Goal: Information Seeking & Learning: Learn about a topic

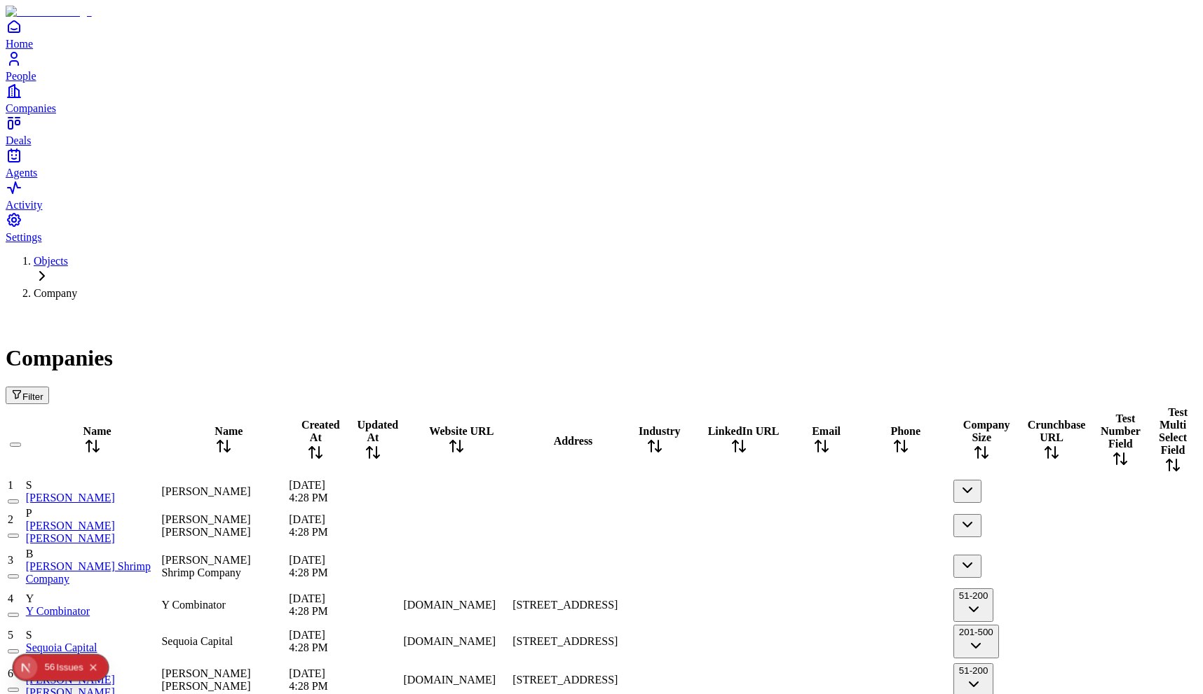
click at [63, 676] on div "Issue s" at bounding box center [69, 668] width 27 height 26
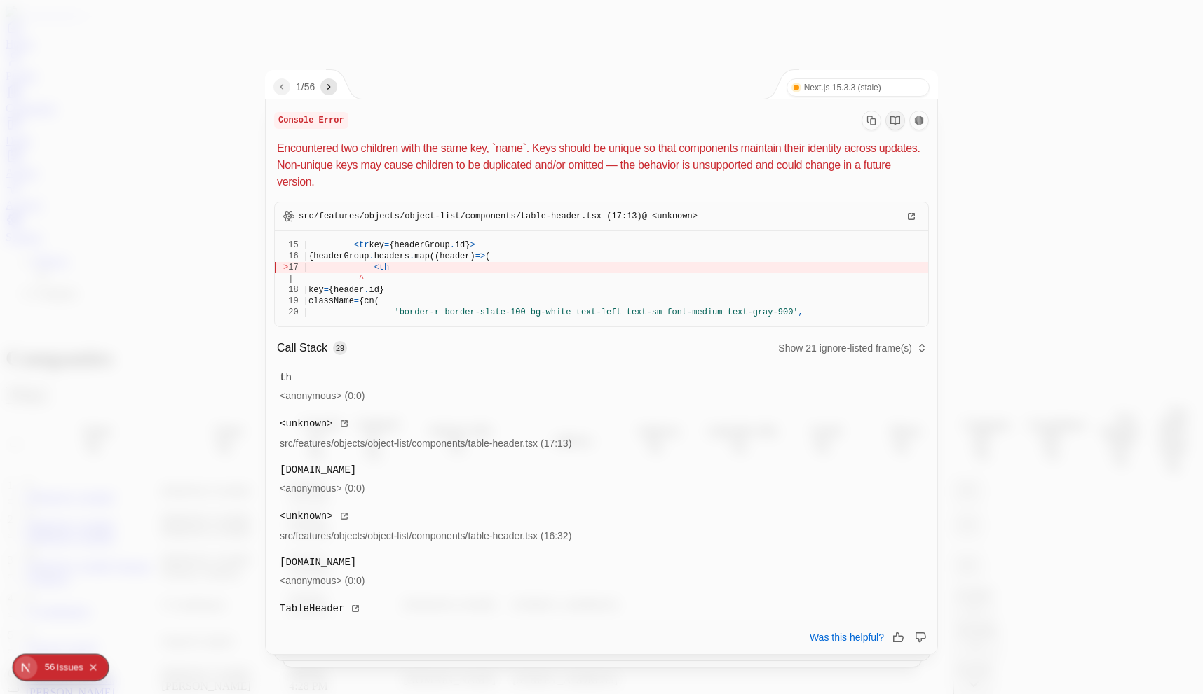
drag, startPoint x: 382, startPoint y: 268, endPoint x: 465, endPoint y: 287, distance: 84.8
click at [466, 289] on pre "15 | < tr key = {headerGroup . id} > 16 | {headerGroup . headers . map((header)…" at bounding box center [601, 278] width 653 height 95
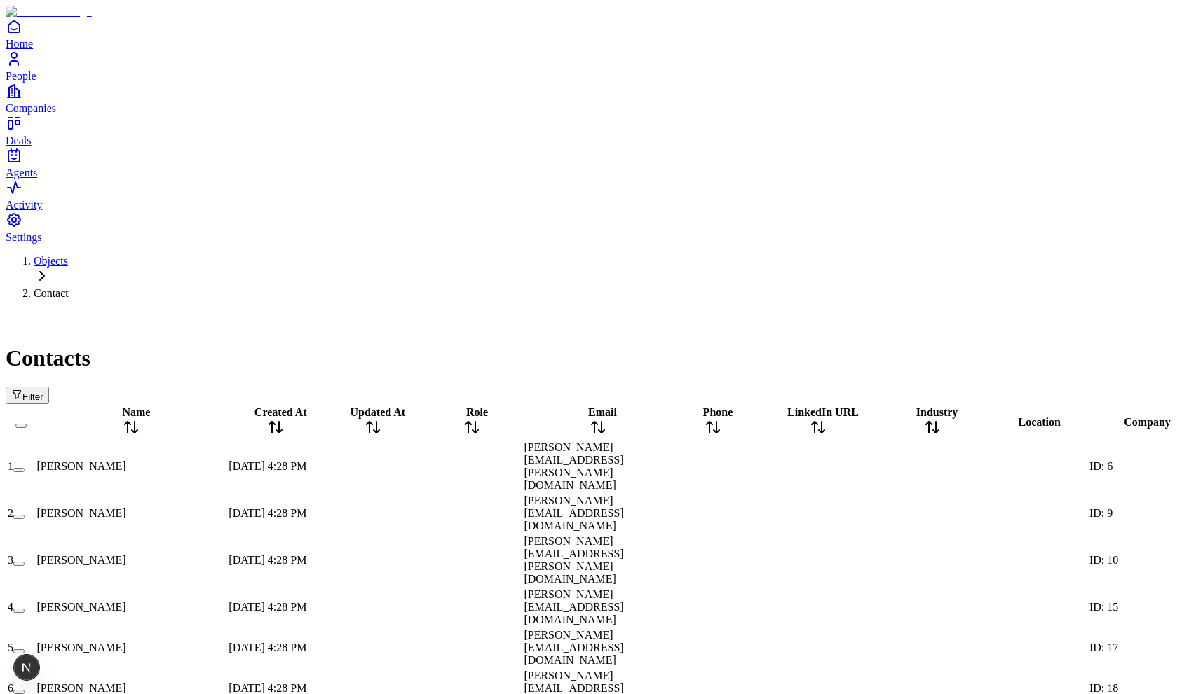
drag, startPoint x: 208, startPoint y: 147, endPoint x: 329, endPoint y: 153, distance: 121.4
click at [226, 439] on div at bounding box center [130, 439] width 189 height 0
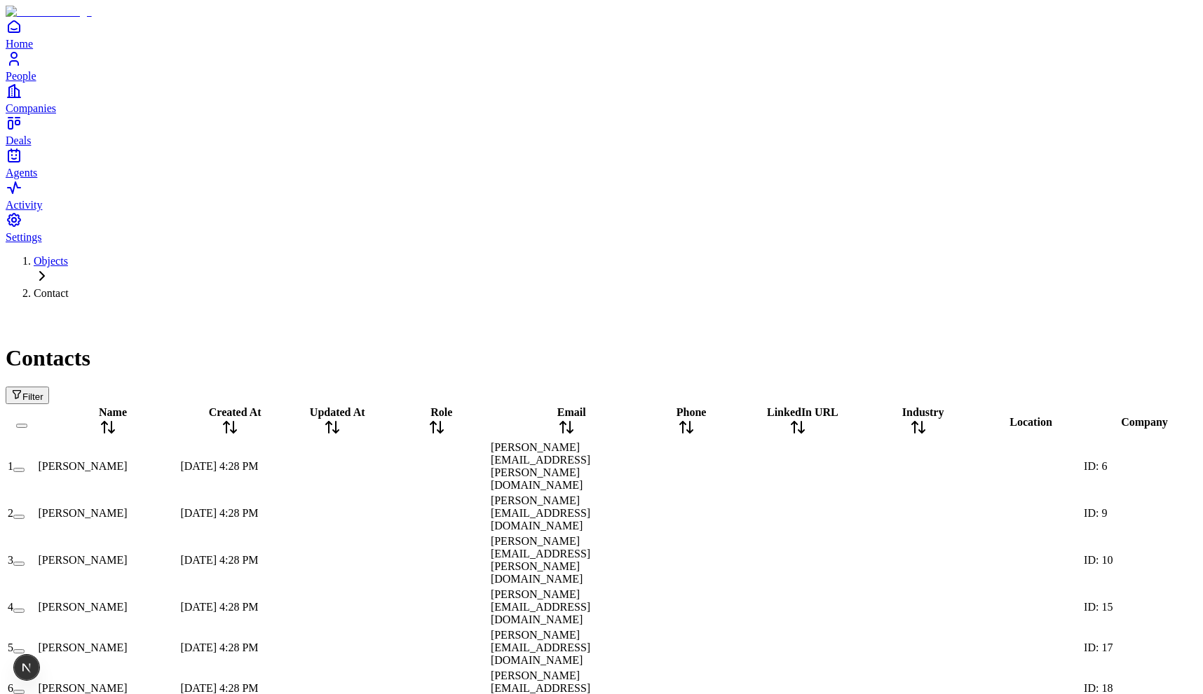
drag, startPoint x: 296, startPoint y: 146, endPoint x: 241, endPoint y: 146, distance: 55.4
click at [178, 439] on div at bounding box center [108, 439] width 139 height 0
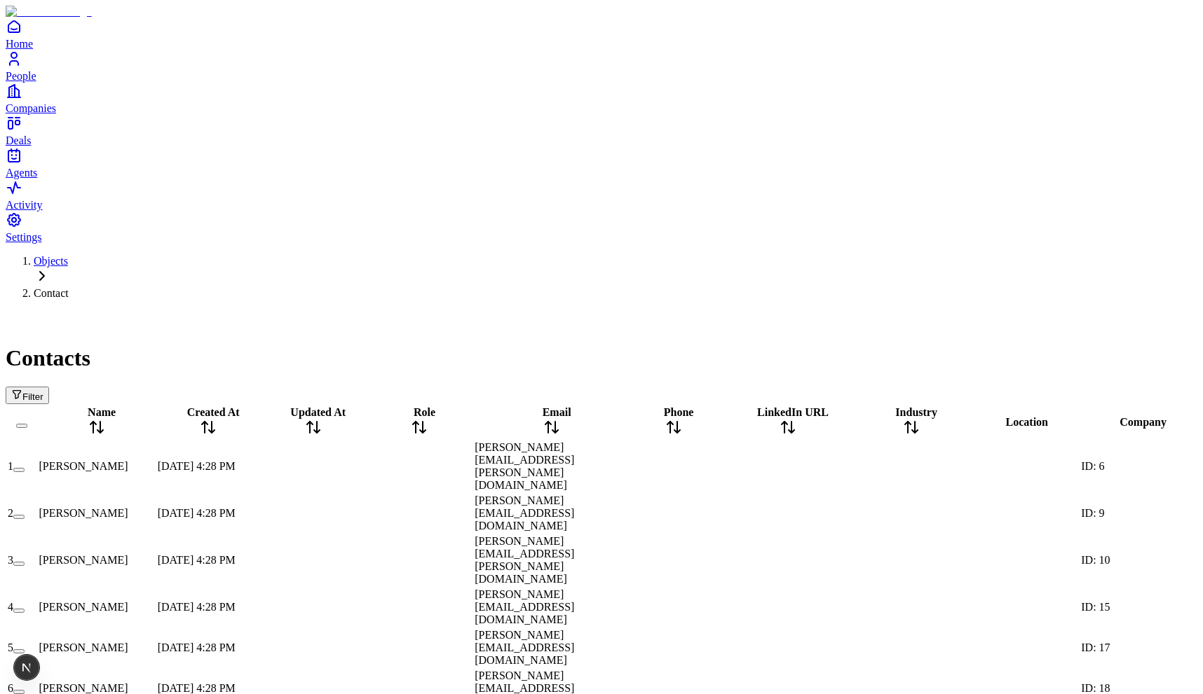
click at [560, 419] on icon at bounding box center [551, 427] width 17 height 17
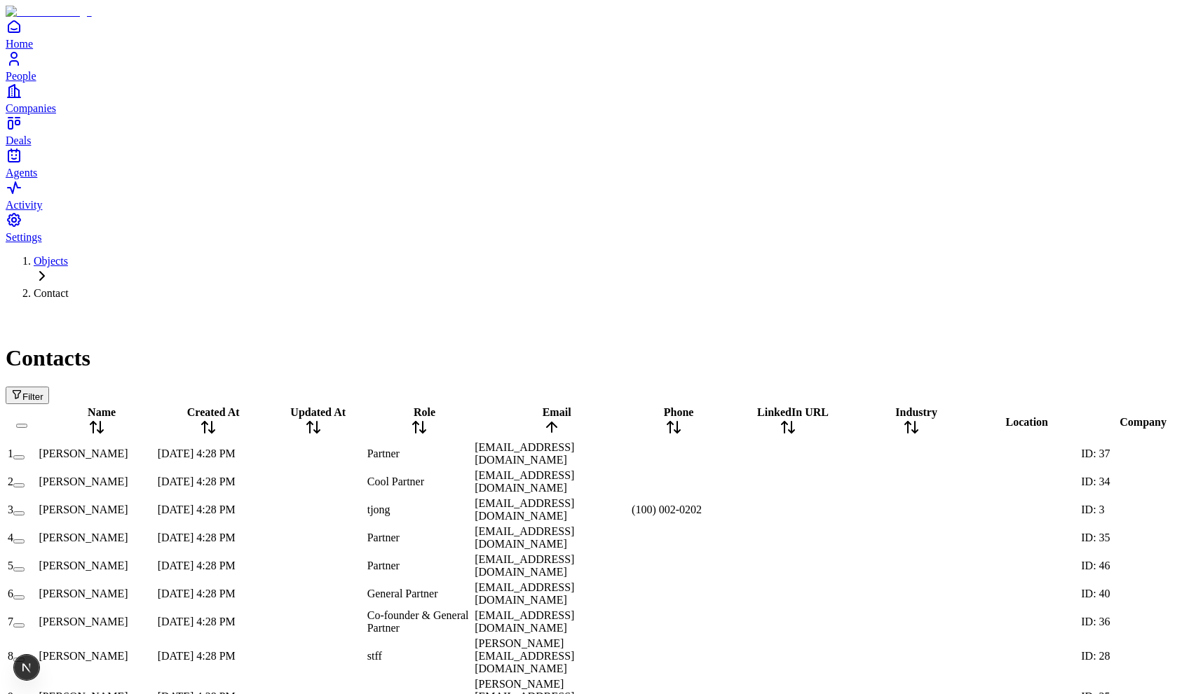
click at [560, 419] on icon at bounding box center [551, 427] width 17 height 17
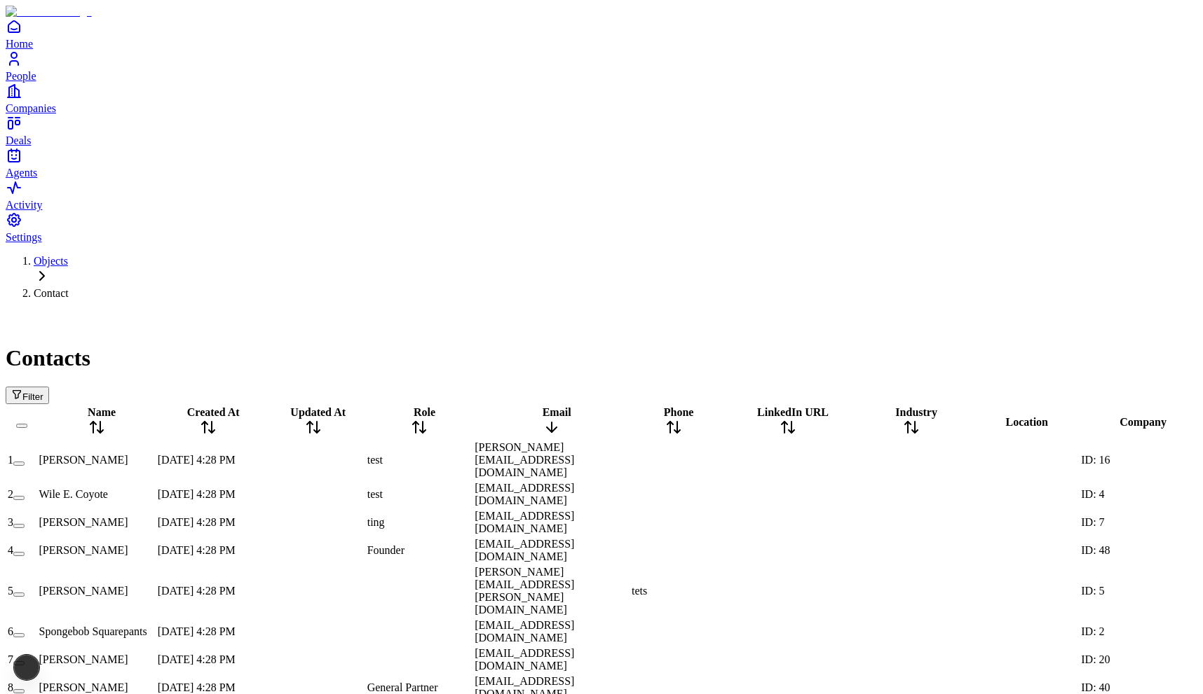
click at [560, 419] on icon at bounding box center [551, 427] width 17 height 17
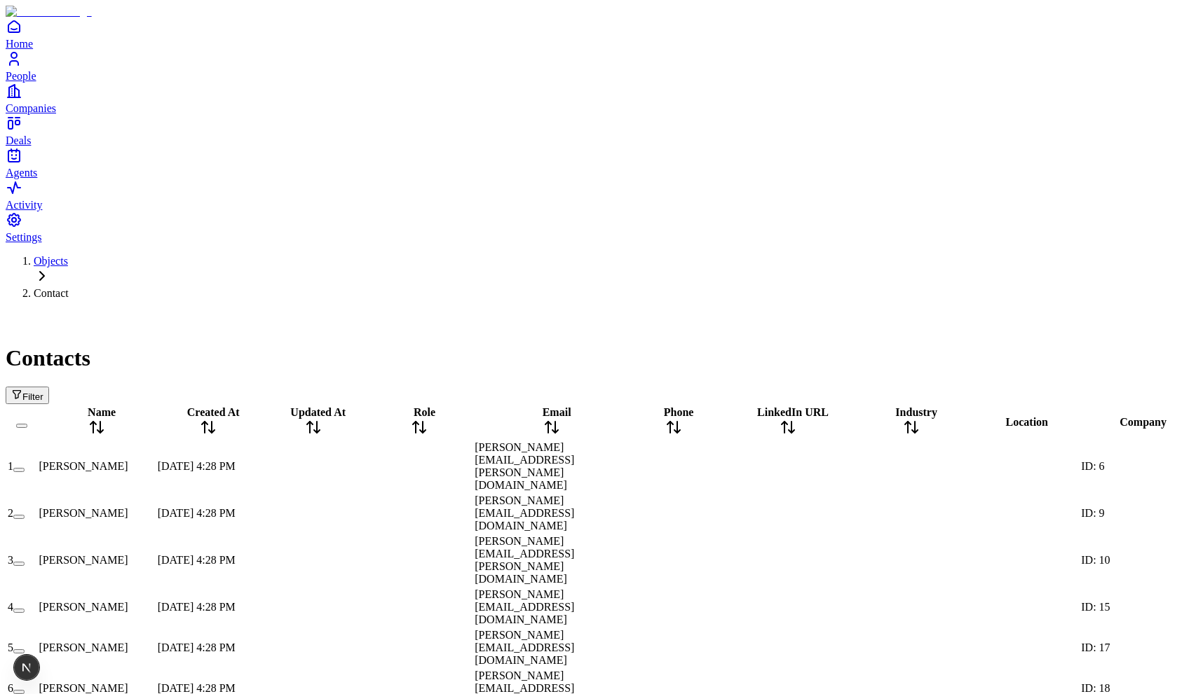
click at [427, 419] on icon at bounding box center [419, 427] width 17 height 17
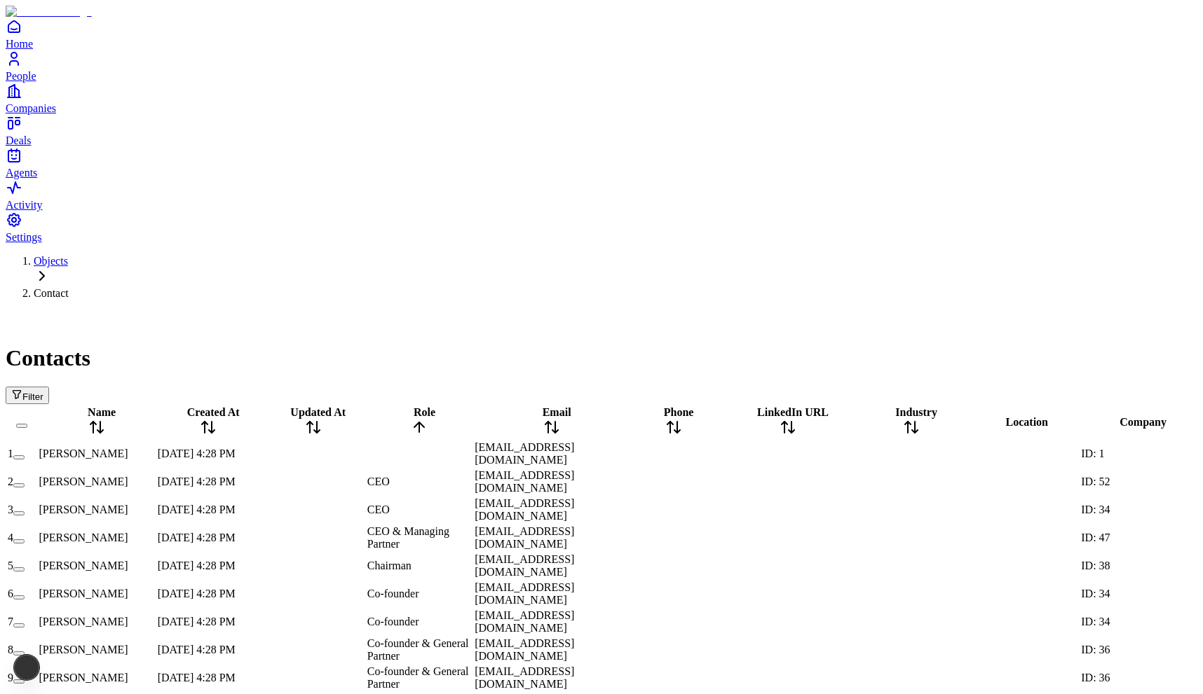
click at [424, 423] on icon at bounding box center [419, 425] width 10 height 5
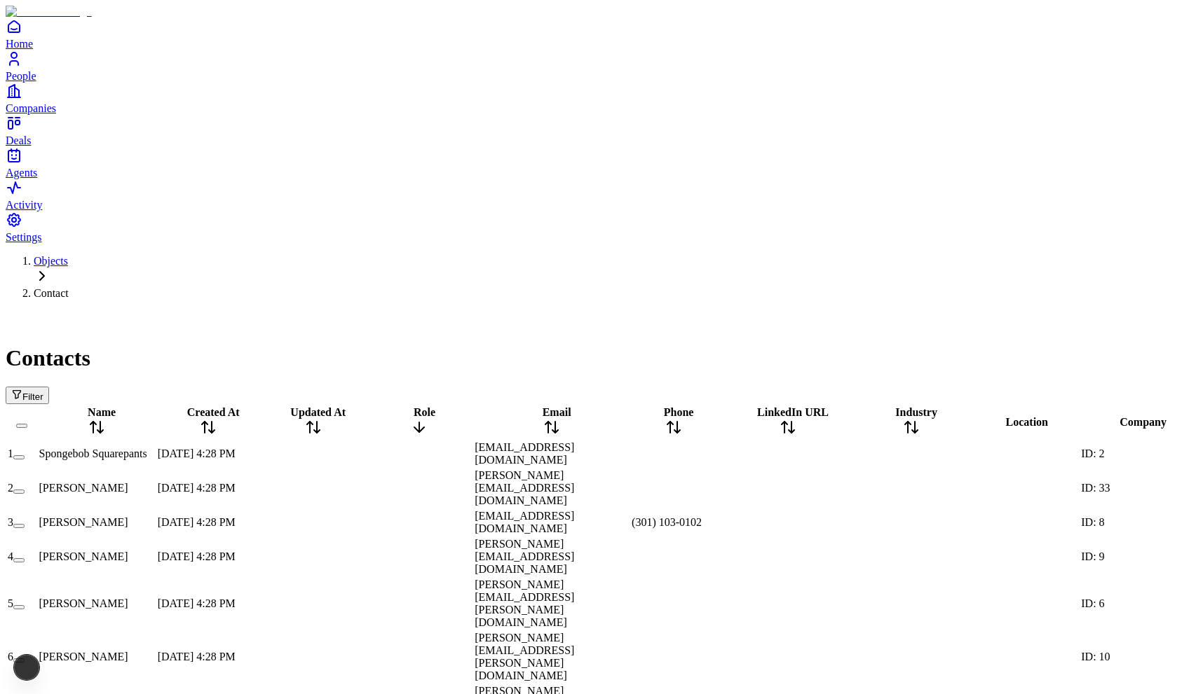
click at [427, 419] on icon at bounding box center [419, 427] width 17 height 17
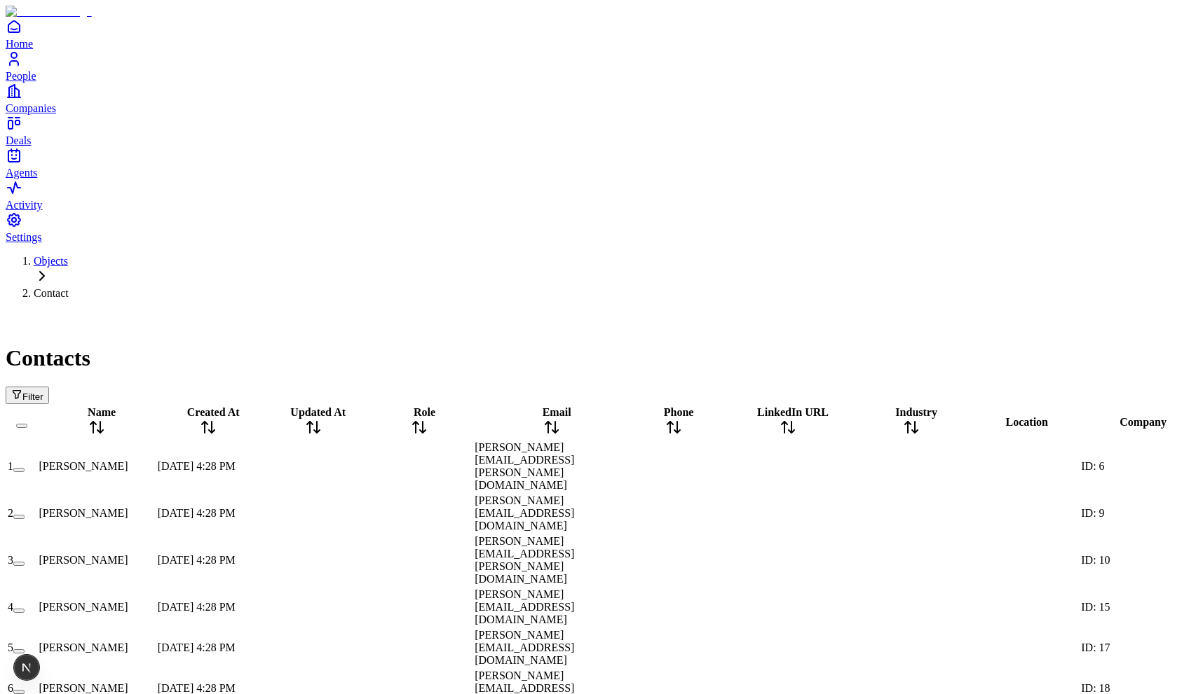
click at [96, 422] on icon at bounding box center [93, 423] width 6 height 3
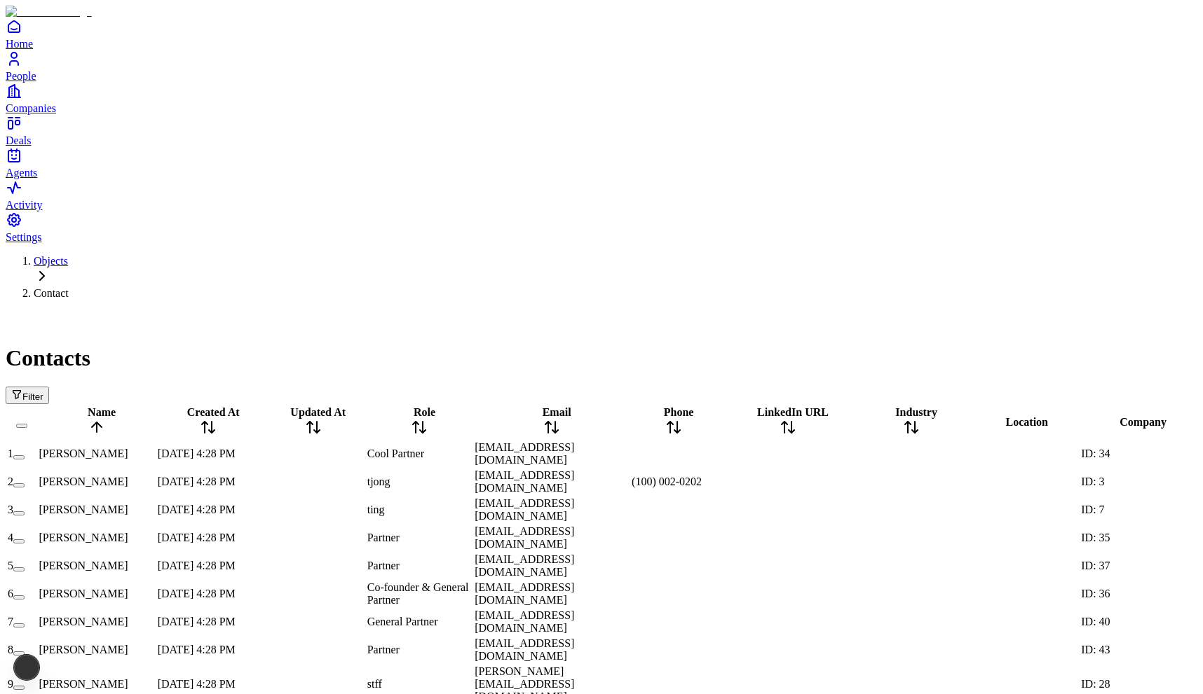
click at [105, 419] on icon at bounding box center [96, 427] width 17 height 17
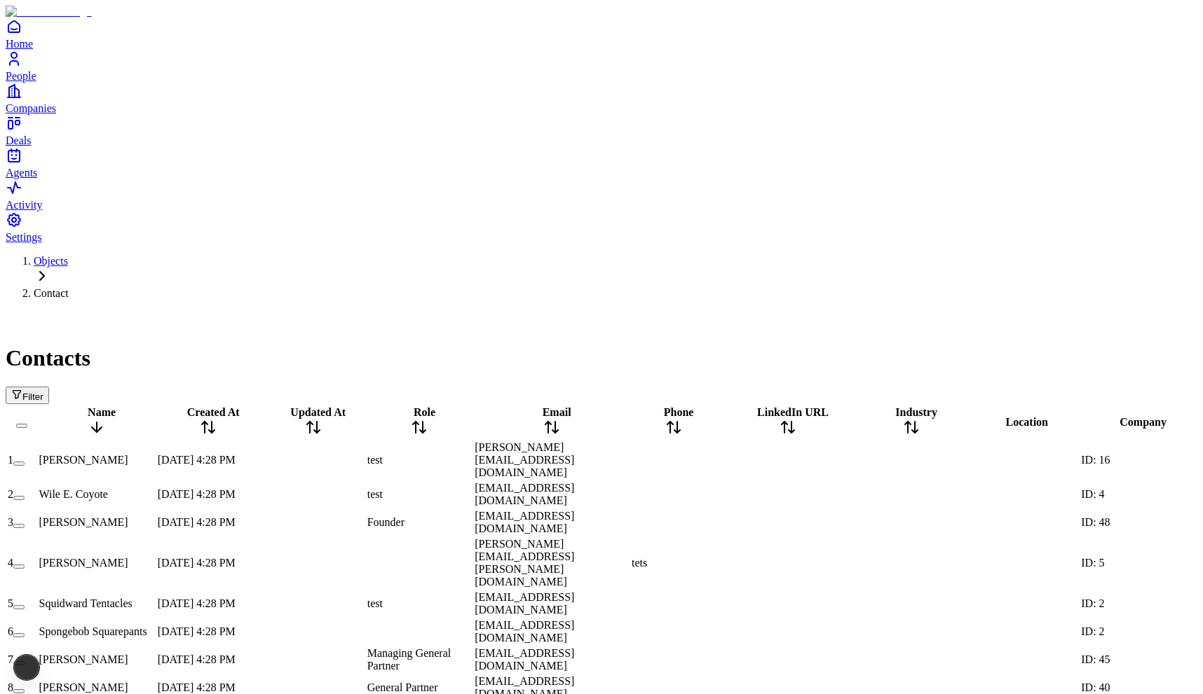
click at [105, 419] on icon at bounding box center [96, 427] width 17 height 17
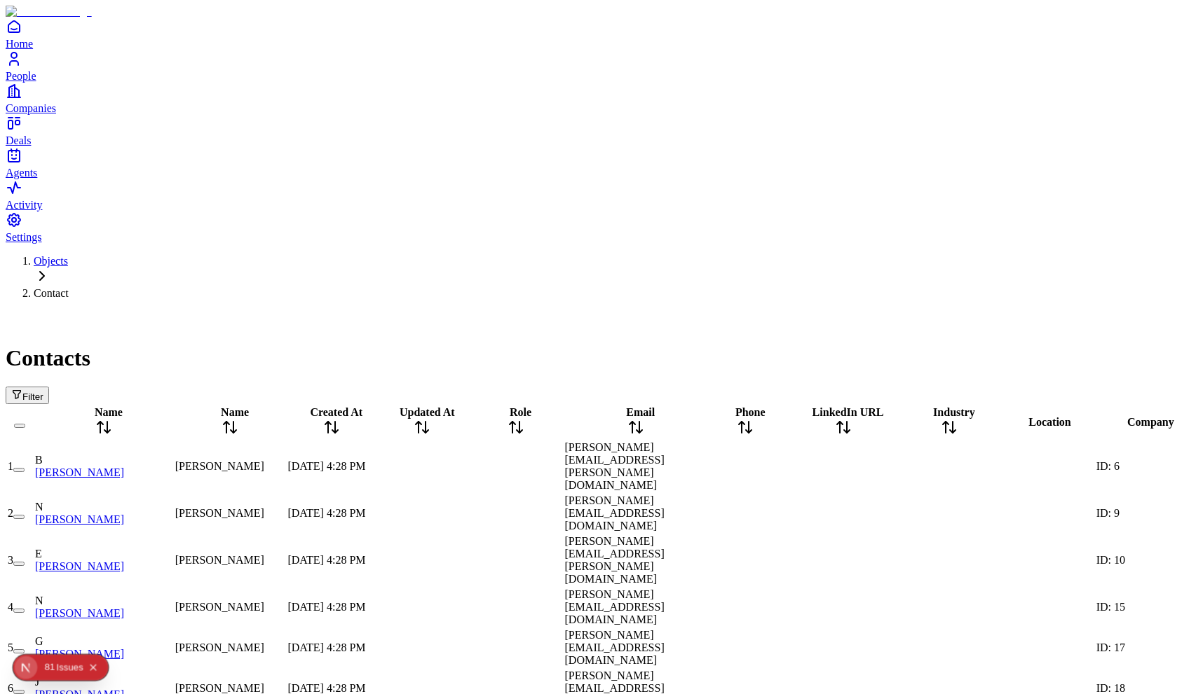
click at [53, 666] on div "81" at bounding box center [50, 668] width 11 height 26
click at [362, 311] on div "Contacts" at bounding box center [601, 341] width 1191 height 60
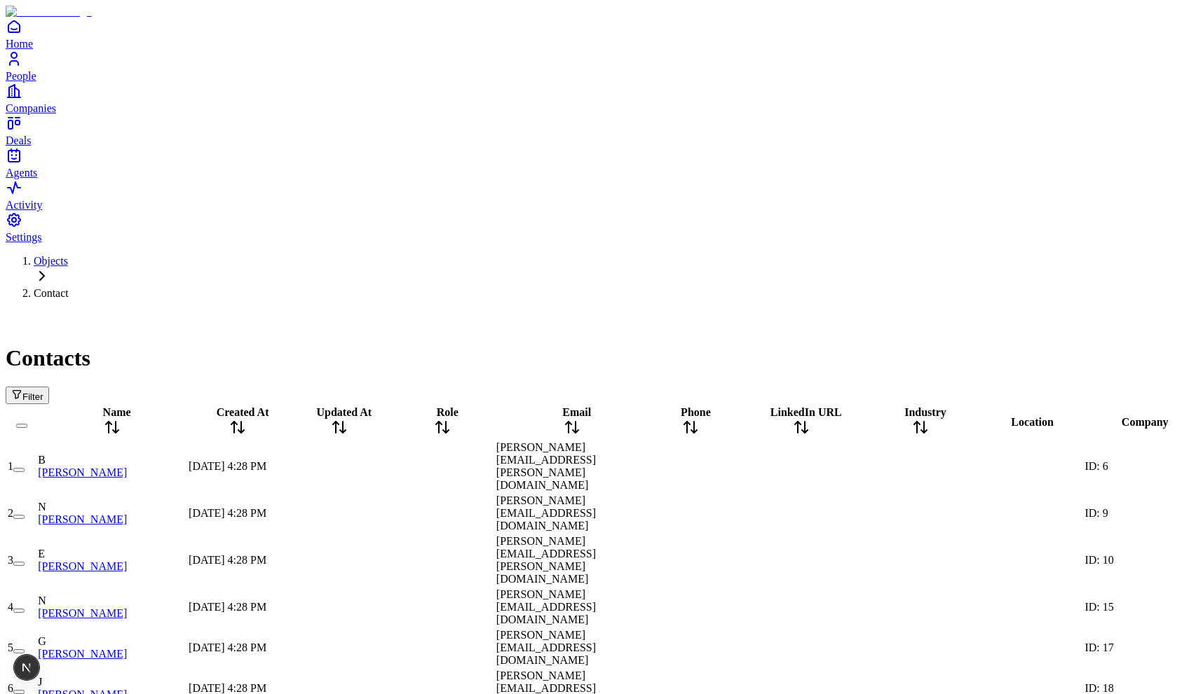
click at [246, 419] on icon at bounding box center [237, 427] width 17 height 17
click at [451, 419] on icon at bounding box center [442, 427] width 17 height 17
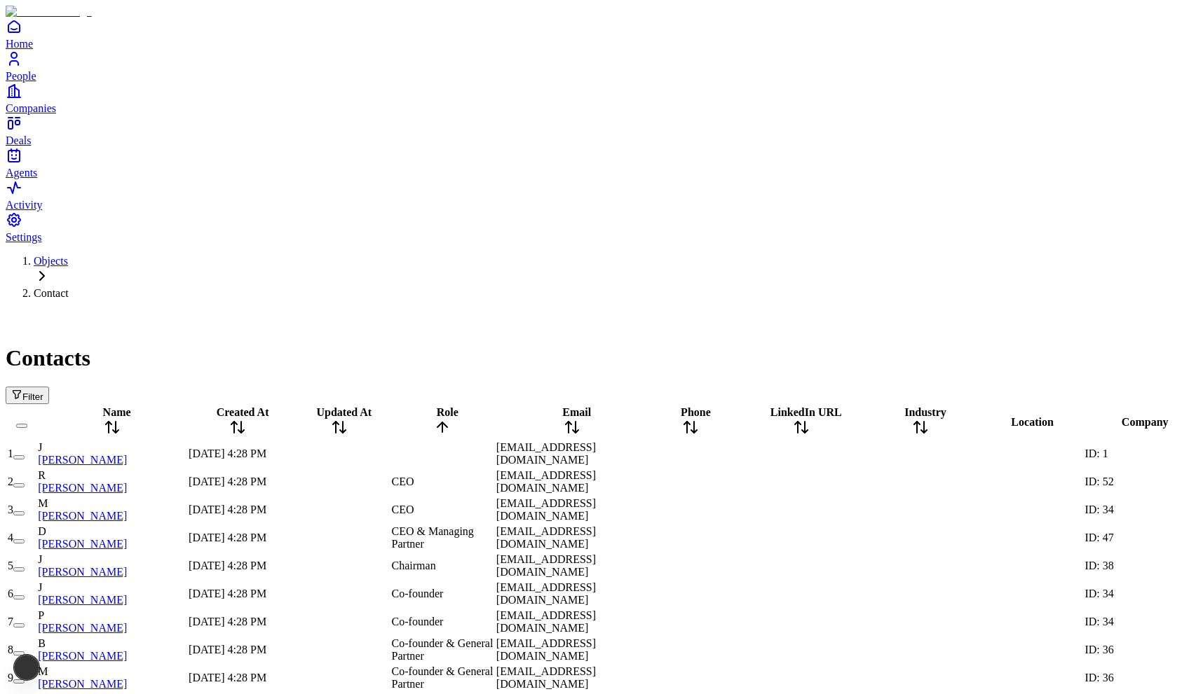
click at [447, 423] on icon at bounding box center [442, 425] width 10 height 5
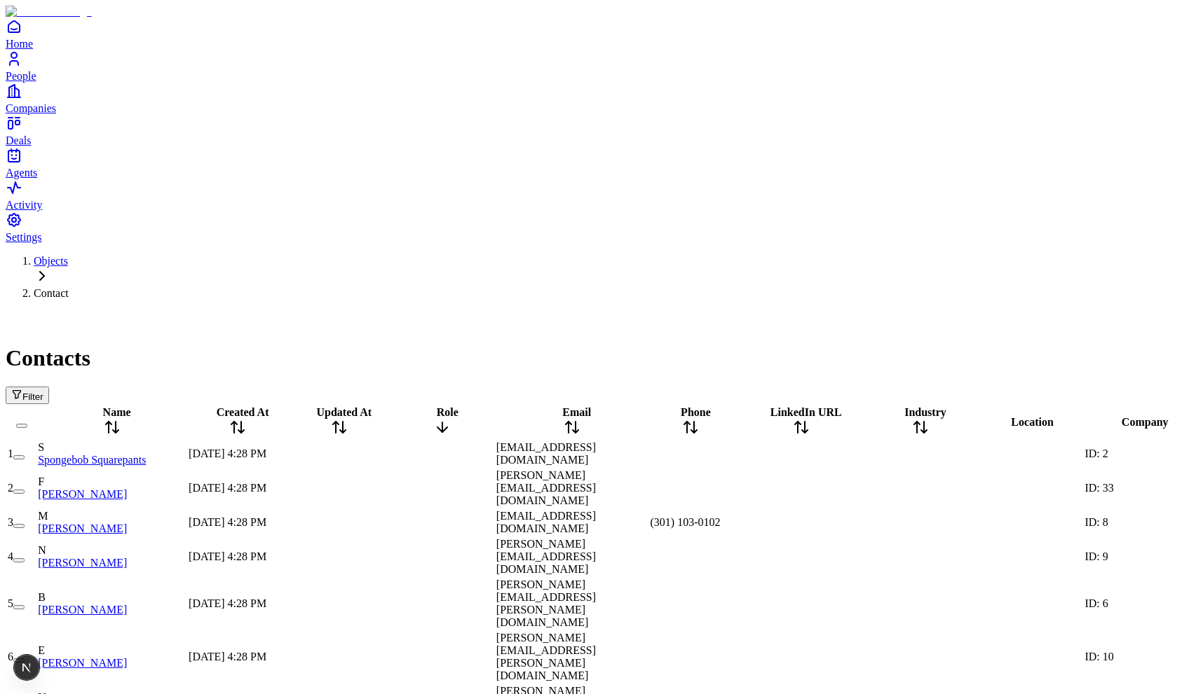
click at [442, 423] on icon at bounding box center [442, 428] width 0 height 10
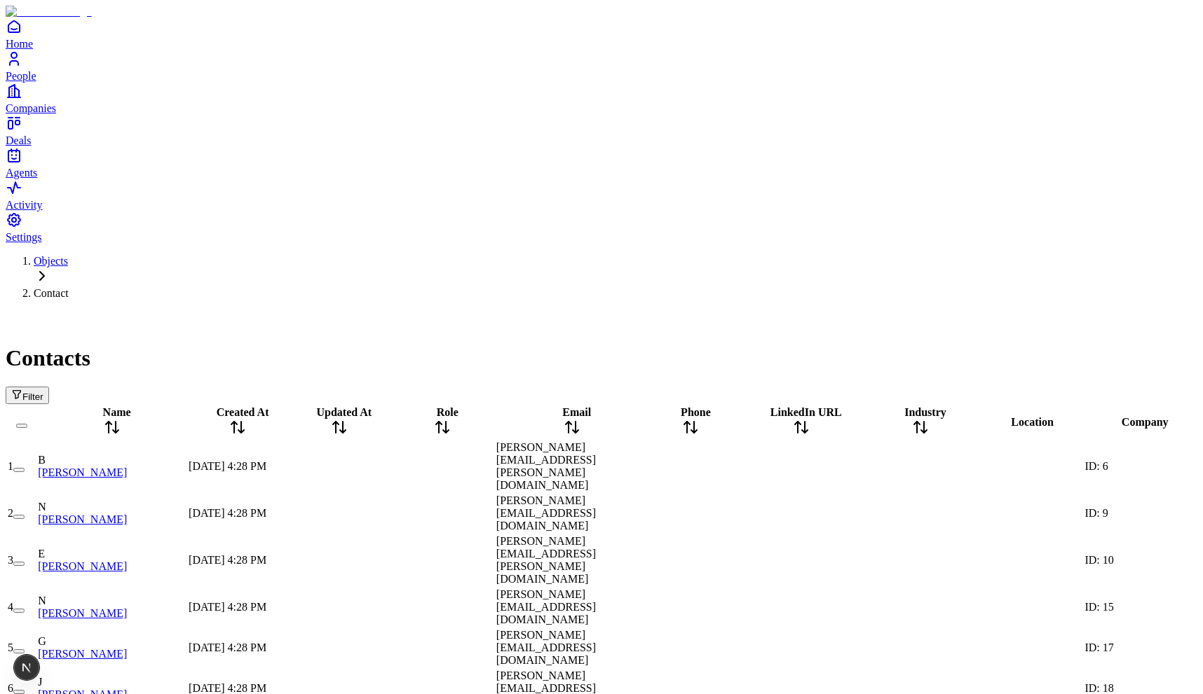
click at [348, 419] on icon at bounding box center [339, 427] width 17 height 17
click at [388, 406] on div "Updated At" at bounding box center [338, 422] width 99 height 32
click at [580, 419] on icon at bounding box center [571, 427] width 17 height 17
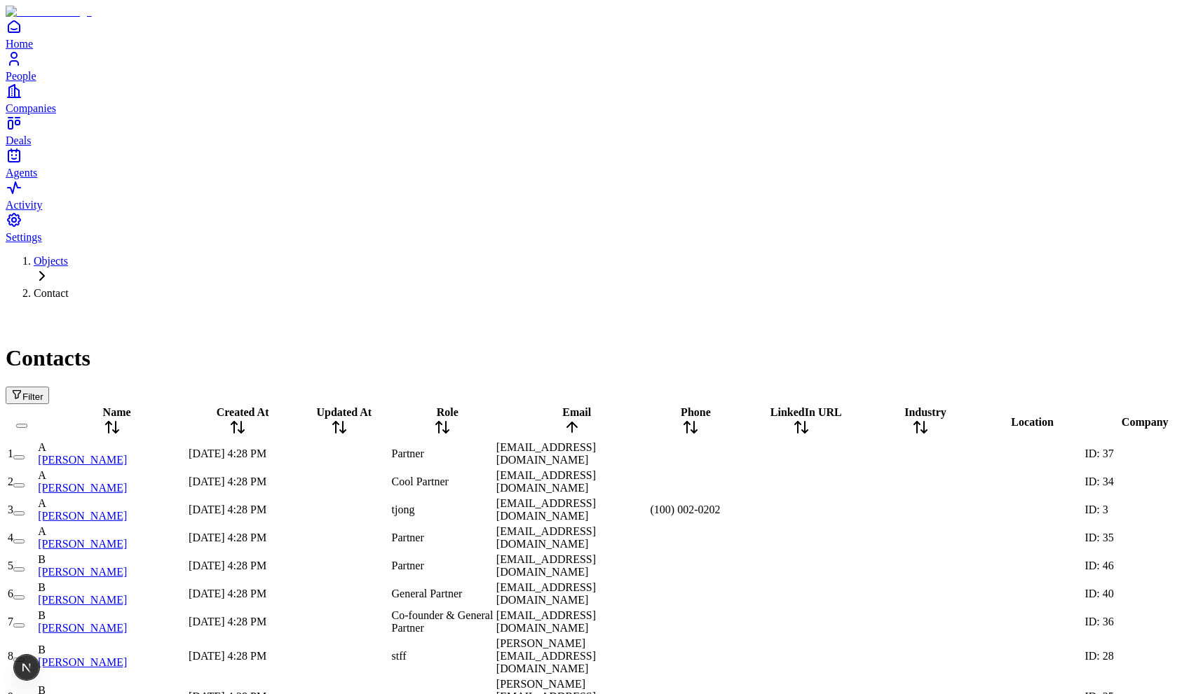
click at [580, 419] on icon at bounding box center [571, 427] width 17 height 17
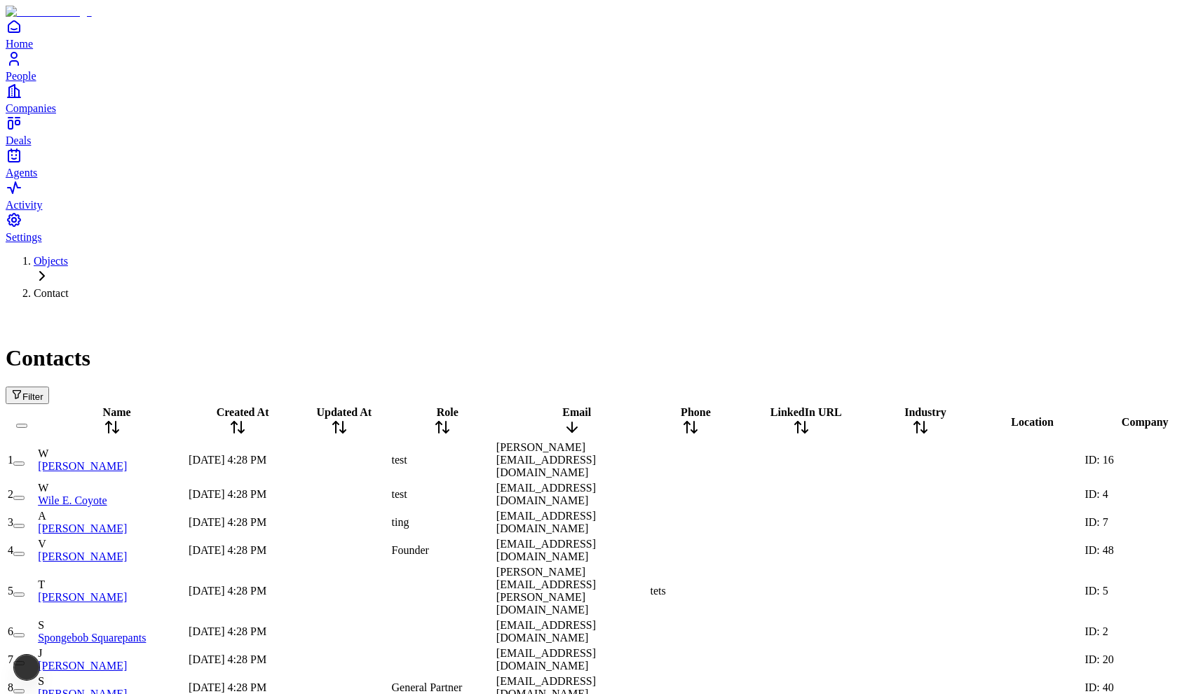
click at [580, 419] on icon at bounding box center [571, 427] width 17 height 17
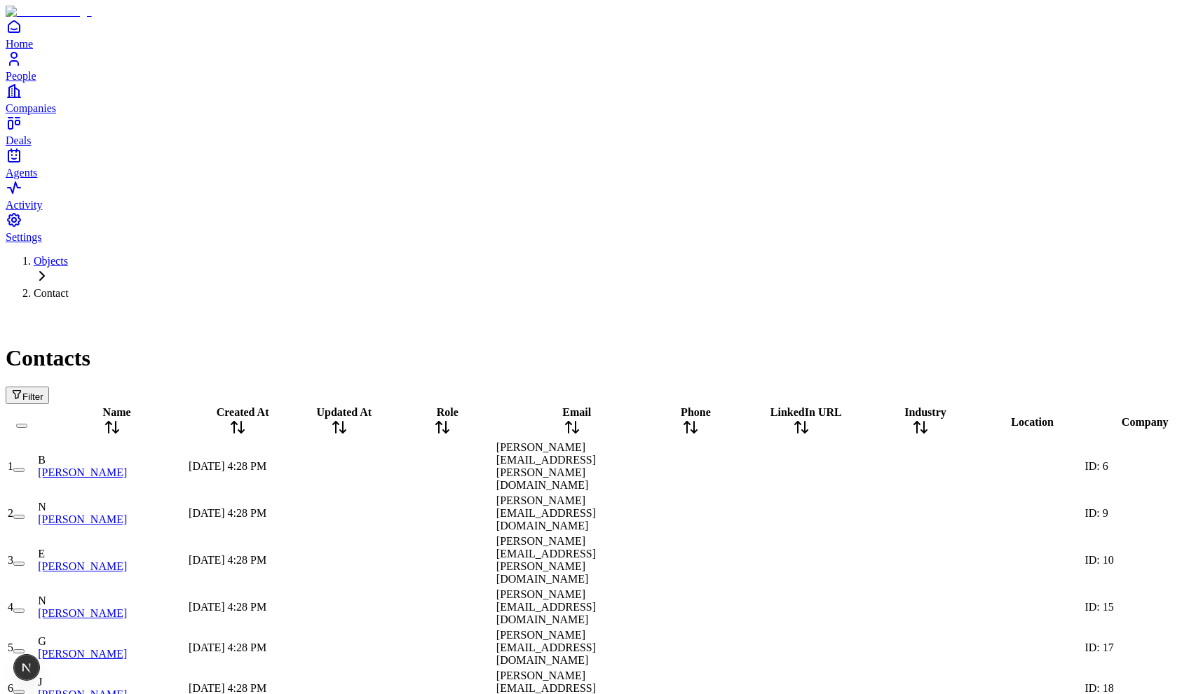
scroll to position [0, 311]
click at [650, 406] on div "Phone" at bounding box center [690, 422] width 81 height 32
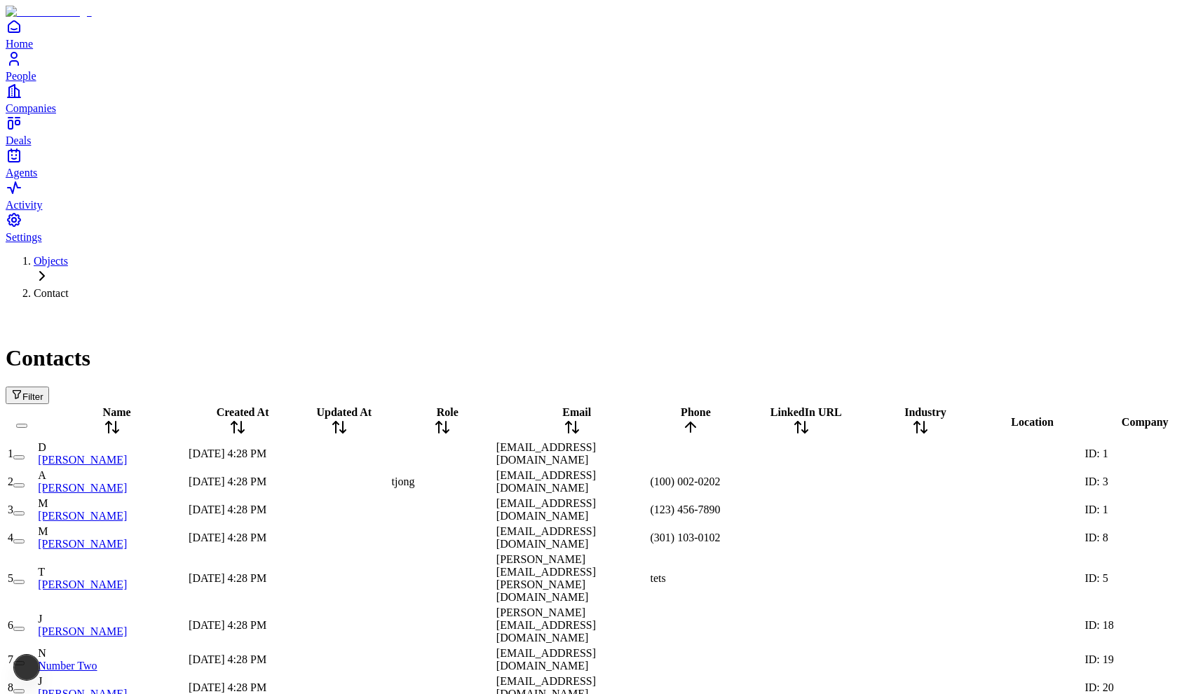
click at [682, 419] on icon at bounding box center [690, 427] width 17 height 17
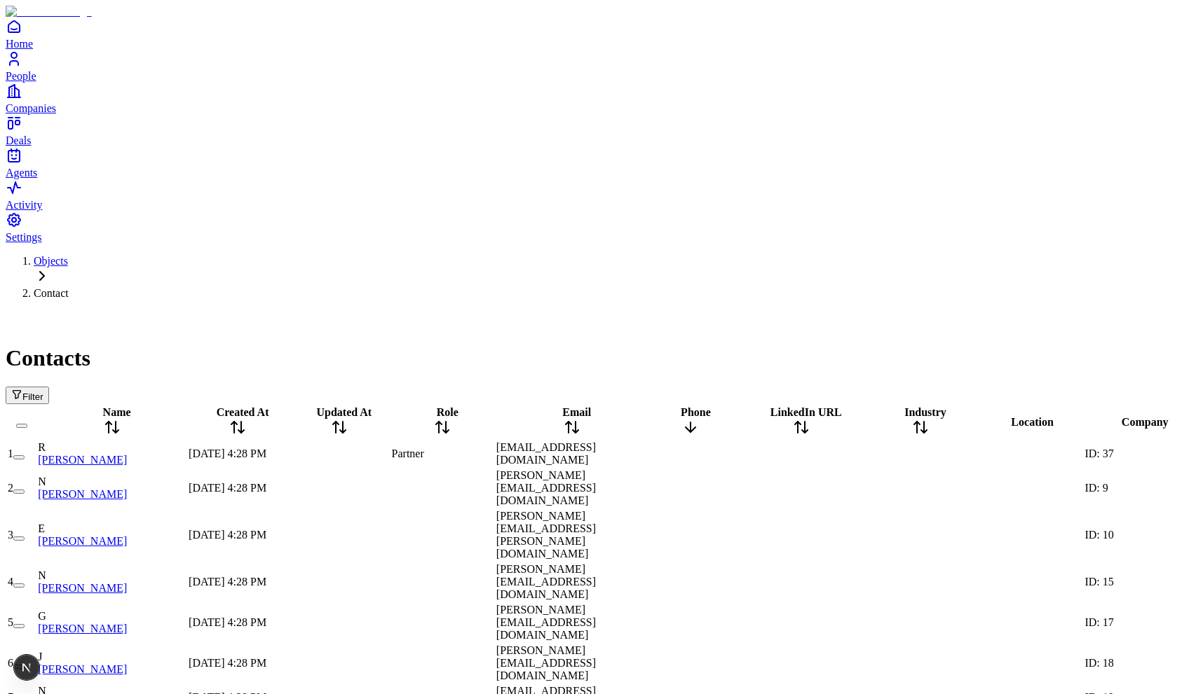
click at [682, 419] on icon at bounding box center [690, 427] width 17 height 17
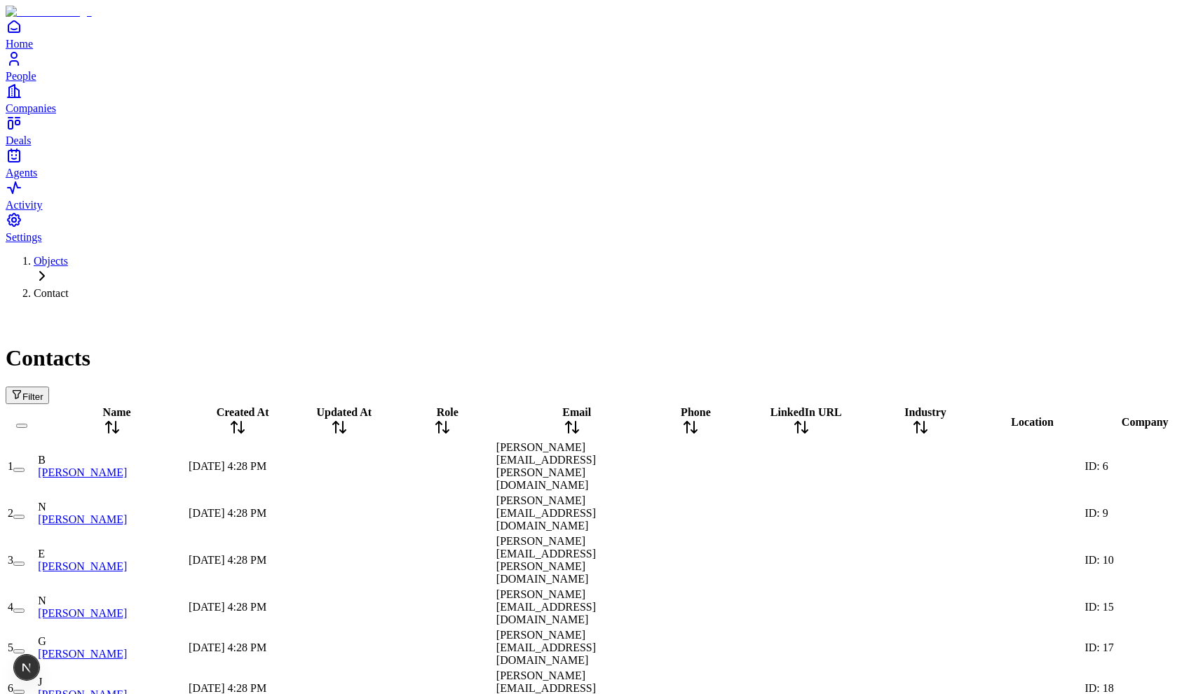
click at [770, 406] on span "LinkedIn URL" at bounding box center [805, 412] width 71 height 12
click at [904, 406] on span "Industry" at bounding box center [925, 412] width 42 height 12
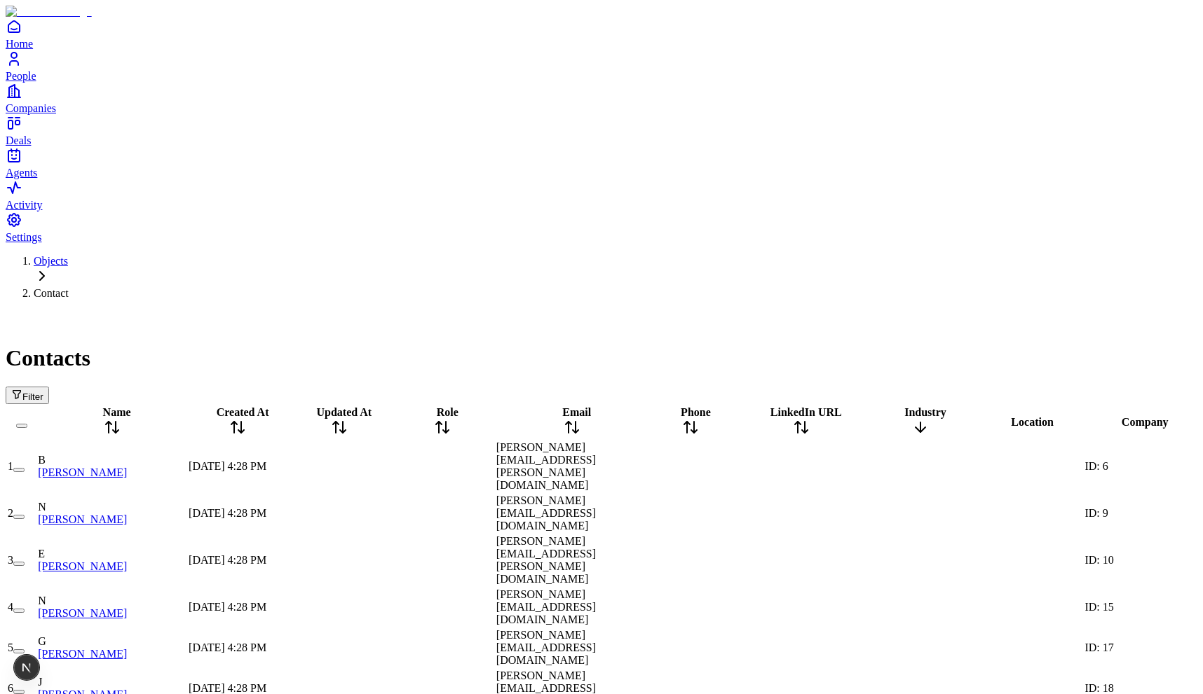
click at [904, 406] on span "Industry" at bounding box center [925, 412] width 42 height 12
click at [770, 406] on span "LinkedIn URL" at bounding box center [805, 412] width 71 height 12
click at [734, 467] on div at bounding box center [801, 467] width 134 height 0
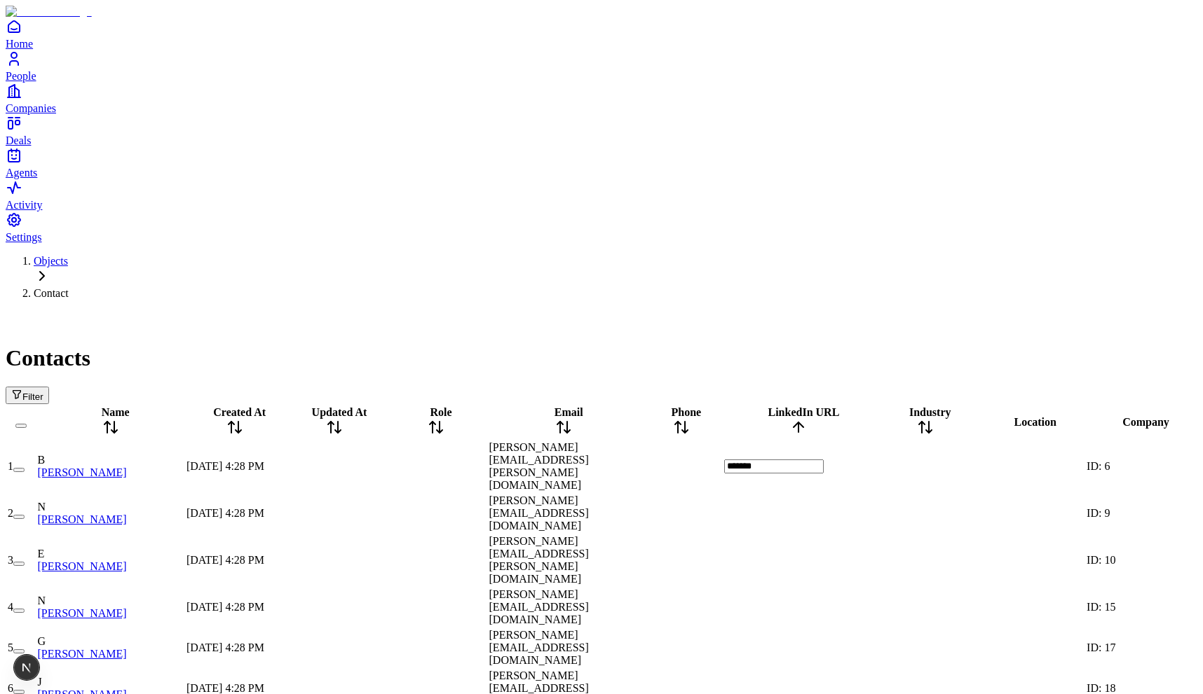
type input "********"
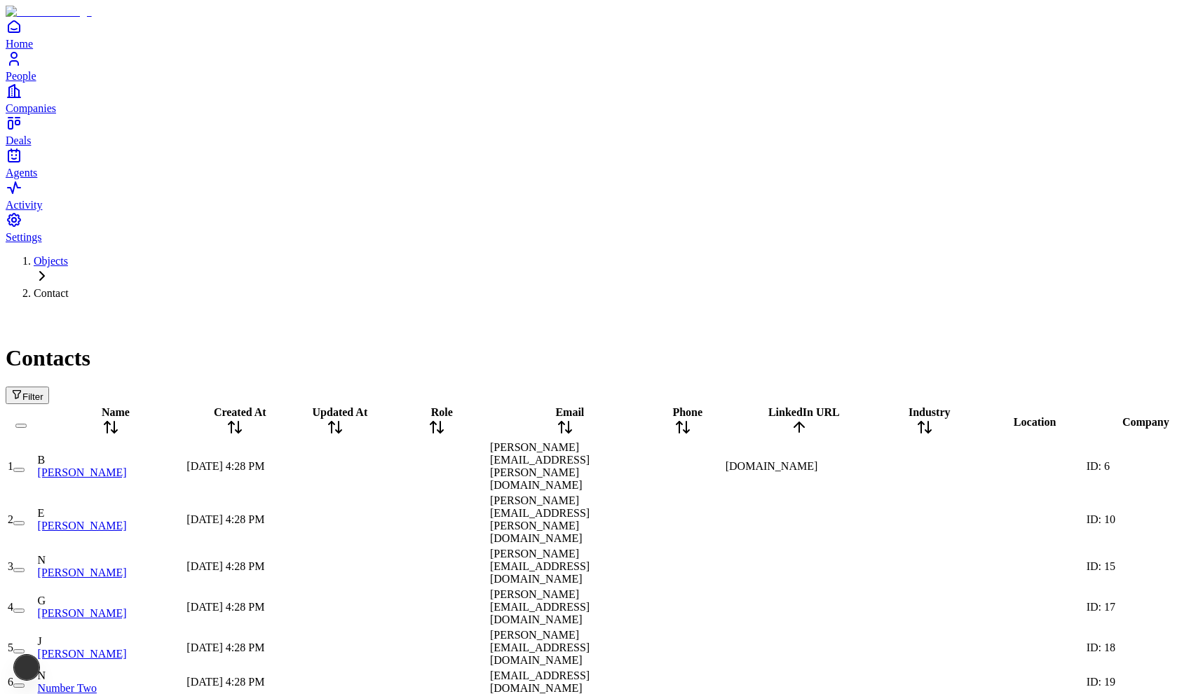
click at [636, 311] on div "Contacts Filter" at bounding box center [601, 357] width 1191 height 93
click at [725, 520] on div at bounding box center [798, 520] width 147 height 0
type input "********"
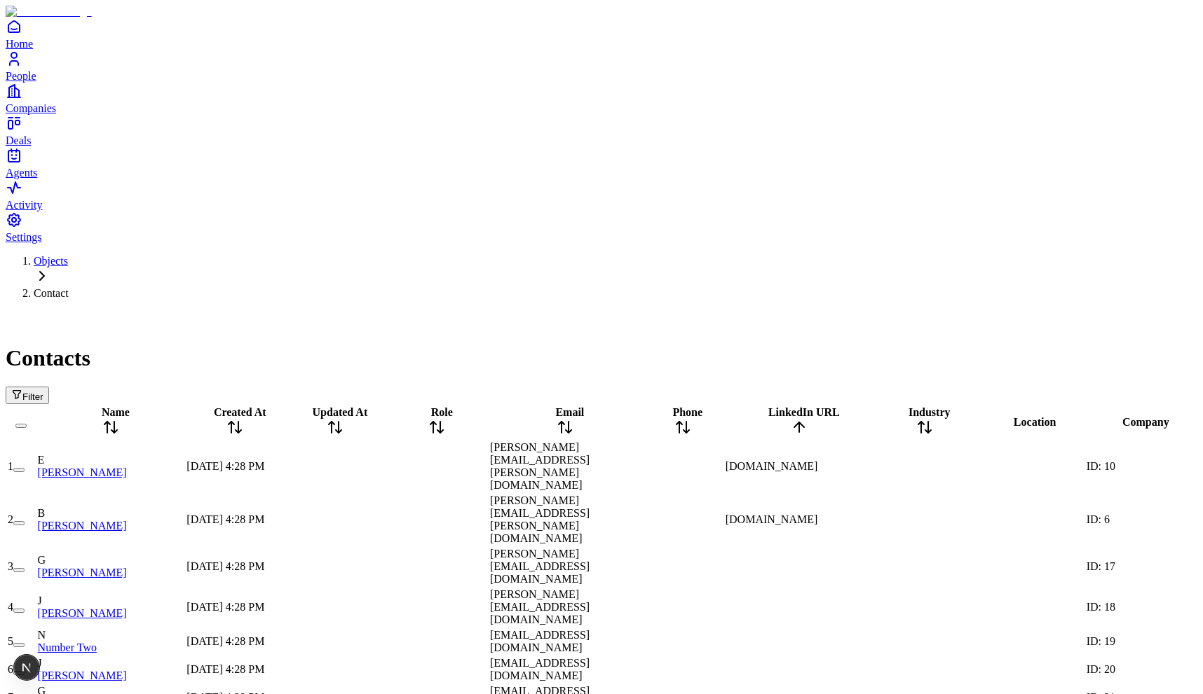
click at [725, 567] on div at bounding box center [798, 567] width 147 height 0
type input "**********"
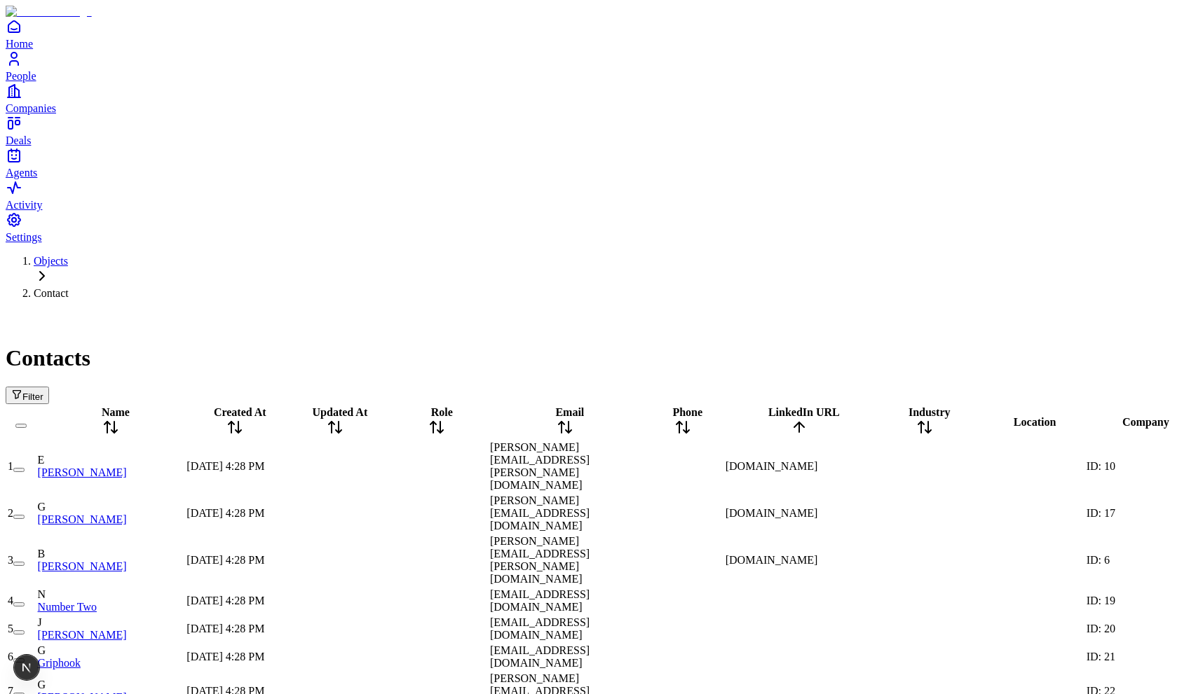
click at [617, 311] on div "Contacts Filter" at bounding box center [601, 357] width 1191 height 93
click at [487, 514] on div at bounding box center [437, 514] width 100 height 0
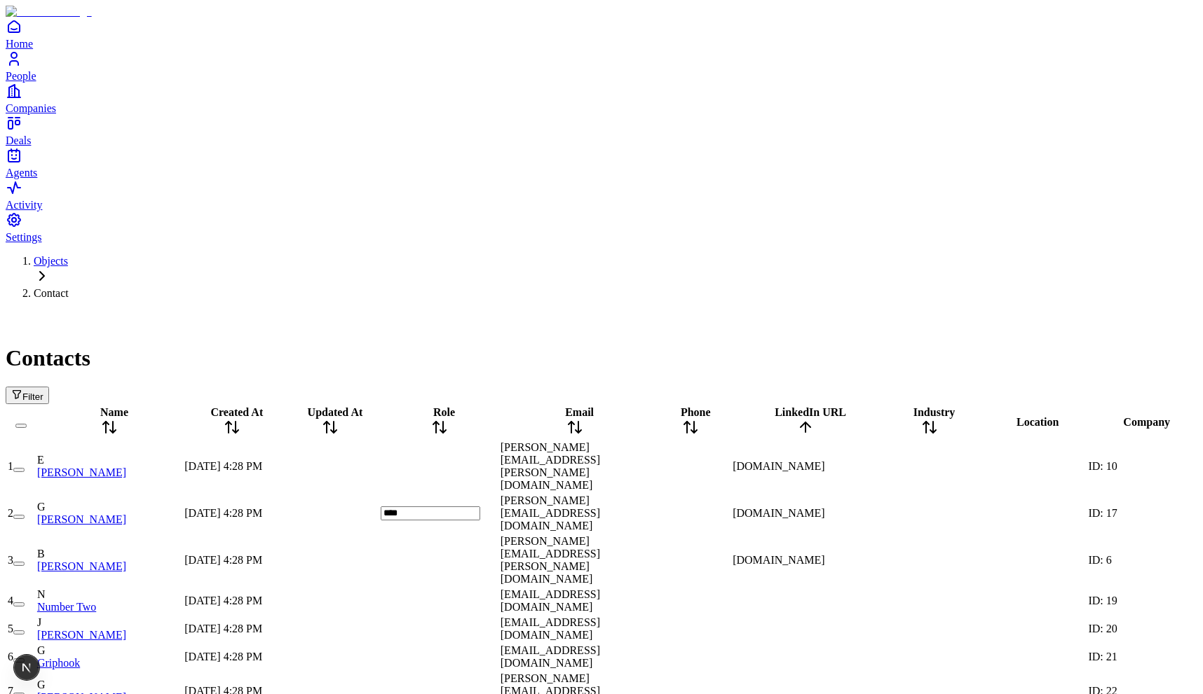
type input "*****"
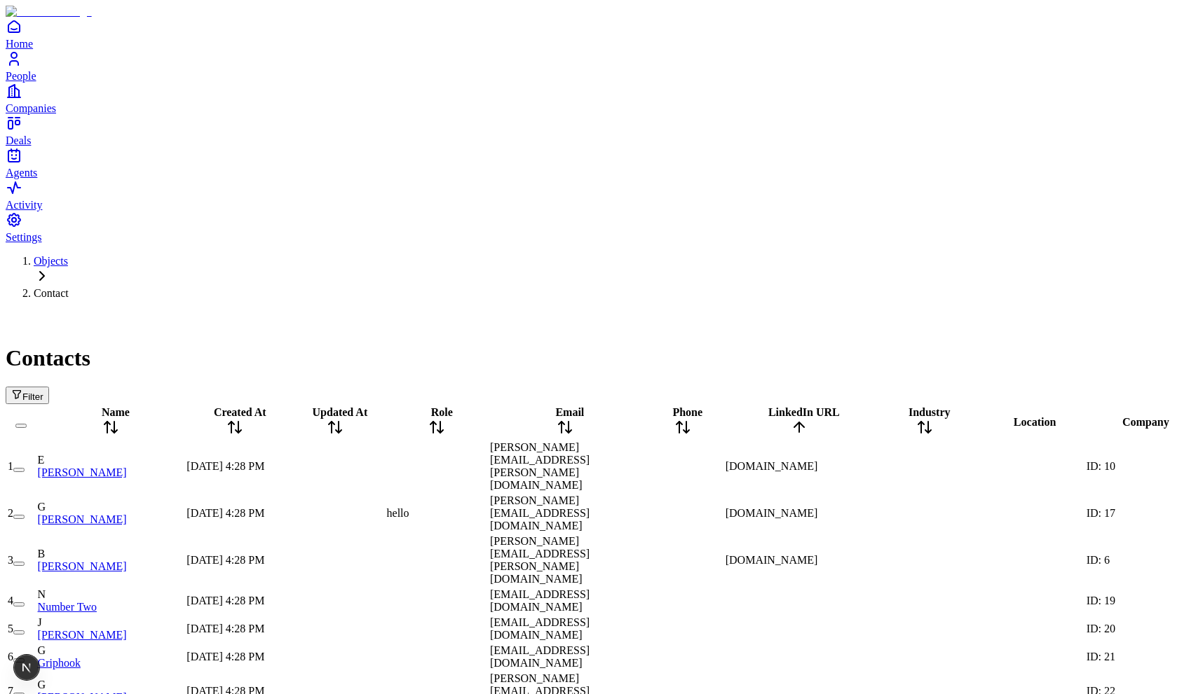
click at [445, 419] on icon at bounding box center [436, 427] width 17 height 17
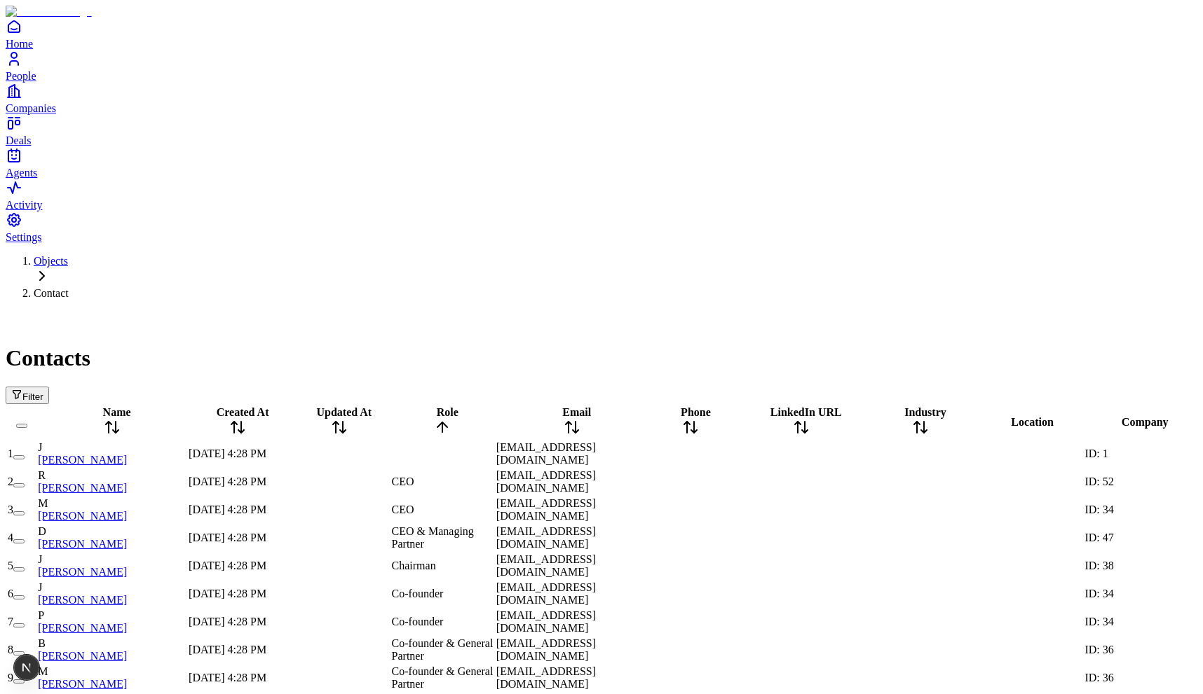
click at [451, 419] on icon at bounding box center [442, 427] width 17 height 17
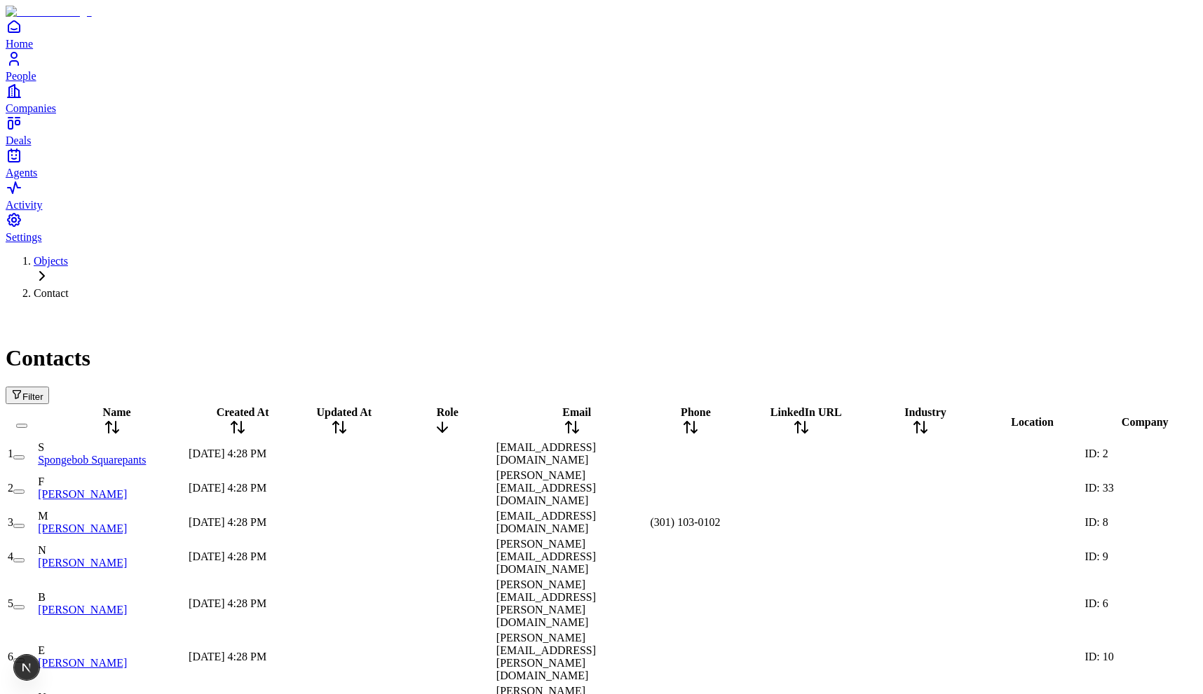
click at [451, 419] on icon at bounding box center [442, 427] width 17 height 17
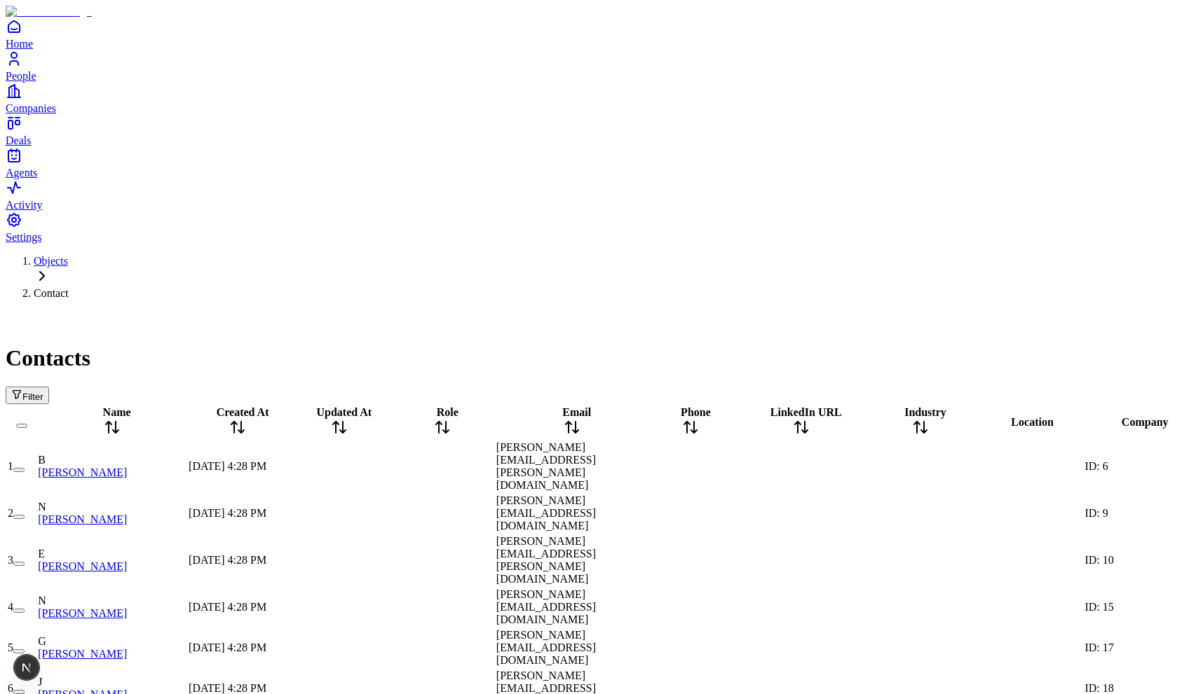
click at [451, 419] on icon at bounding box center [442, 427] width 17 height 17
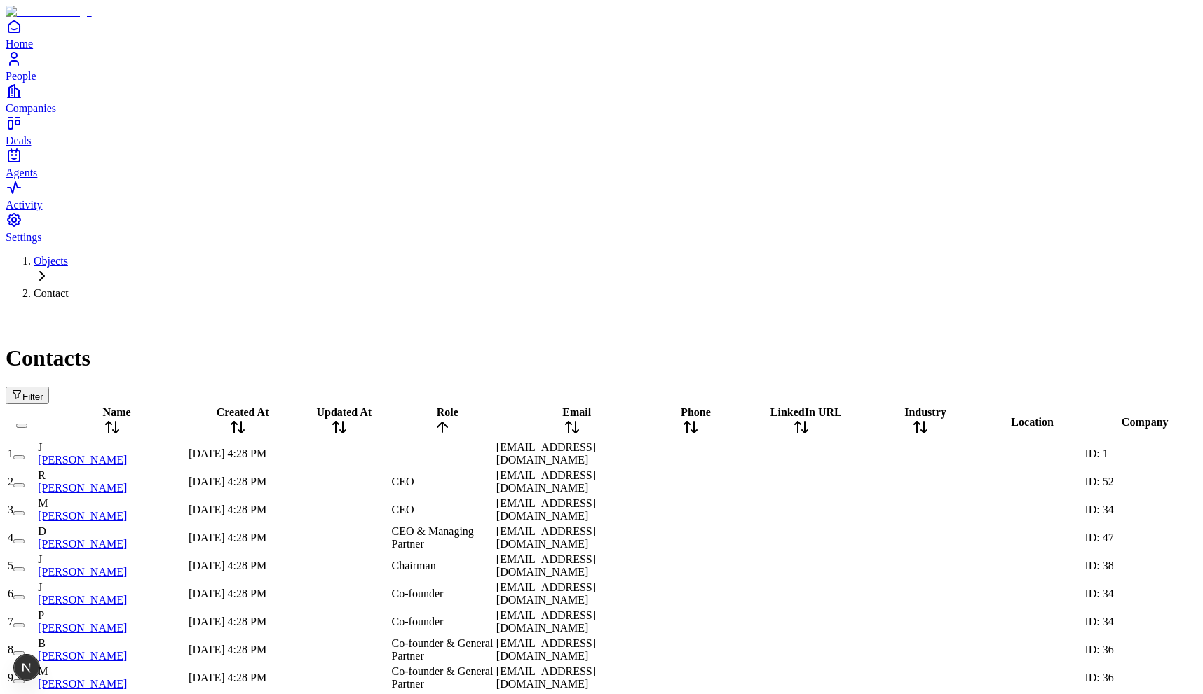
click at [493, 504] on div "CEO" at bounding box center [443, 510] width 102 height 13
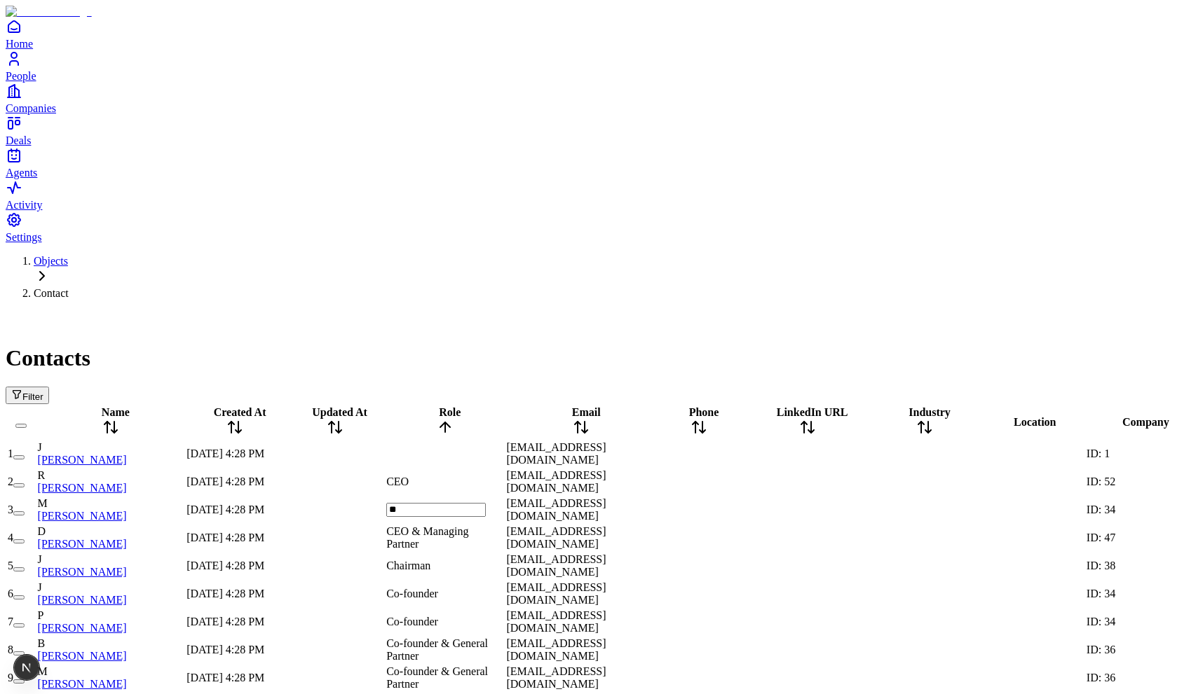
type input "***"
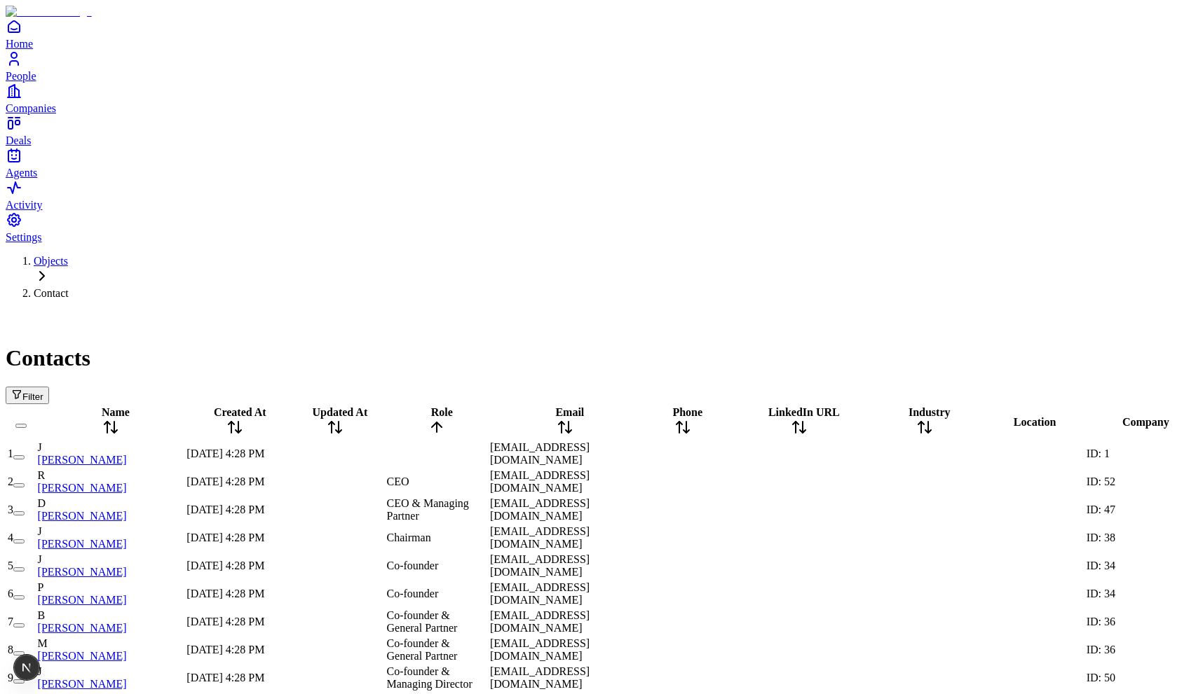
click at [487, 454] on div at bounding box center [437, 454] width 100 height 0
click at [547, 311] on div "Contacts Filter" at bounding box center [601, 357] width 1191 height 93
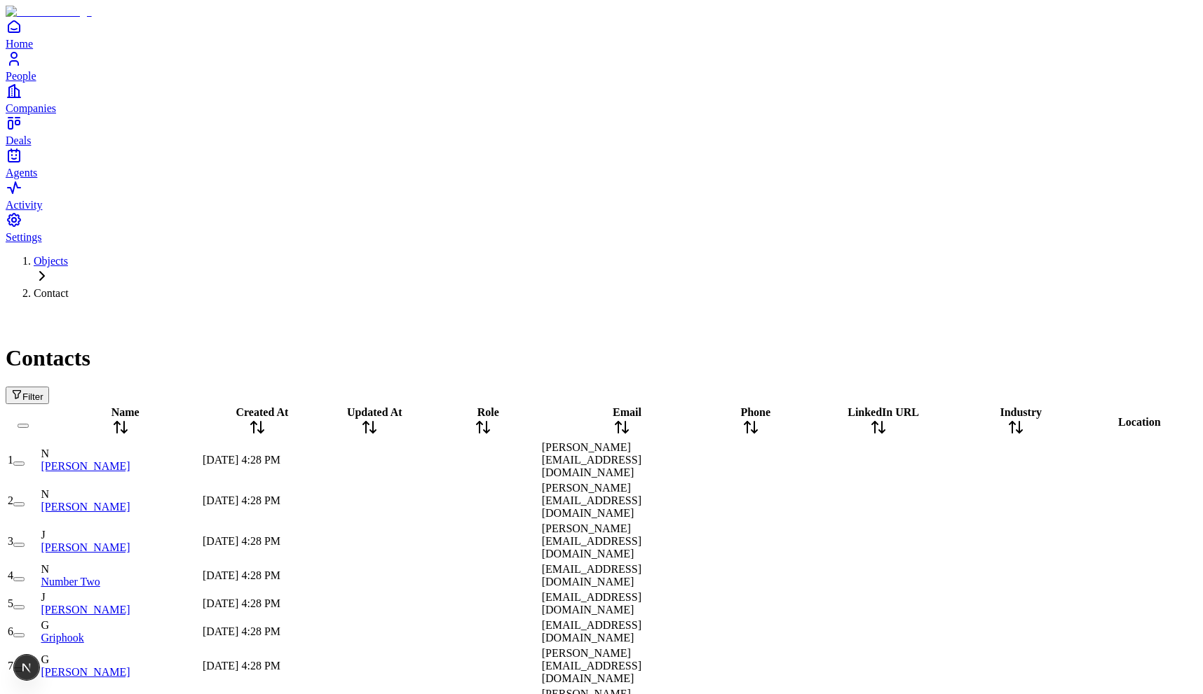
click at [266, 419] on icon at bounding box center [257, 427] width 17 height 17
click at [425, 460] on div at bounding box center [370, 460] width 110 height 0
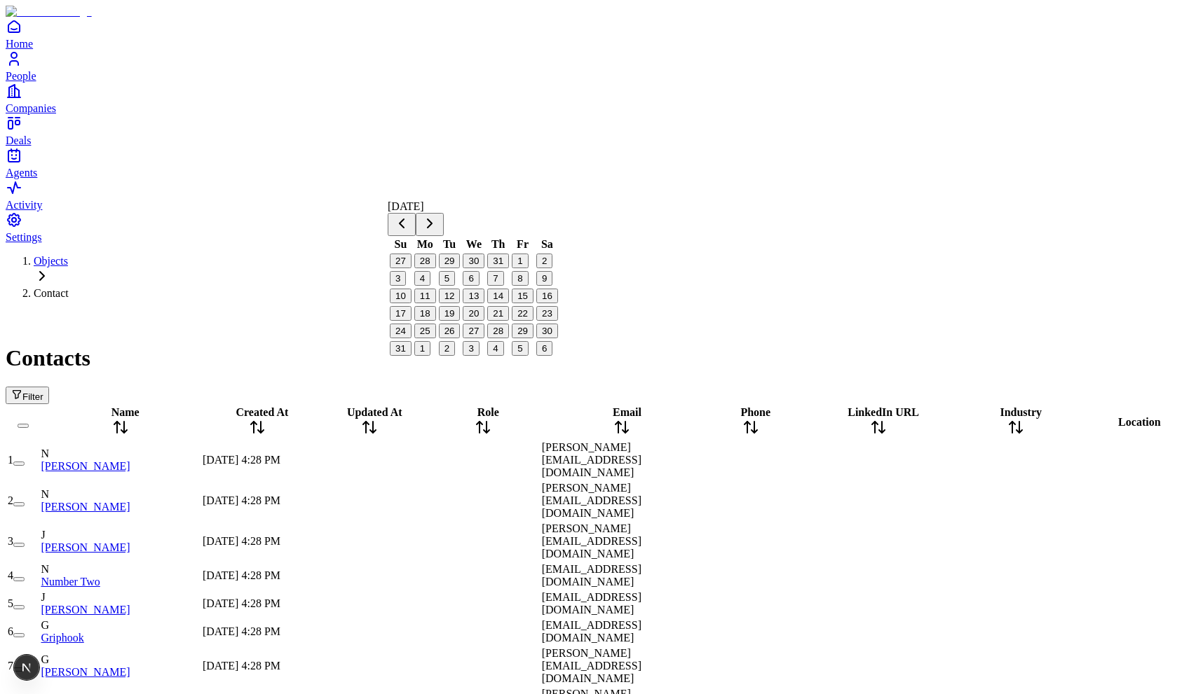
click at [528, 268] on button "1" at bounding box center [520, 261] width 16 height 15
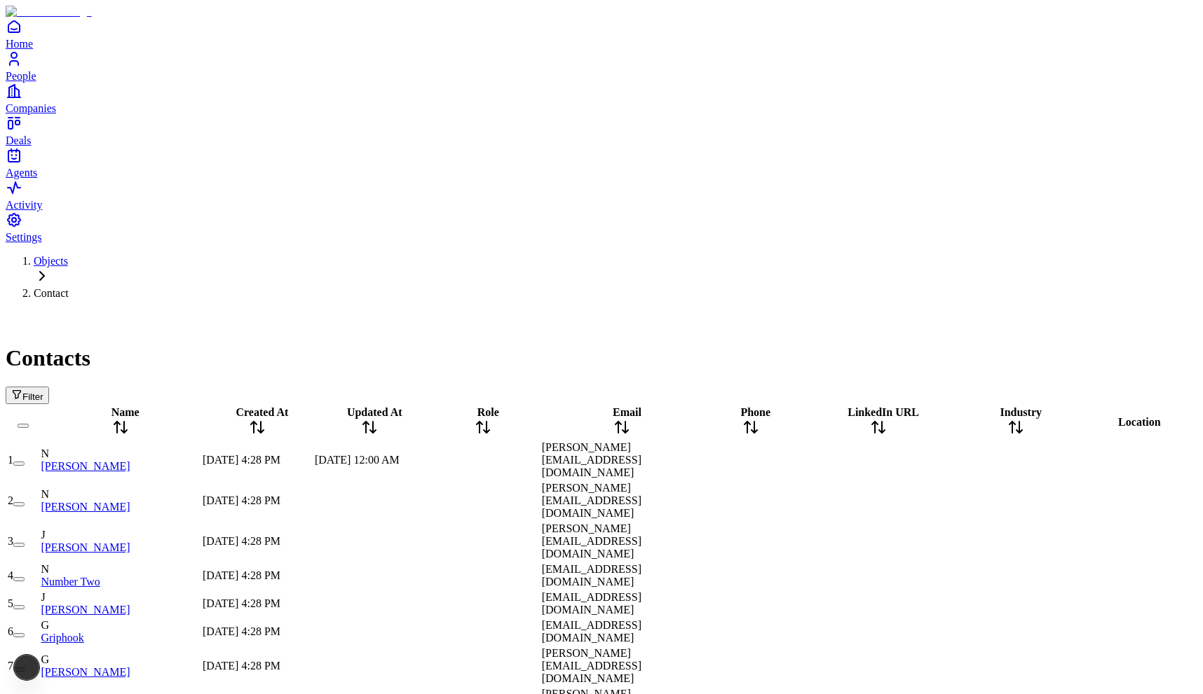
click at [500, 311] on div "Contacts" at bounding box center [601, 341] width 1191 height 60
click at [53, 671] on div "Issue" at bounding box center [62, 667] width 22 height 25
click at [378, 419] on icon at bounding box center [369, 427] width 17 height 17
click at [369, 423] on icon at bounding box center [369, 428] width 0 height 10
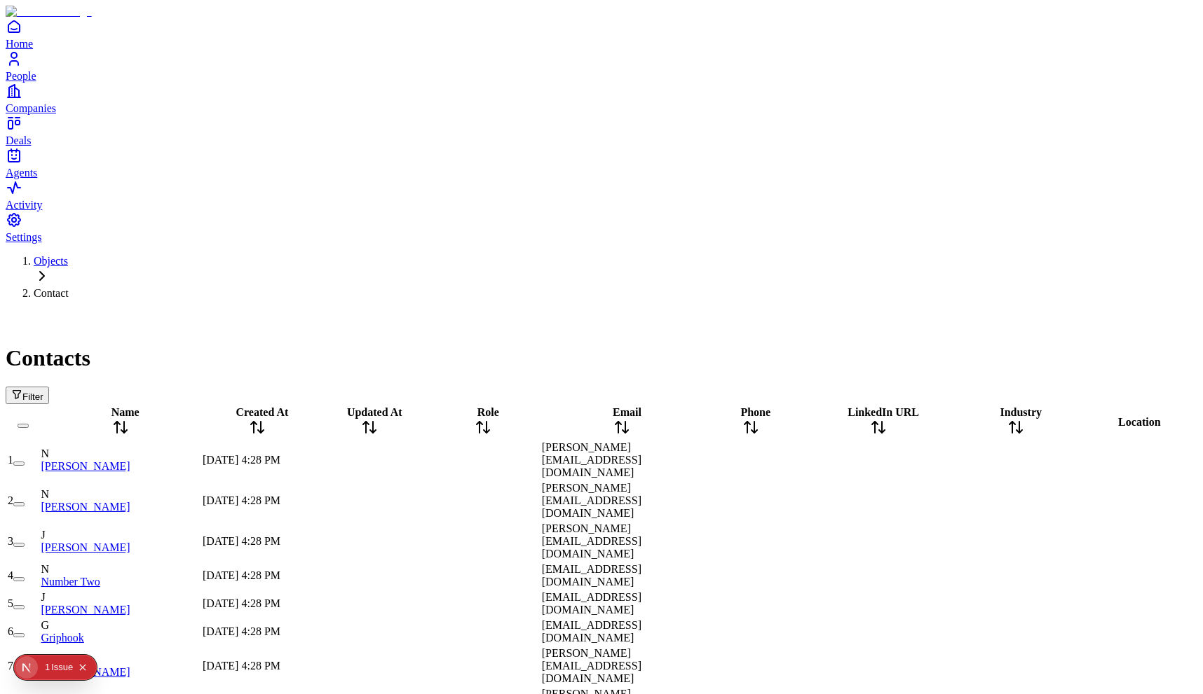
click at [539, 460] on div at bounding box center [482, 460] width 111 height 0
click at [493, 387] on div "Filter" at bounding box center [601, 396] width 1191 height 18
click at [425, 460] on div at bounding box center [370, 460] width 110 height 0
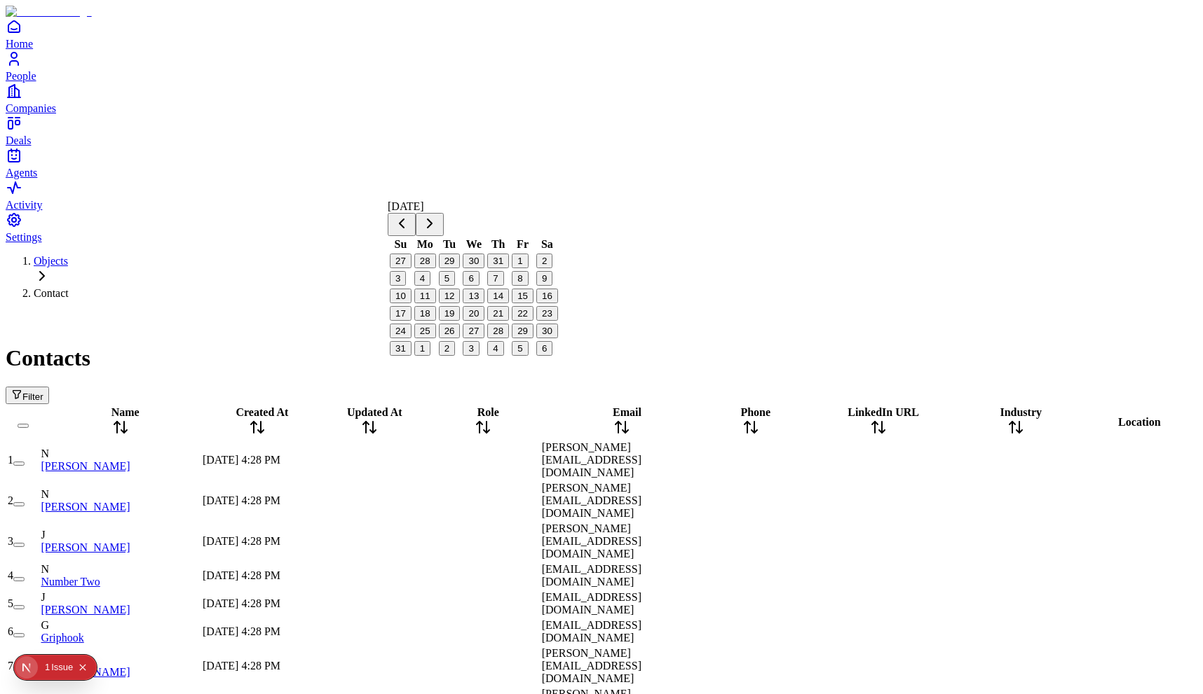
click at [472, 311] on div "Contacts Filter" at bounding box center [601, 357] width 1191 height 93
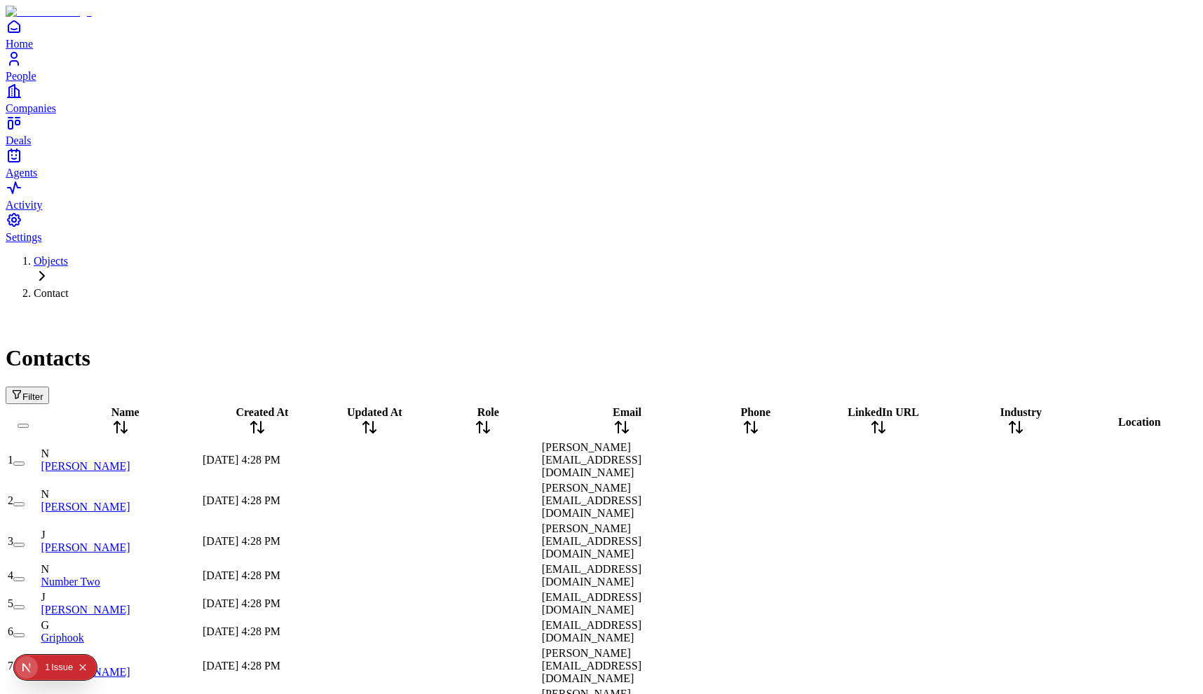
click at [425, 460] on div at bounding box center [370, 460] width 110 height 0
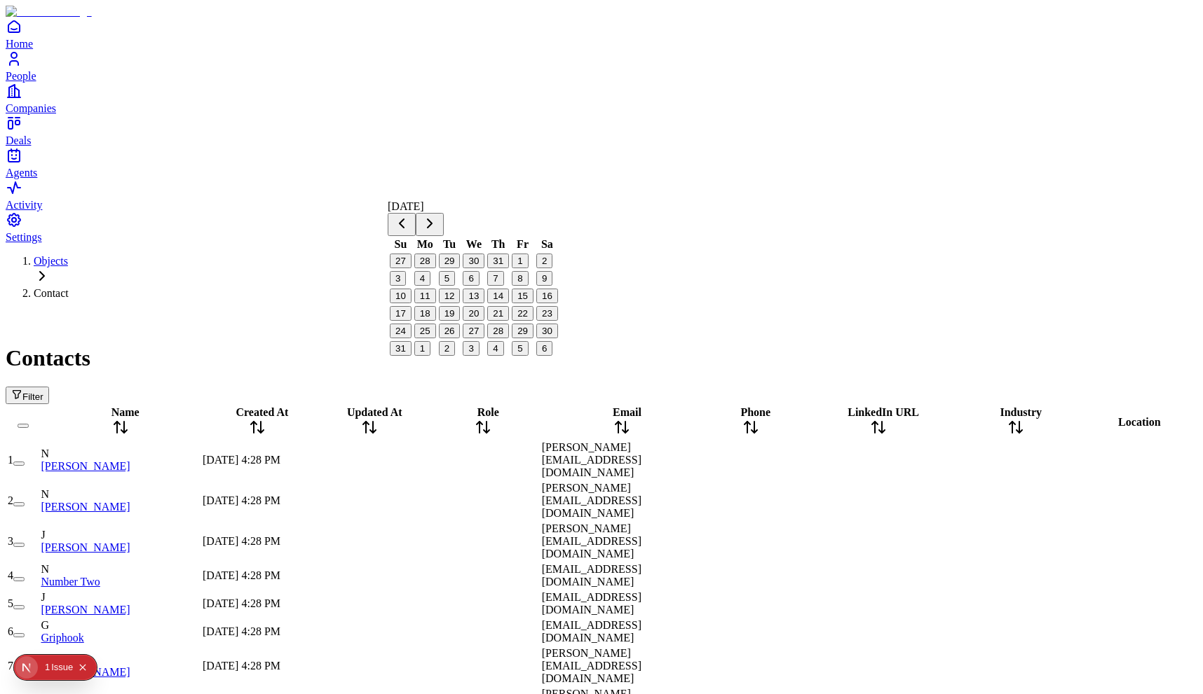
click at [454, 387] on div "Filter" at bounding box center [601, 396] width 1191 height 18
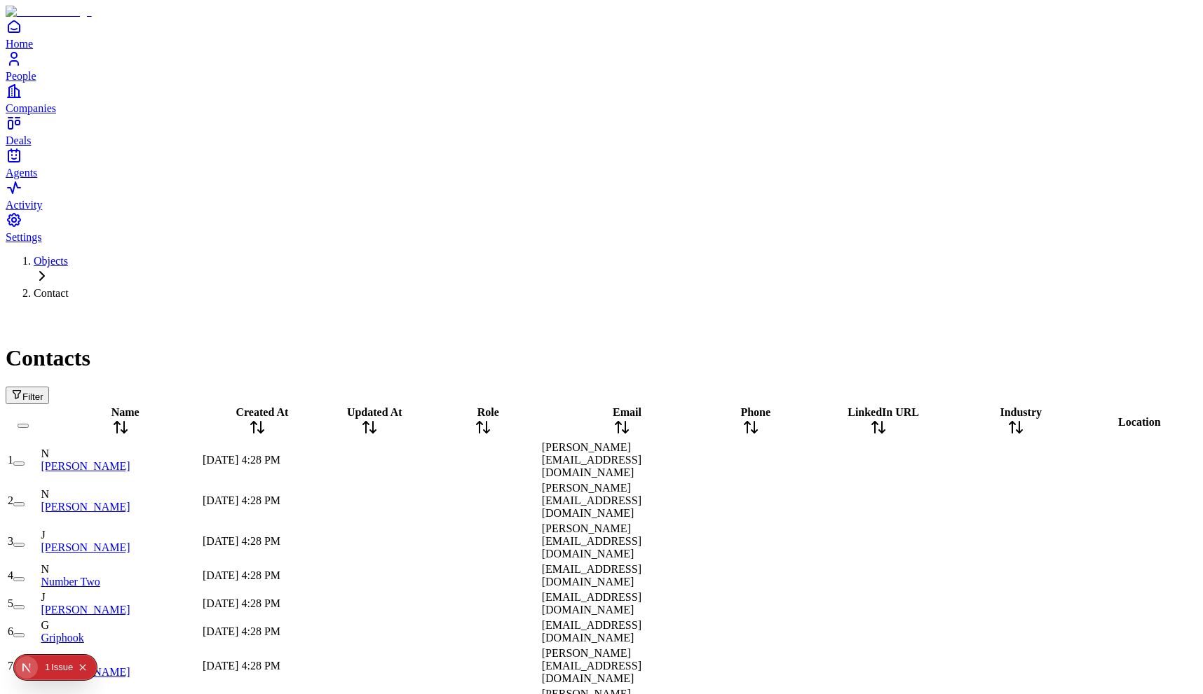
click at [312, 570] on div "[DATE] 4:28 PM" at bounding box center [257, 576] width 109 height 13
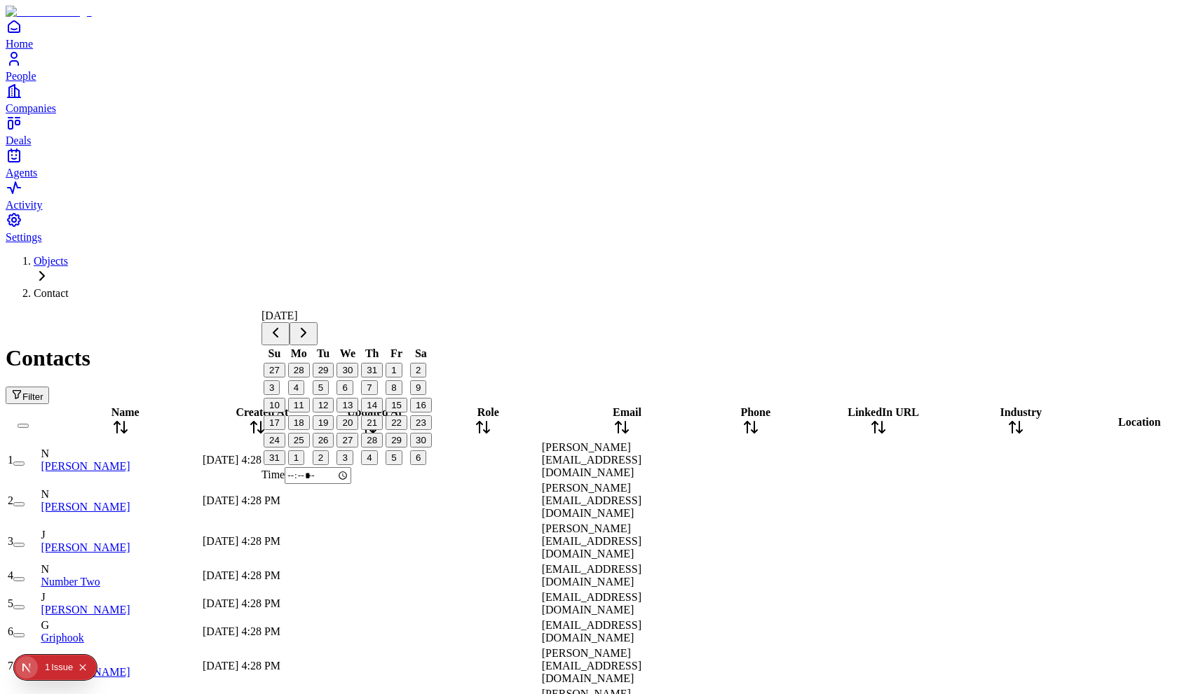
click at [328, 387] on div "Filter" at bounding box center [601, 396] width 1191 height 18
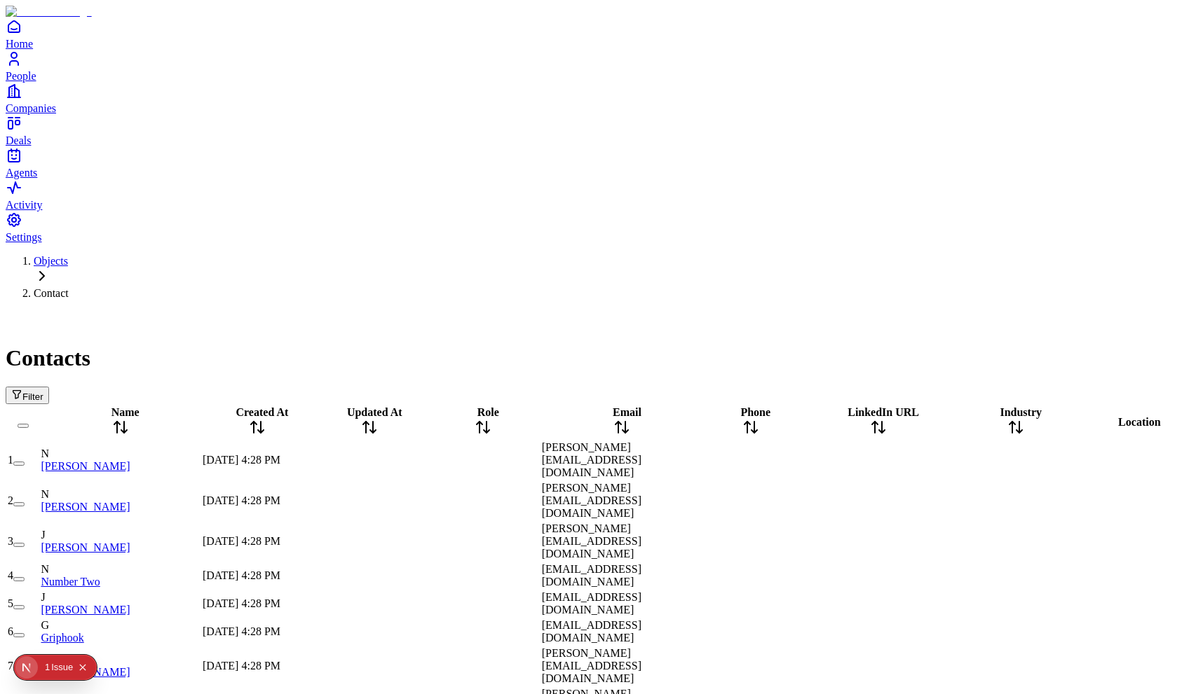
click at [280, 570] on span "[DATE] 4:28 PM" at bounding box center [242, 576] width 78 height 12
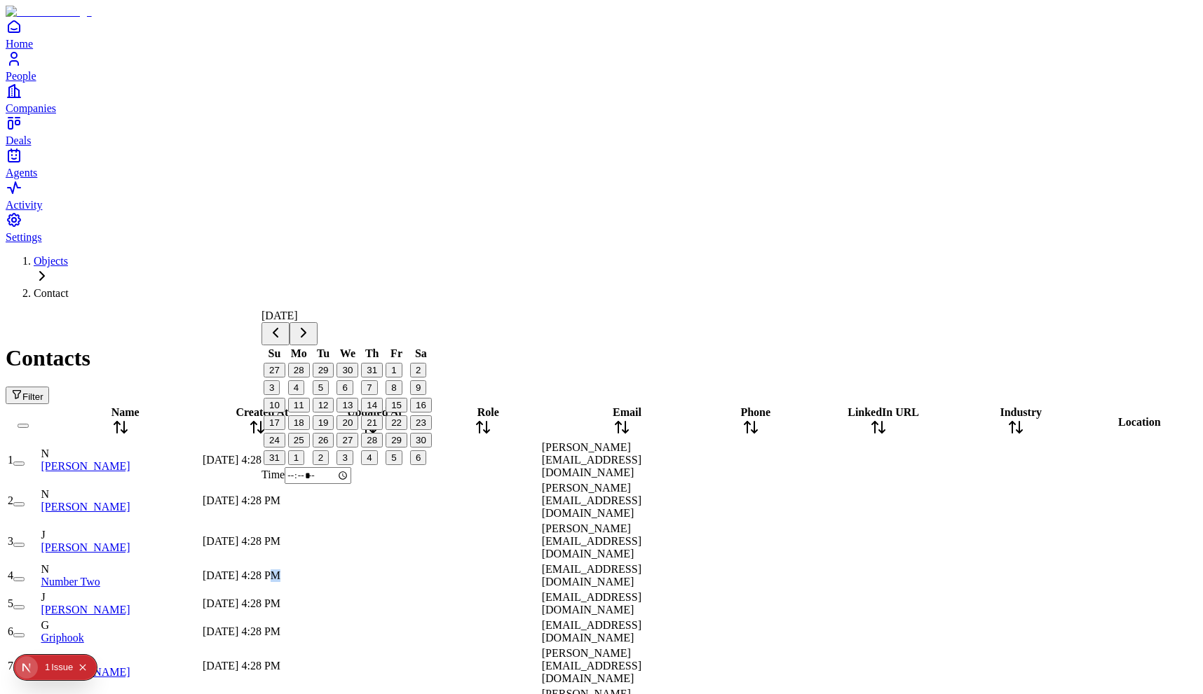
click at [383, 413] on button "14" at bounding box center [372, 405] width 22 height 15
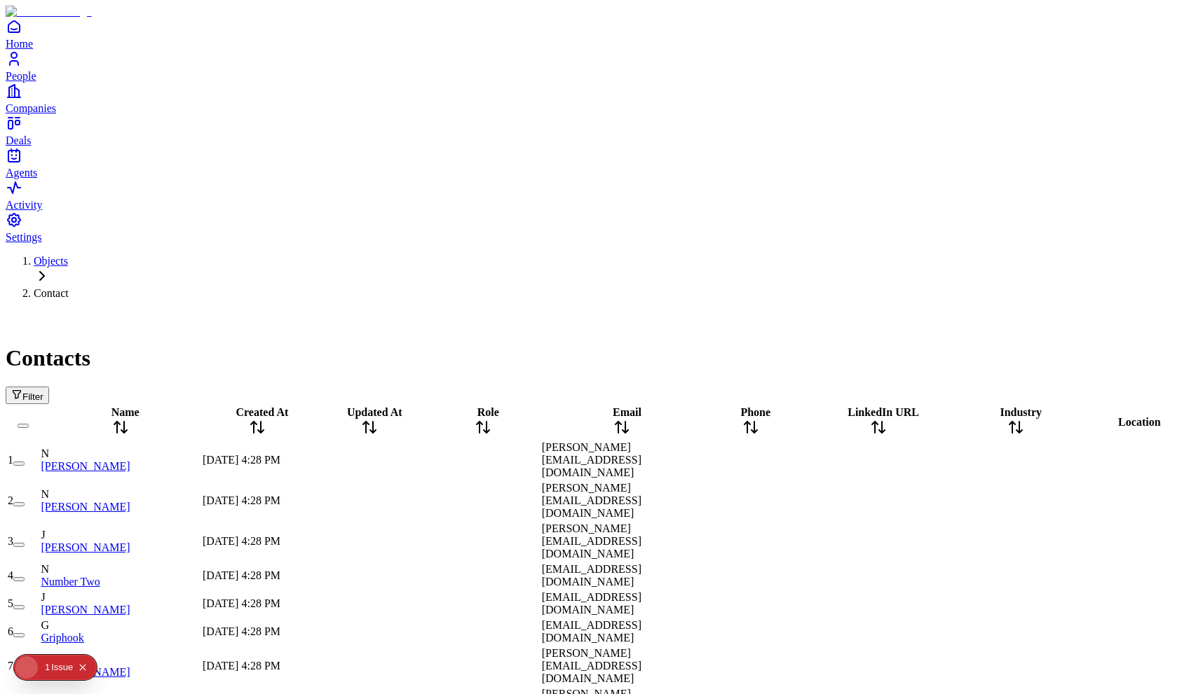
click at [381, 311] on div "Contacts Filter" at bounding box center [601, 357] width 1191 height 93
click at [266, 419] on icon at bounding box center [257, 427] width 17 height 17
click at [55, 662] on div "Issue" at bounding box center [62, 667] width 22 height 25
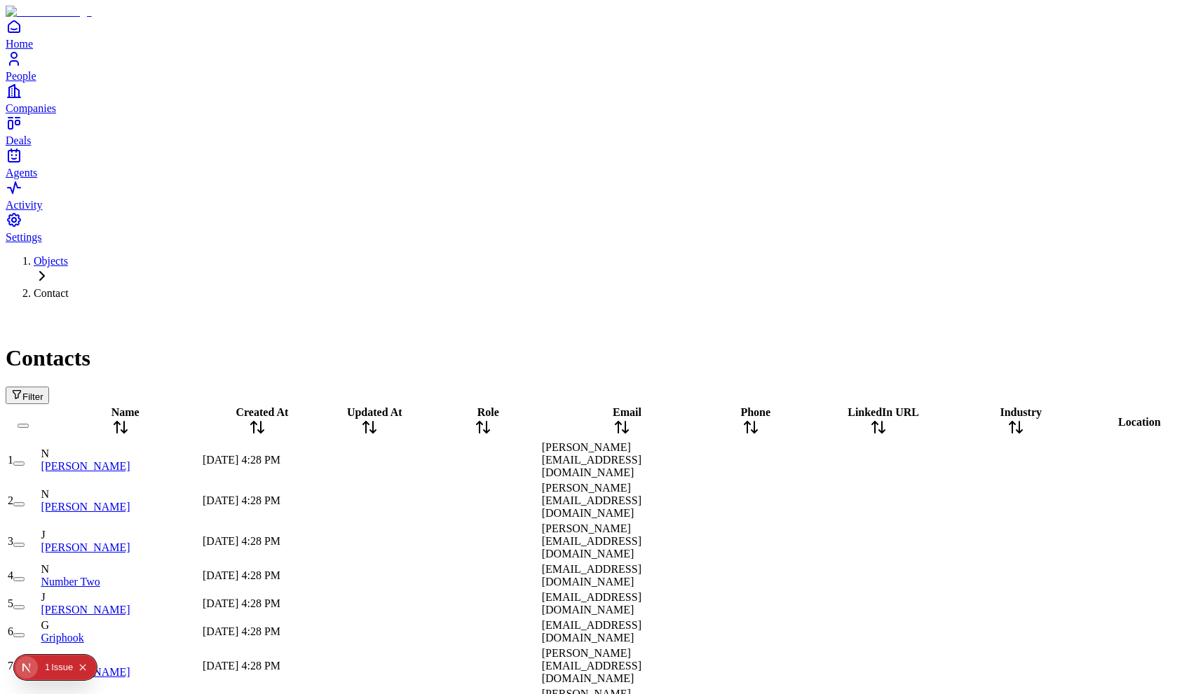
click at [46, 668] on div "1" at bounding box center [47, 667] width 5 height 25
click at [43, 392] on span "Filter" at bounding box center [32, 397] width 21 height 11
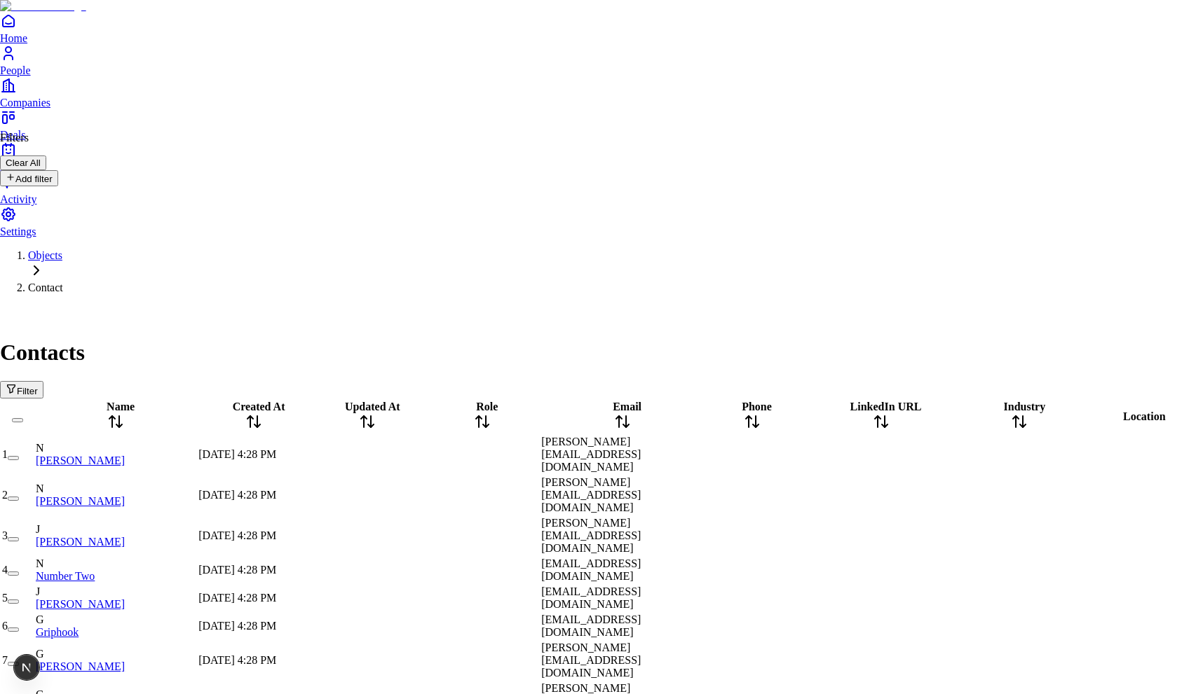
click at [51, 172] on button "Add filter" at bounding box center [29, 178] width 58 height 16
click at [69, 226] on button "Add condition" at bounding box center [39, 234] width 78 height 16
click at [76, 235] on div "AND condition" at bounding box center [46, 228] width 69 height 13
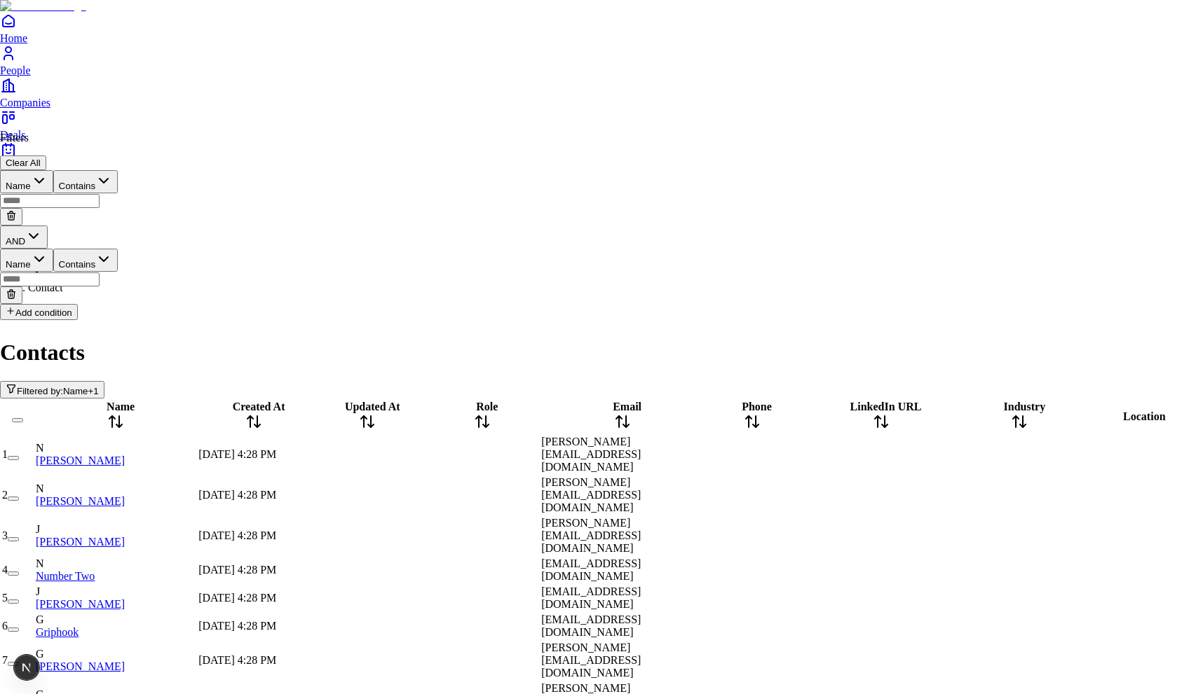
click at [42, 228] on icon "button" at bounding box center [33, 236] width 17 height 17
click at [109, 190] on div "Filters Clear All Name Contains AND Name Contains Add condition" at bounding box center [59, 226] width 118 height 189
click at [48, 226] on button "AND" at bounding box center [24, 237] width 48 height 23
click at [118, 226] on div "AND" at bounding box center [59, 237] width 118 height 23
click at [17, 289] on icon at bounding box center [11, 294] width 11 height 11
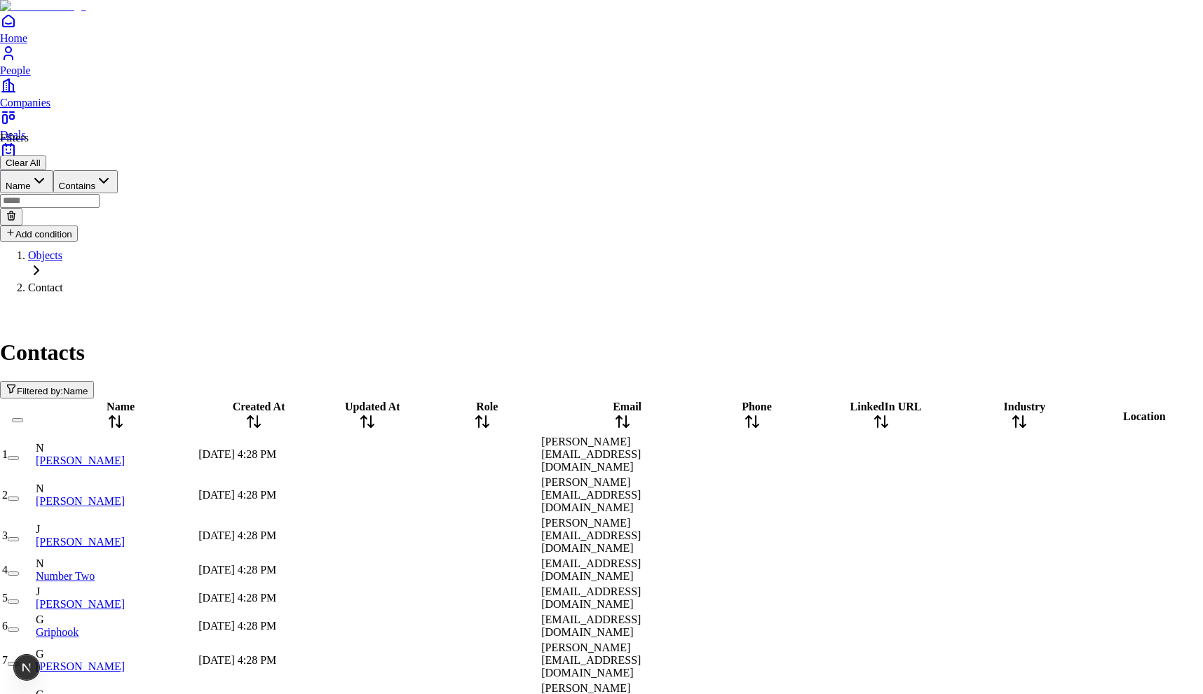
click at [42, 226] on button "Add condition" at bounding box center [39, 234] width 78 height 16
click at [78, 226] on button "Add condition" at bounding box center [39, 234] width 78 height 16
click at [61, 226] on button "Add condition" at bounding box center [39, 234] width 78 height 16
click at [78, 226] on button "Add condition" at bounding box center [39, 234] width 78 height 16
click at [46, 156] on button "Clear All" at bounding box center [23, 163] width 46 height 15
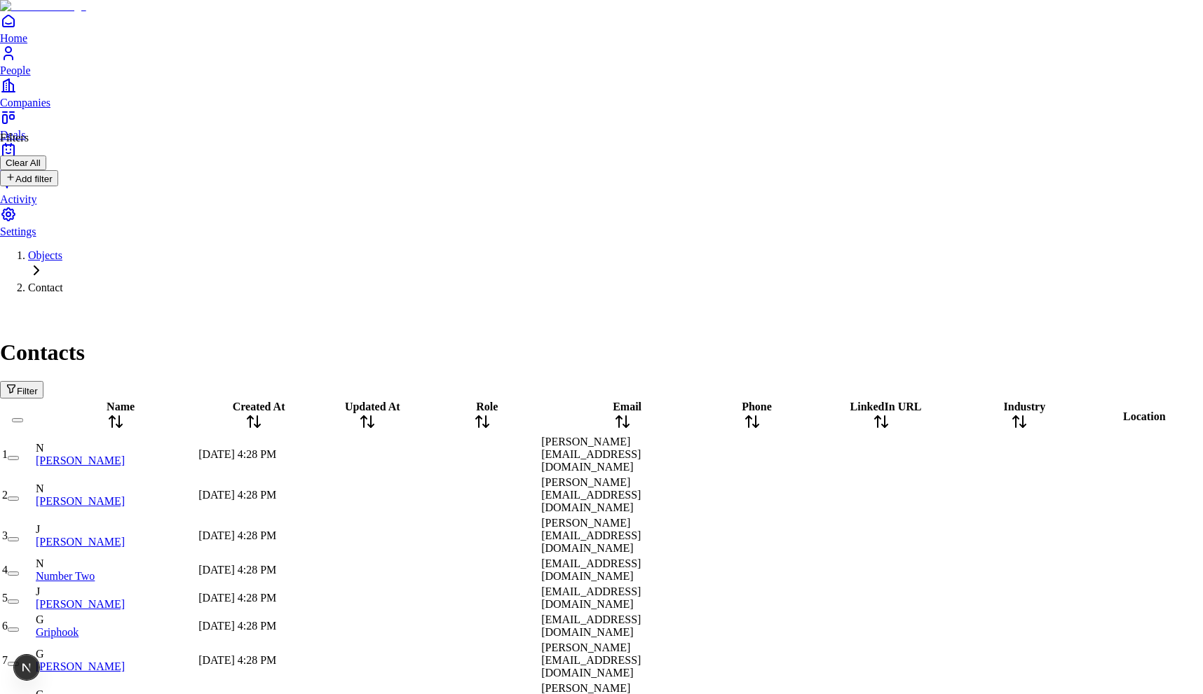
click at [58, 182] on button "Add filter" at bounding box center [29, 178] width 58 height 16
click at [112, 172] on icon "button" at bounding box center [103, 180] width 17 height 17
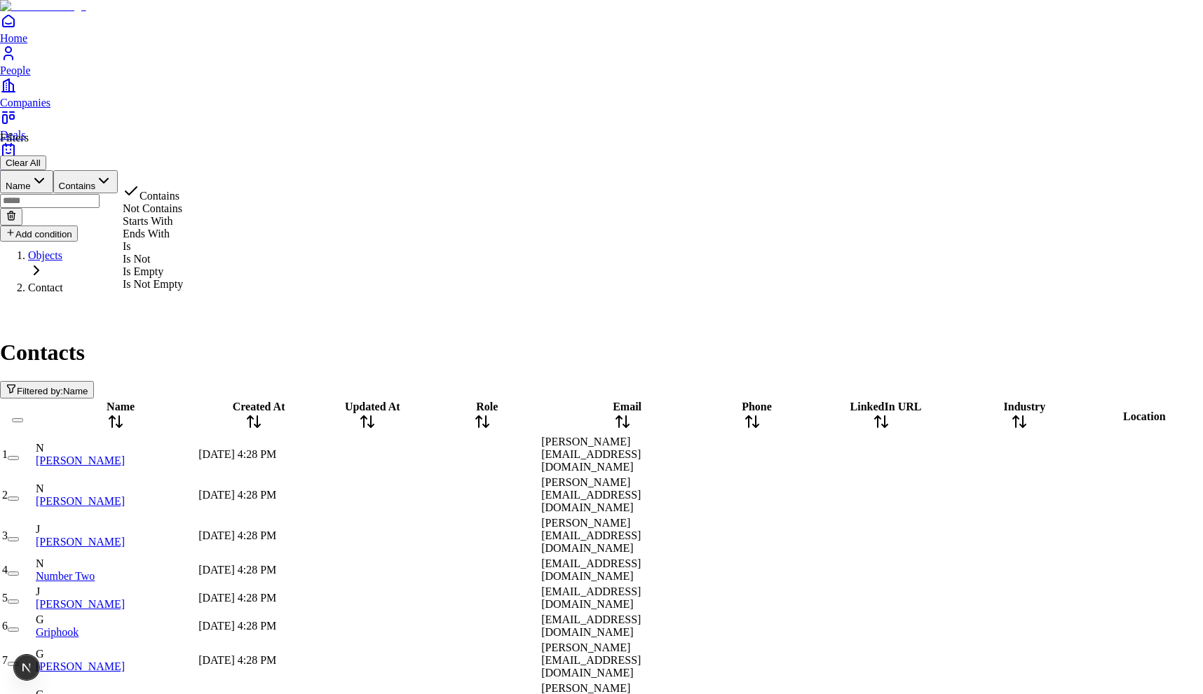
click at [69, 182] on div "Filters Clear All Name Contains Add condition" at bounding box center [59, 187] width 118 height 110
click at [53, 176] on button "Name" at bounding box center [26, 181] width 53 height 23
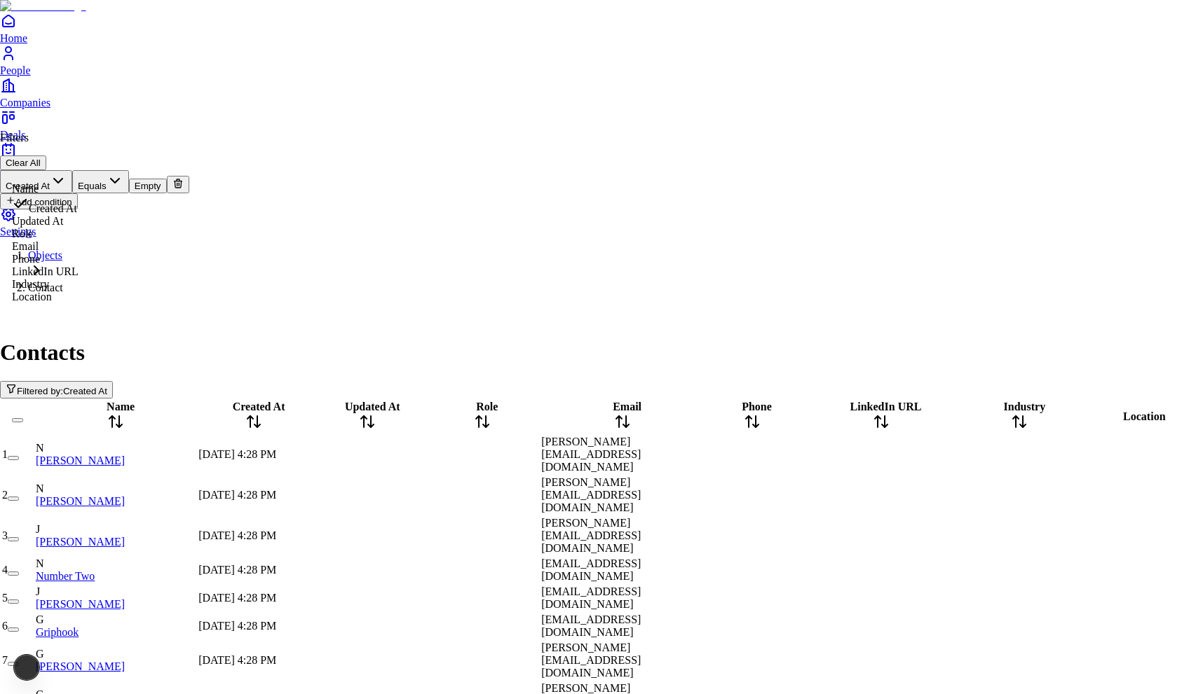
click at [69, 173] on button "Created At" at bounding box center [36, 181] width 72 height 23
click at [53, 170] on button "Name" at bounding box center [26, 181] width 53 height 23
click at [74, 178] on button "Updated At" at bounding box center [37, 181] width 74 height 23
click at [47, 170] on button "Role" at bounding box center [23, 181] width 47 height 23
click at [51, 177] on button "Email" at bounding box center [25, 181] width 51 height 23
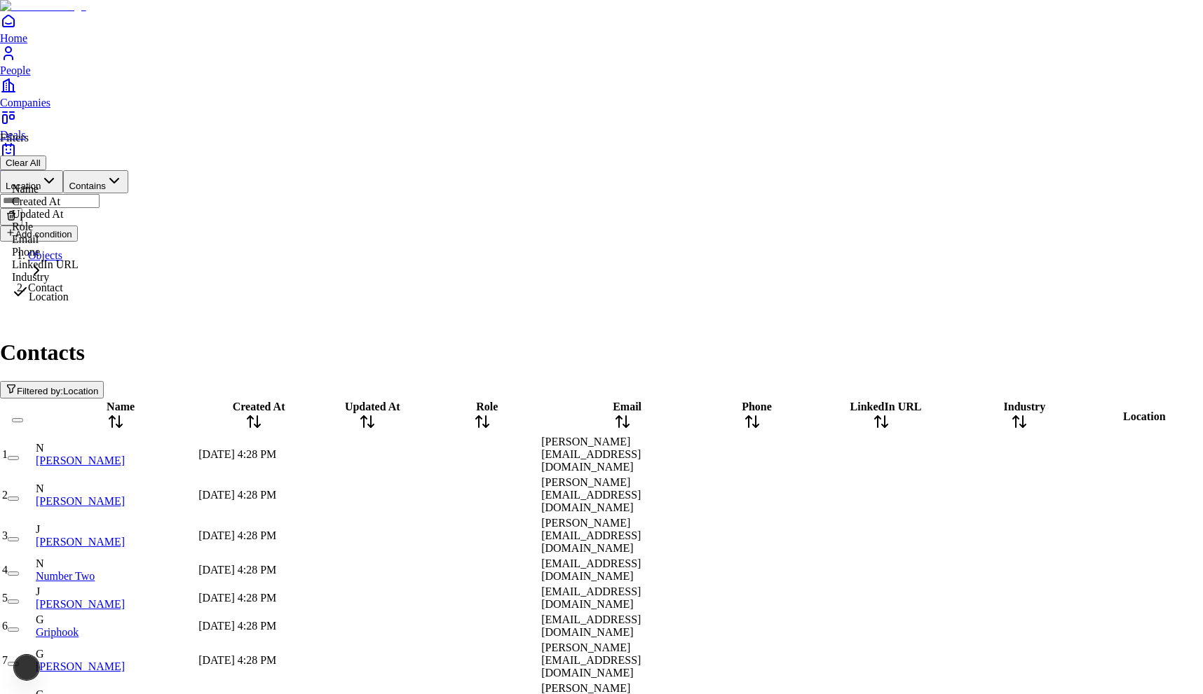
click at [63, 170] on button "Location" at bounding box center [31, 181] width 63 height 23
click at [29, 226] on button "Add condition" at bounding box center [39, 234] width 78 height 16
click at [78, 226] on button "Add condition" at bounding box center [39, 234] width 78 height 16
click at [71, 226] on button "Add condition" at bounding box center [39, 234] width 78 height 16
click at [78, 226] on button "Add condition" at bounding box center [39, 234] width 78 height 16
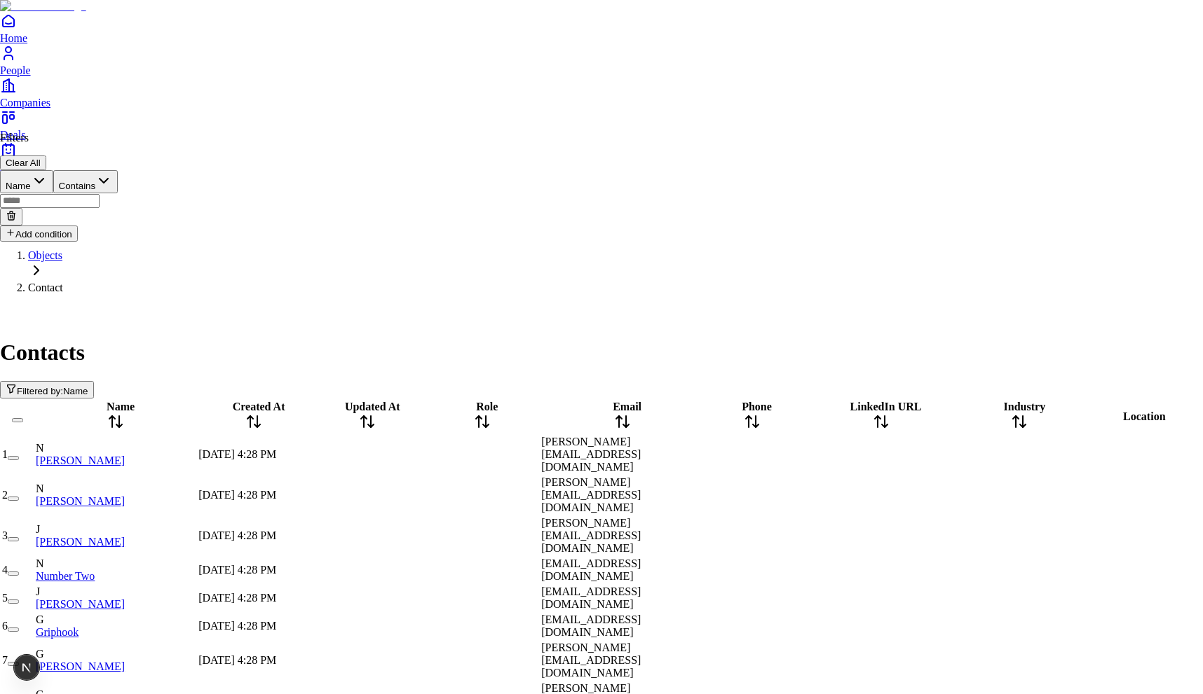
click at [78, 226] on button "Add condition" at bounding box center [39, 234] width 78 height 16
click at [32, 235] on div "And" at bounding box center [22, 228] width 20 height 13
click at [42, 228] on icon "button" at bounding box center [33, 236] width 17 height 17
click at [118, 226] on div "AND" at bounding box center [59, 237] width 118 height 23
click at [46, 156] on button "Clear All" at bounding box center [23, 163] width 46 height 15
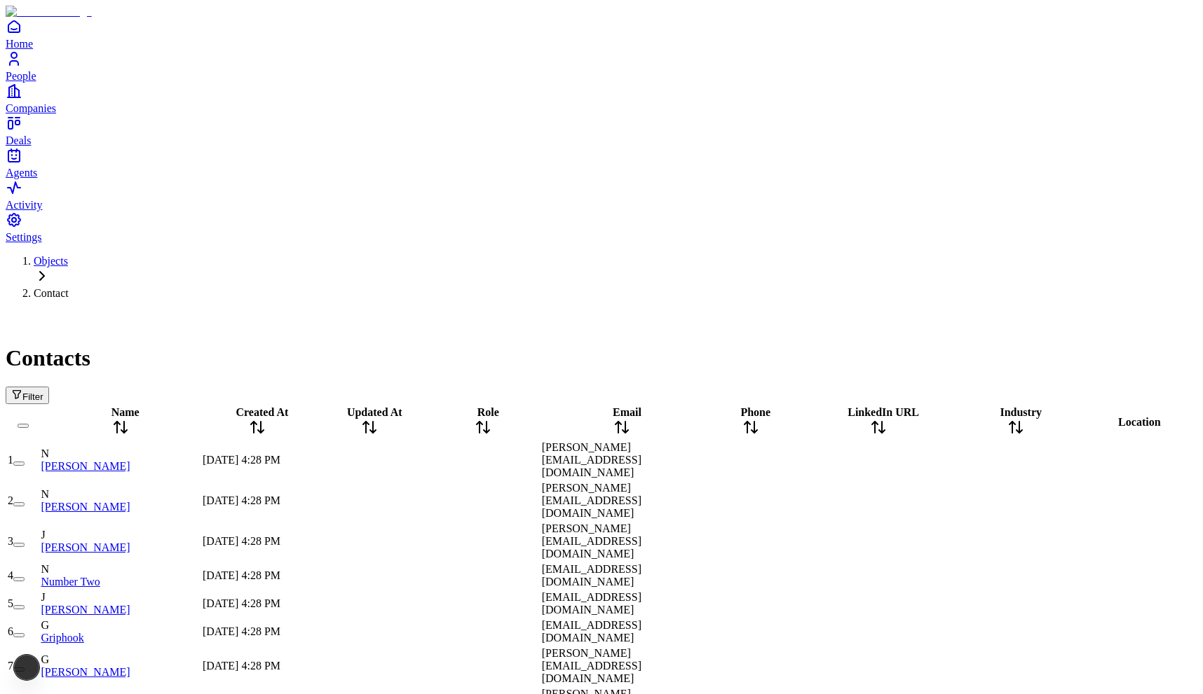
click at [43, 392] on span "Filter" at bounding box center [32, 397] width 21 height 11
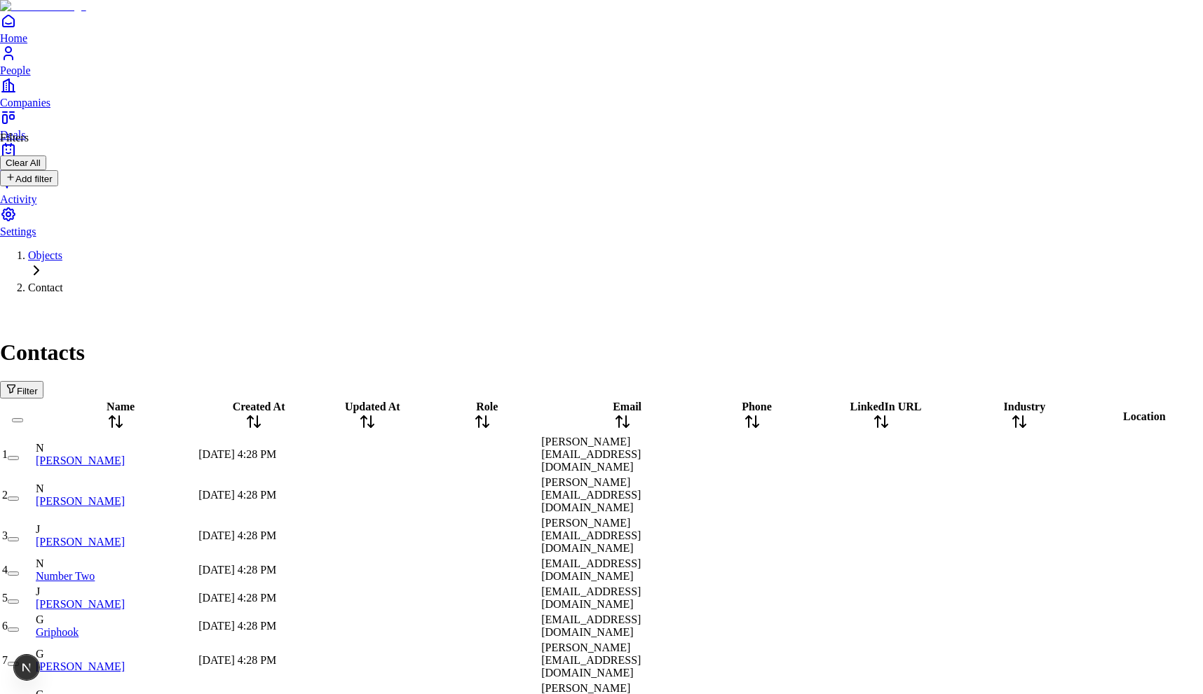
click at [58, 160] on div "Filters Clear All" at bounding box center [29, 151] width 58 height 39
click at [58, 170] on button "Add filter" at bounding box center [29, 178] width 58 height 16
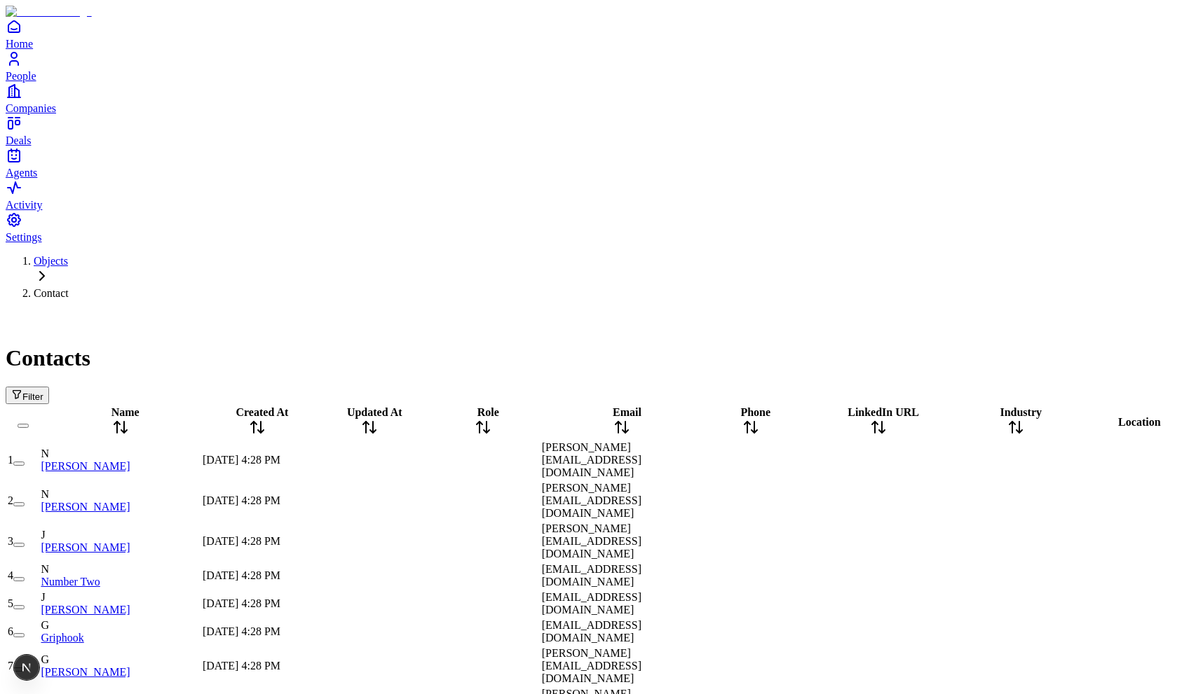
click at [105, 311] on div "Contacts Filter" at bounding box center [601, 357] width 1191 height 93
click at [43, 392] on span "Filter" at bounding box center [32, 397] width 21 height 11
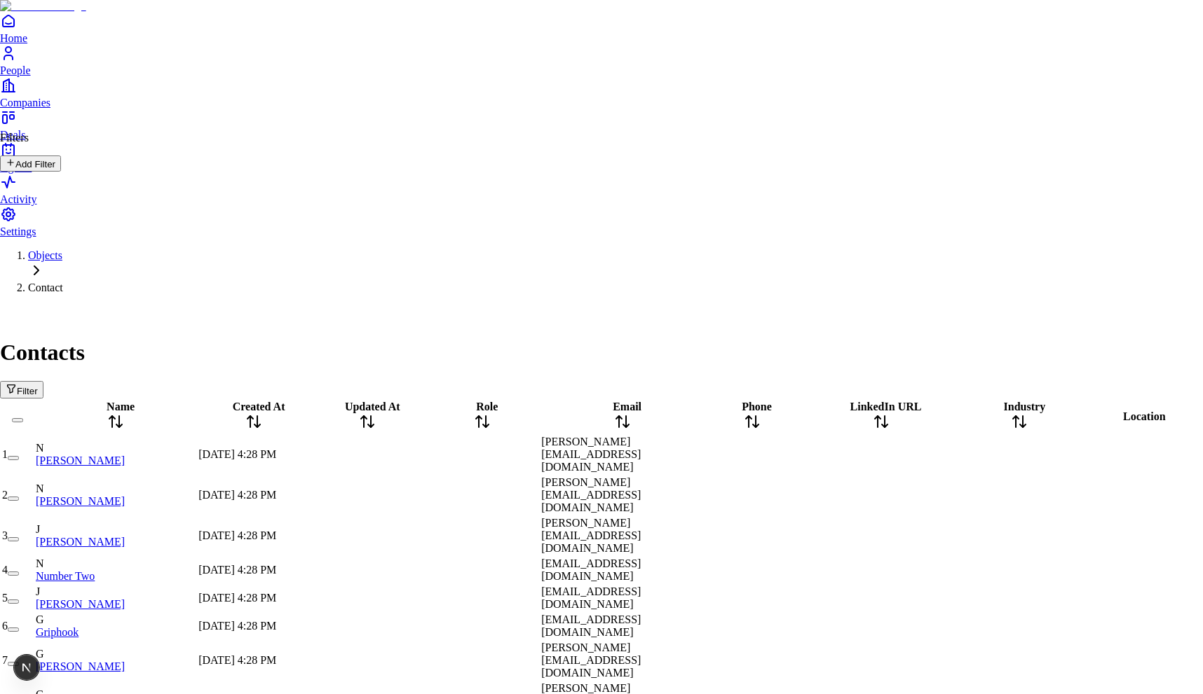
click at [15, 167] on icon at bounding box center [11, 163] width 10 height 10
click at [43, 271] on button "Add group" at bounding box center [32, 262] width 64 height 16
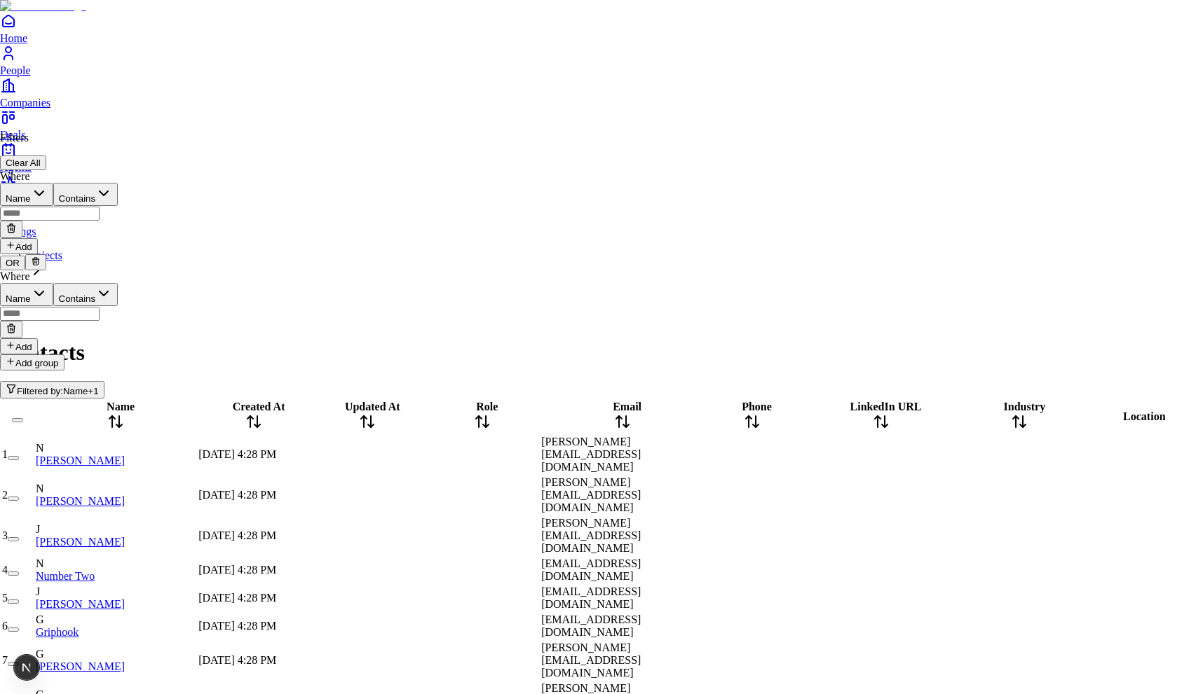
click at [50, 371] on button "Add group" at bounding box center [32, 363] width 64 height 16
click at [41, 367] on icon at bounding box center [36, 362] width 10 height 10
click at [41, 266] on icon at bounding box center [36, 261] width 10 height 10
click at [32, 271] on button "Add group" at bounding box center [32, 262] width 64 height 16
click at [25, 271] on button "OR" at bounding box center [12, 263] width 25 height 15
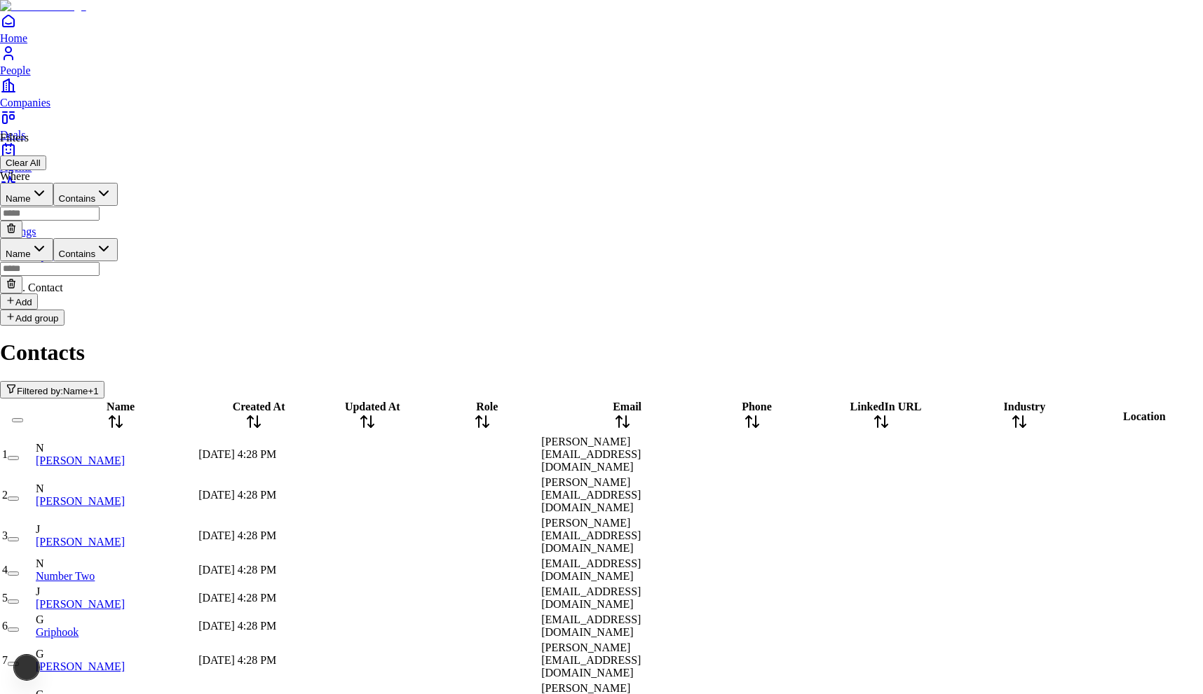
click at [64, 287] on div "Where Name Contains Name Contains Add" at bounding box center [59, 239] width 118 height 139
click at [17, 278] on icon at bounding box center [11, 283] width 11 height 11
click at [38, 239] on button "Add" at bounding box center [19, 246] width 38 height 16
click at [53, 311] on button "Add group" at bounding box center [32, 318] width 64 height 16
click at [41, 312] on icon at bounding box center [36, 317] width 10 height 10
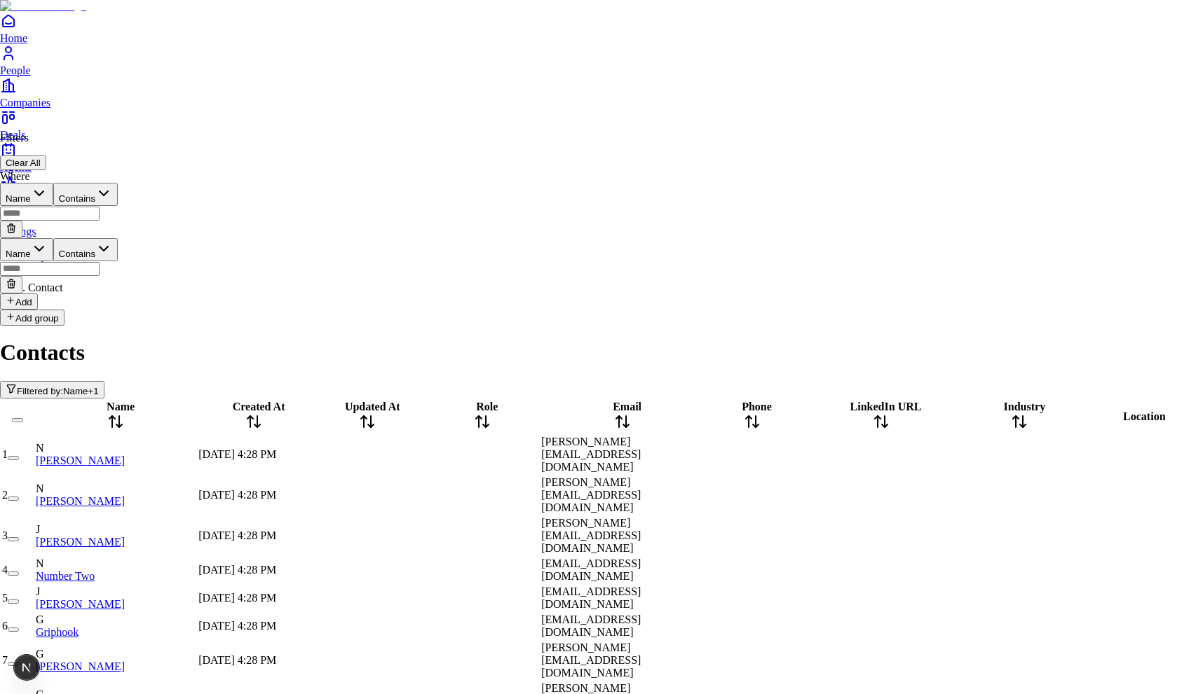
click at [46, 156] on button "Clear All" at bounding box center [23, 163] width 46 height 15
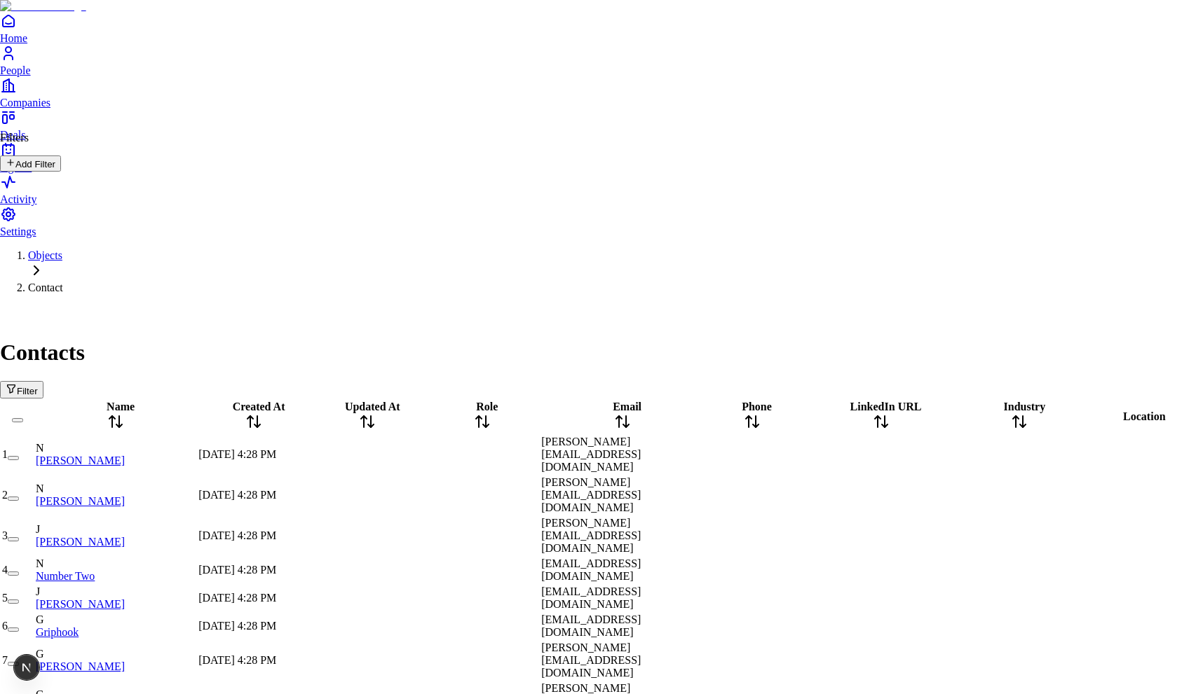
click at [61, 172] on button "Add Filter" at bounding box center [30, 164] width 61 height 16
click at [36, 238] on button "Add" at bounding box center [19, 246] width 38 height 16
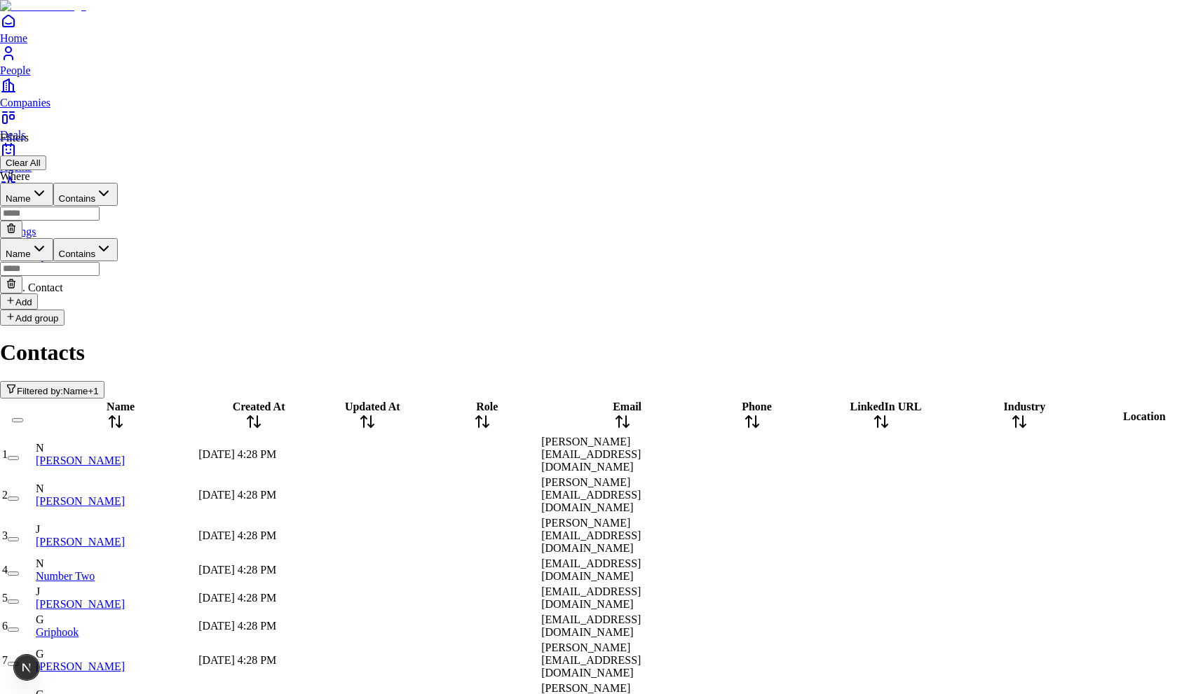
click at [17, 278] on icon at bounding box center [11, 283] width 11 height 11
click at [38, 243] on button "Add" at bounding box center [19, 246] width 38 height 16
click at [17, 278] on icon at bounding box center [11, 283] width 11 height 11
click at [14, 226] on icon at bounding box center [11, 229] width 6 height 6
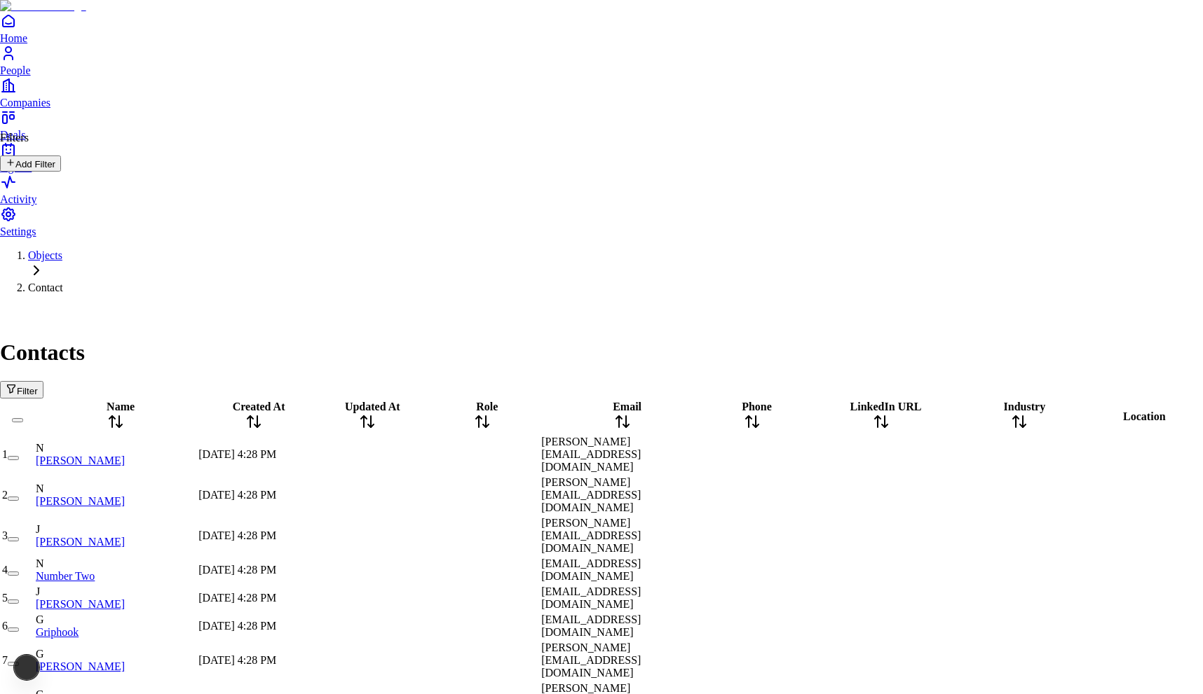
click at [61, 167] on button "Add Filter" at bounding box center [30, 164] width 61 height 16
click at [53, 206] on button "Name" at bounding box center [26, 194] width 53 height 23
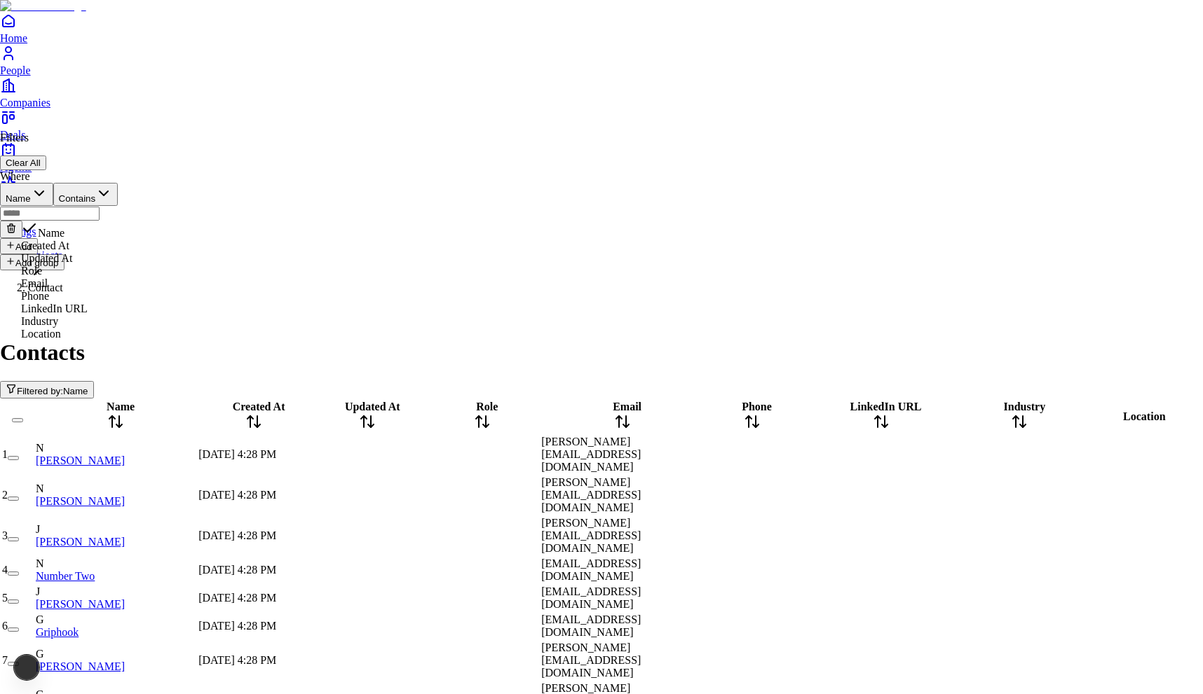
click at [53, 206] on button "Name" at bounding box center [26, 194] width 53 height 23
click at [100, 210] on input "text" at bounding box center [50, 214] width 100 height 14
type input "**"
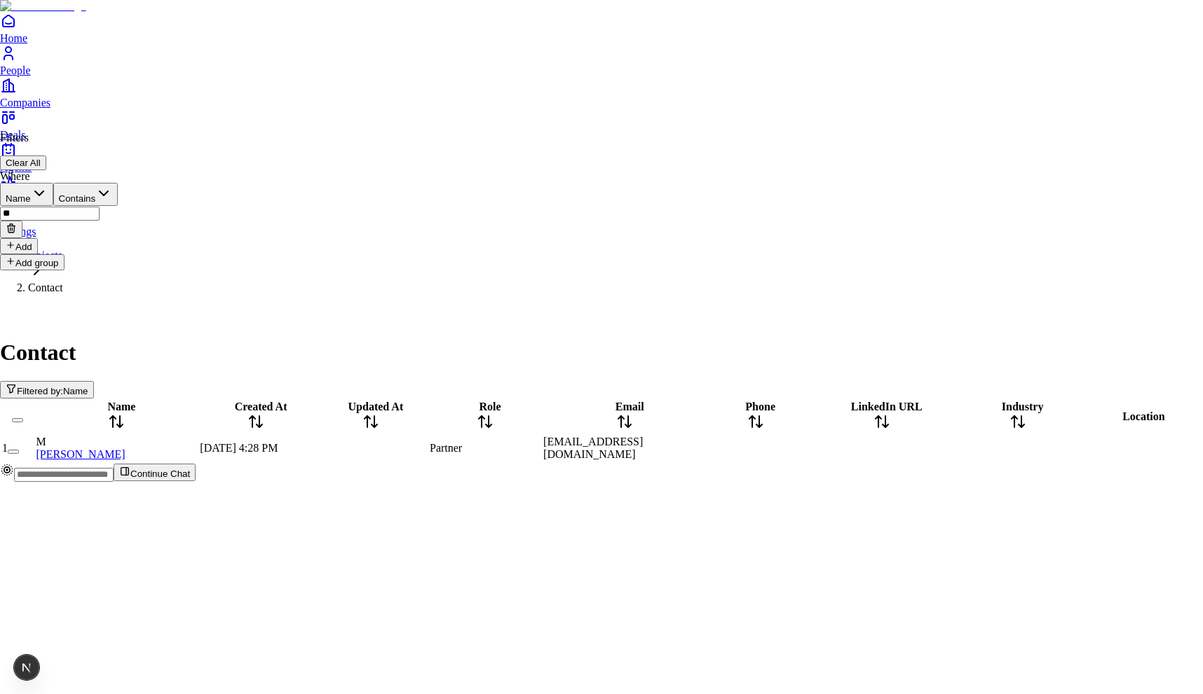
click at [100, 214] on input "**" at bounding box center [50, 214] width 100 height 14
type input "**********"
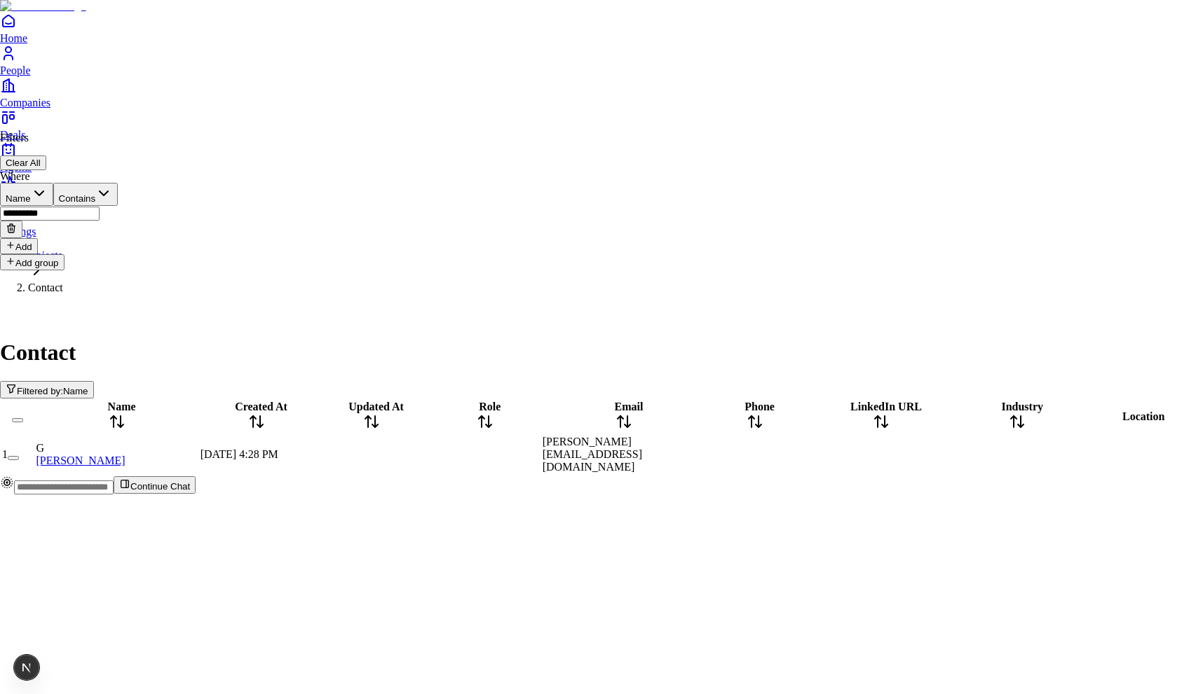
click at [38, 240] on button "Add" at bounding box center [19, 246] width 38 height 16
click at [100, 262] on input "text" at bounding box center [50, 269] width 100 height 14
type input "****"
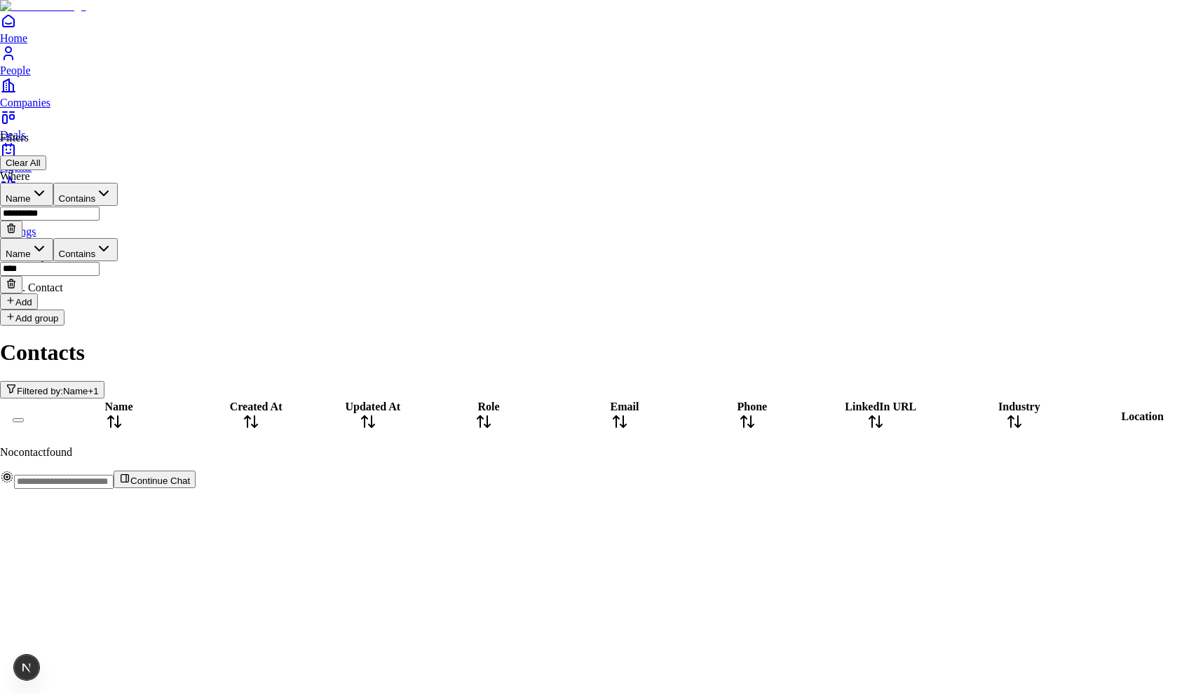
click at [22, 276] on button at bounding box center [11, 285] width 22 height 18
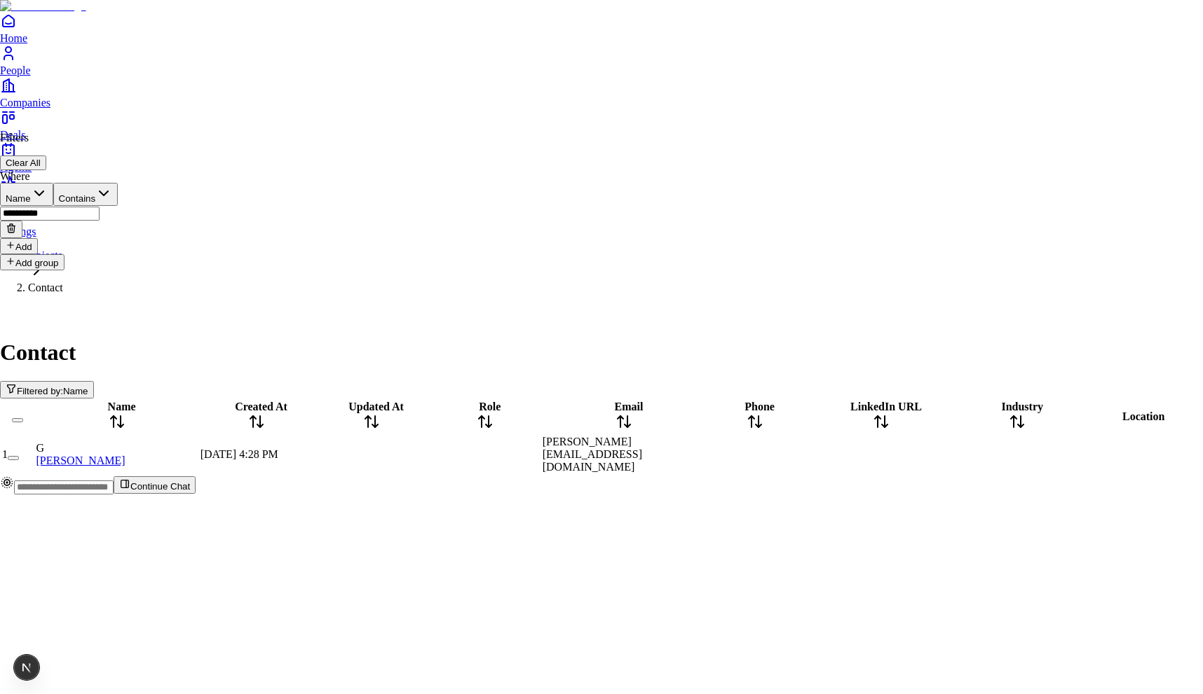
click at [45, 271] on button "Add group" at bounding box center [32, 262] width 64 height 16
click at [100, 321] on input "text" at bounding box center [50, 314] width 100 height 14
type input "****"
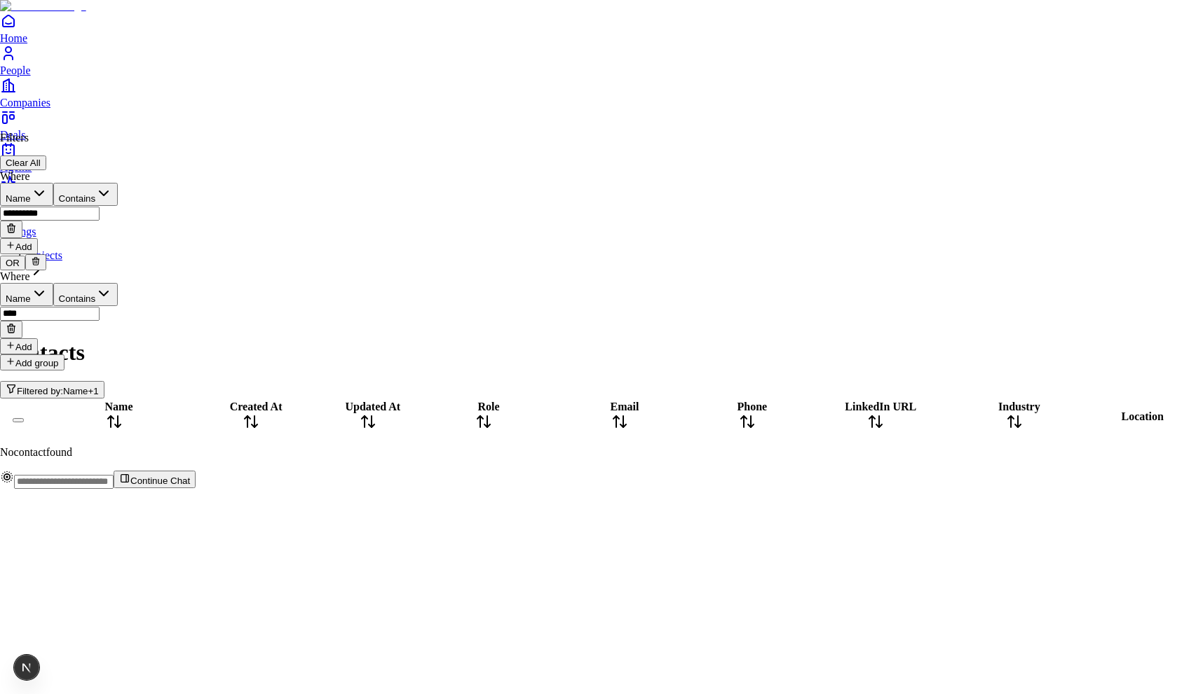
click at [25, 271] on button "OR" at bounding box center [12, 263] width 25 height 15
click at [17, 278] on icon at bounding box center [11, 283] width 11 height 11
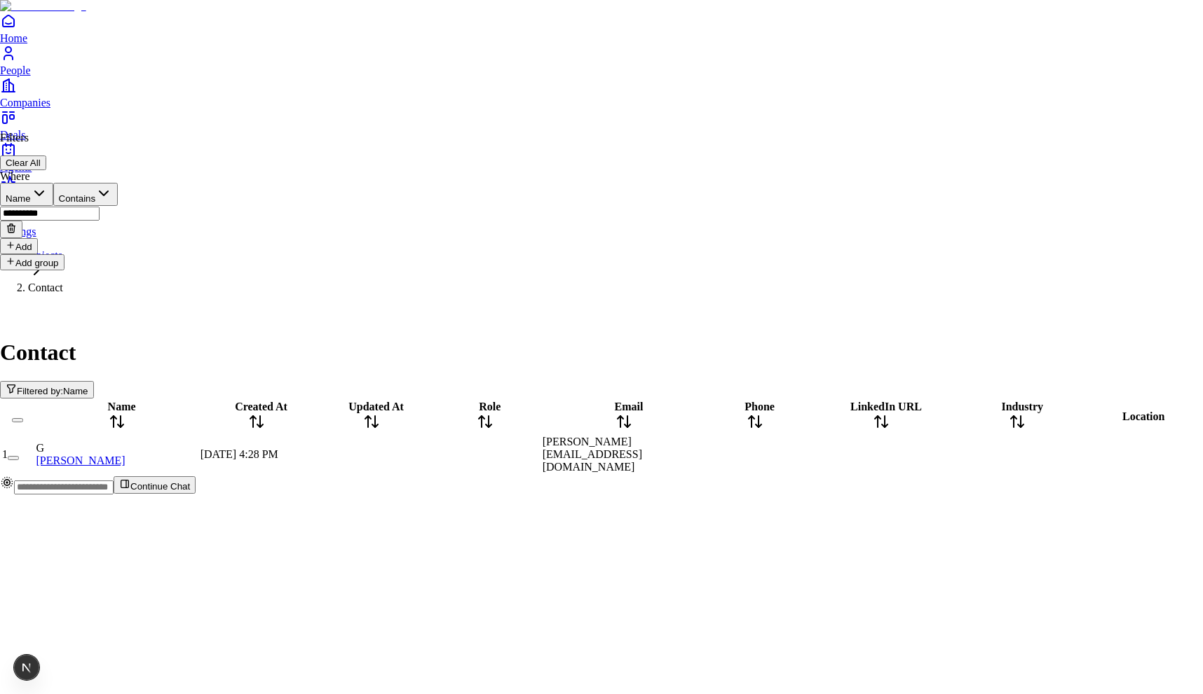
click at [46, 271] on button "Add group" at bounding box center [32, 262] width 64 height 16
click at [25, 271] on button "OR" at bounding box center [12, 263] width 25 height 15
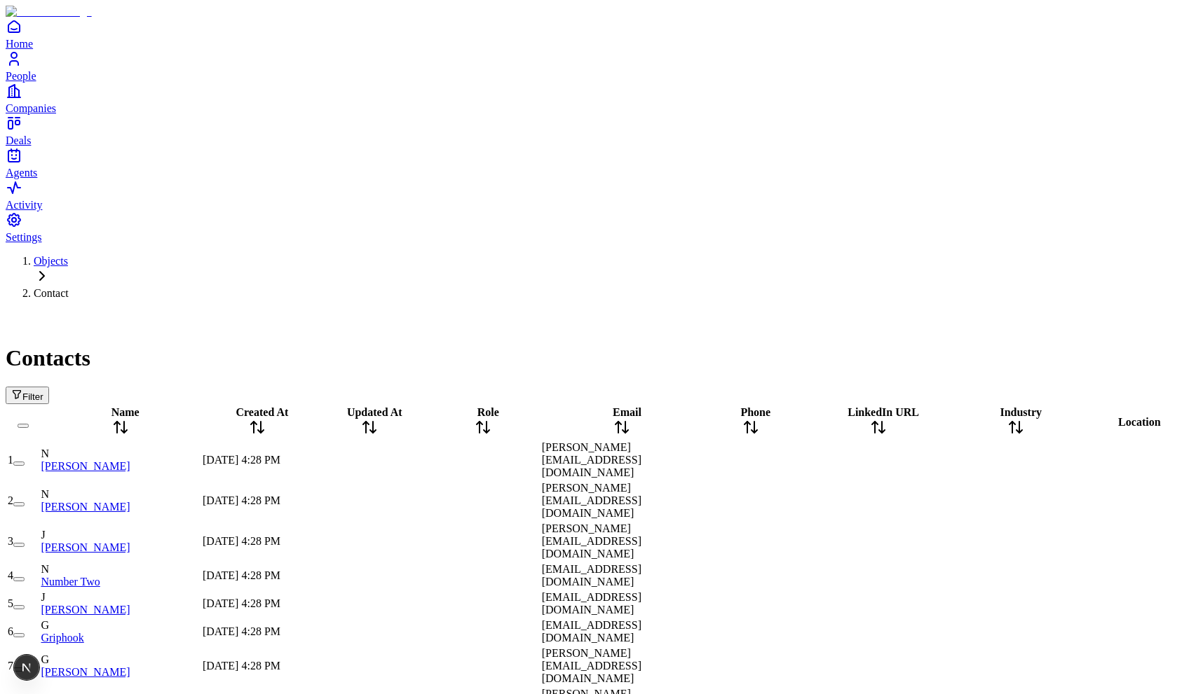
click at [43, 392] on span "Filter" at bounding box center [32, 397] width 21 height 11
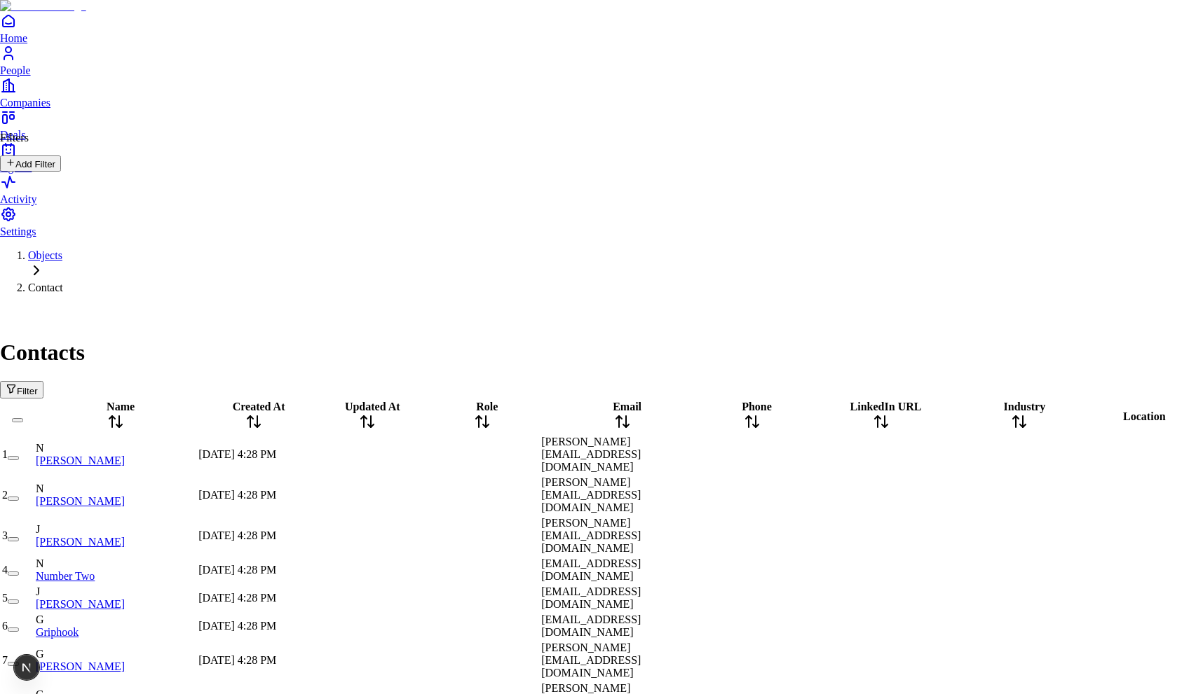
click at [61, 167] on button "Add Filter" at bounding box center [30, 164] width 61 height 16
click at [54, 271] on button "Add group" at bounding box center [32, 262] width 64 height 16
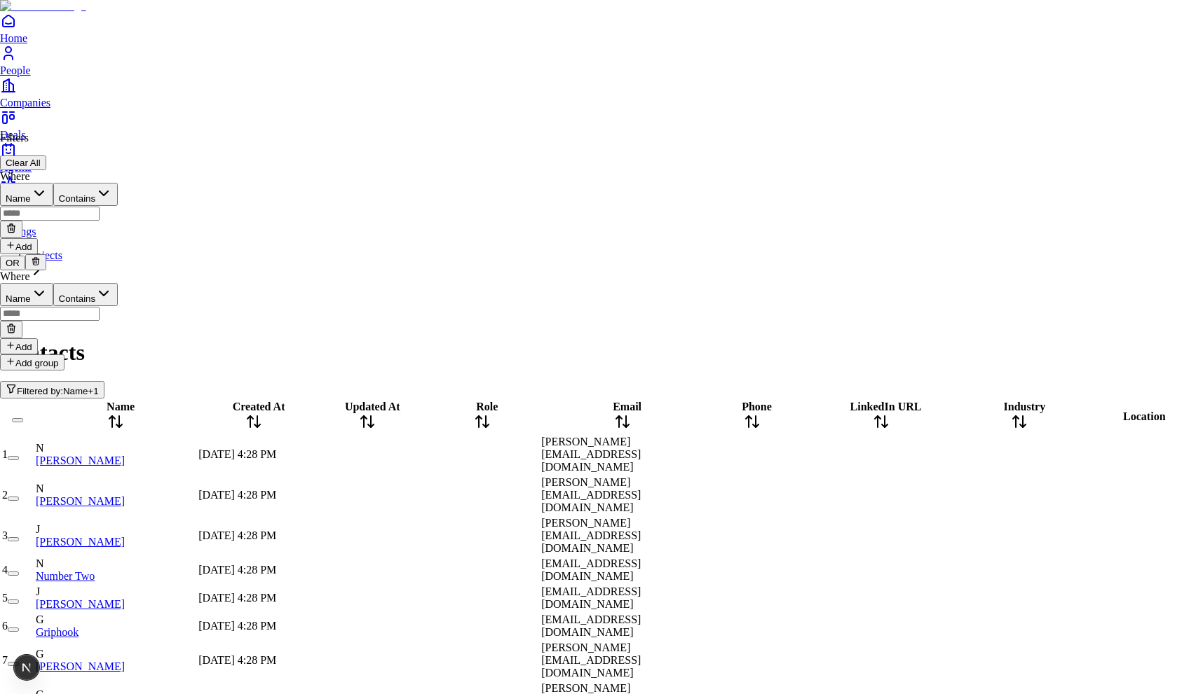
click at [34, 239] on button "Add" at bounding box center [19, 246] width 38 height 16
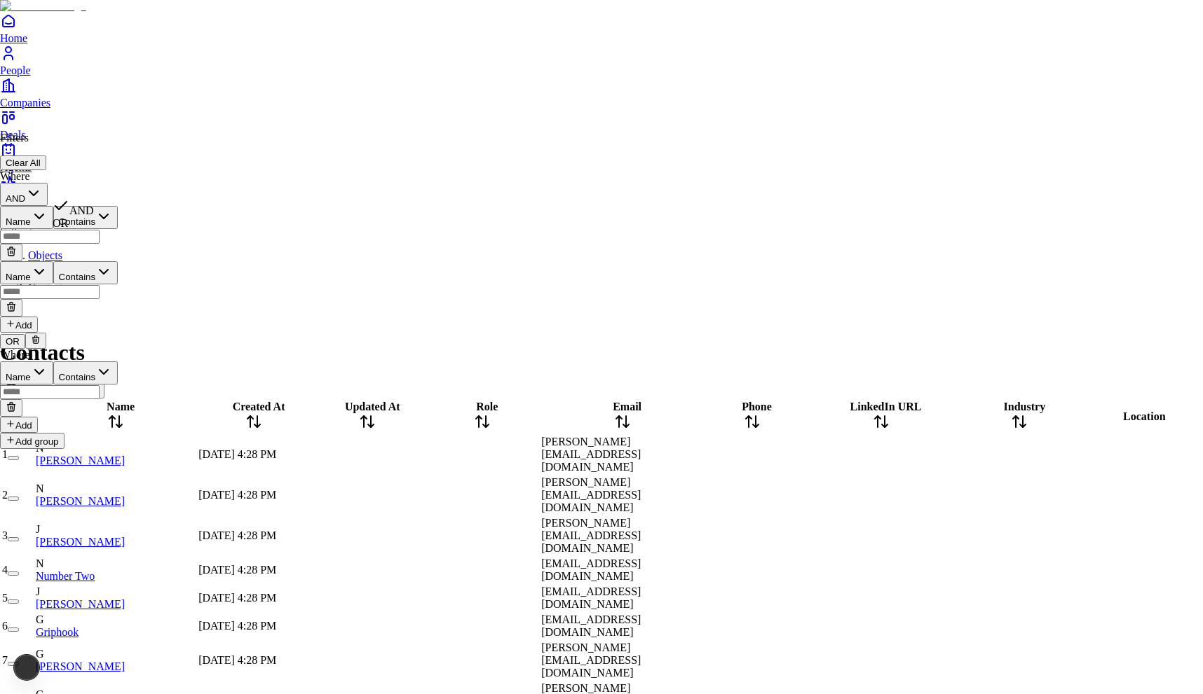
click at [42, 190] on icon "button" at bounding box center [33, 193] width 17 height 17
click at [118, 186] on div "Where AND" at bounding box center [59, 188] width 118 height 36
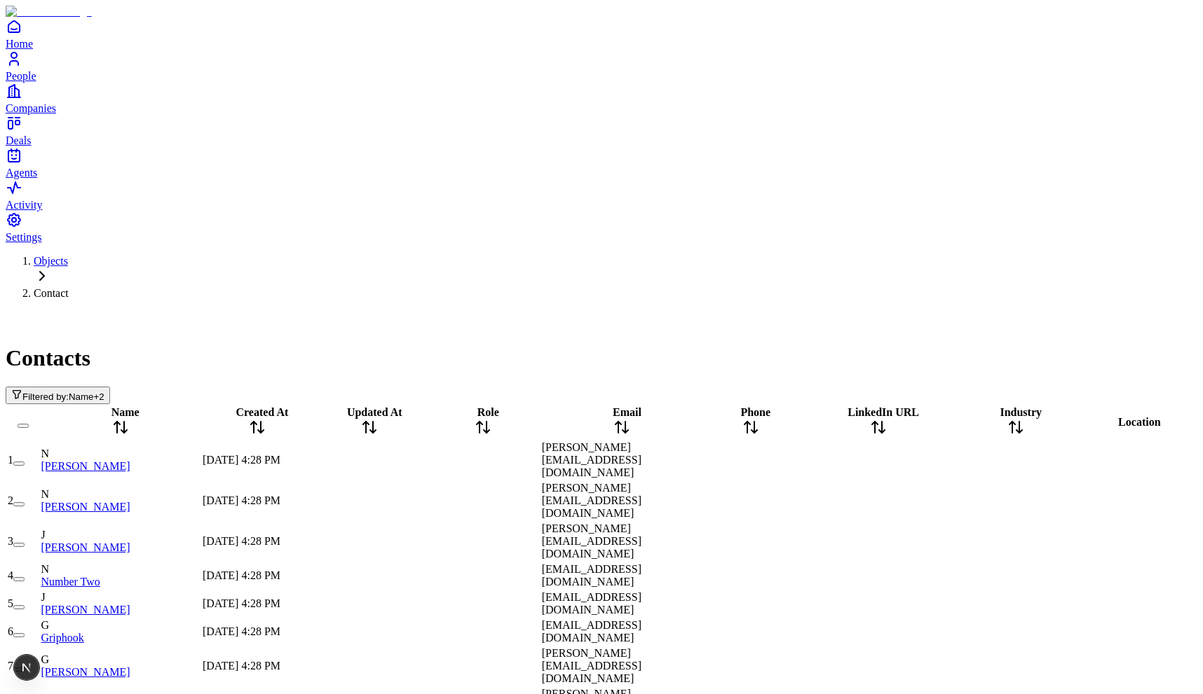
click at [94, 392] on span "Name" at bounding box center [81, 397] width 25 height 11
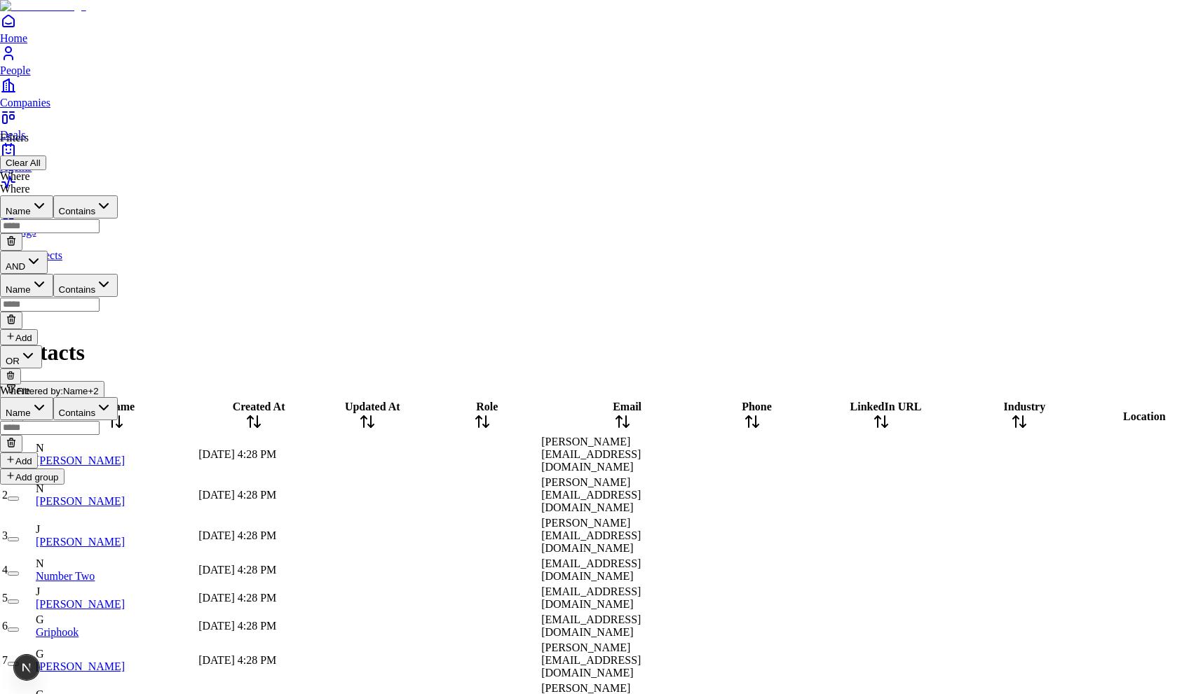
click at [26, 345] on button "OR" at bounding box center [21, 356] width 42 height 23
click at [33, 251] on div "Where Where Name Contains AND Name Contains Add" at bounding box center [59, 257] width 118 height 175
click at [15, 371] on icon at bounding box center [11, 376] width 10 height 10
click at [22, 233] on button at bounding box center [11, 242] width 22 height 18
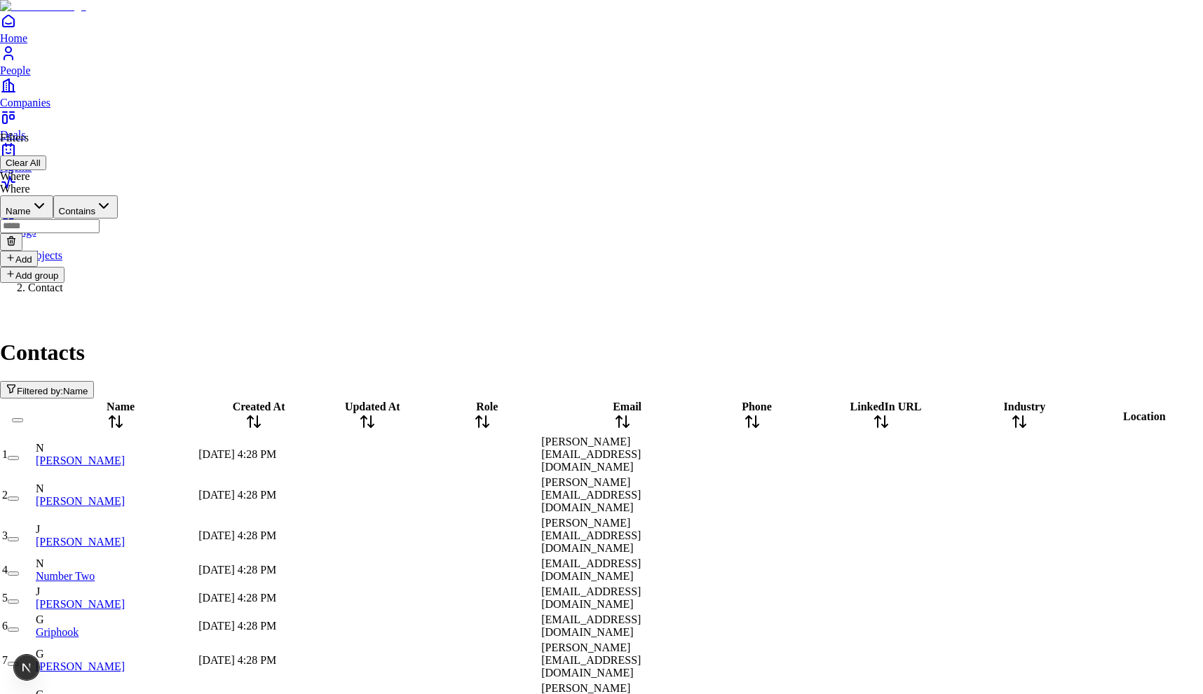
click at [17, 235] on icon at bounding box center [11, 240] width 11 height 11
click at [61, 171] on button "Add Filter" at bounding box center [30, 164] width 61 height 16
click at [46, 156] on button "Clear All" at bounding box center [23, 163] width 46 height 15
click at [61, 172] on button "Add Filter" at bounding box center [30, 164] width 61 height 16
click at [46, 156] on button "Clear All" at bounding box center [23, 163] width 46 height 15
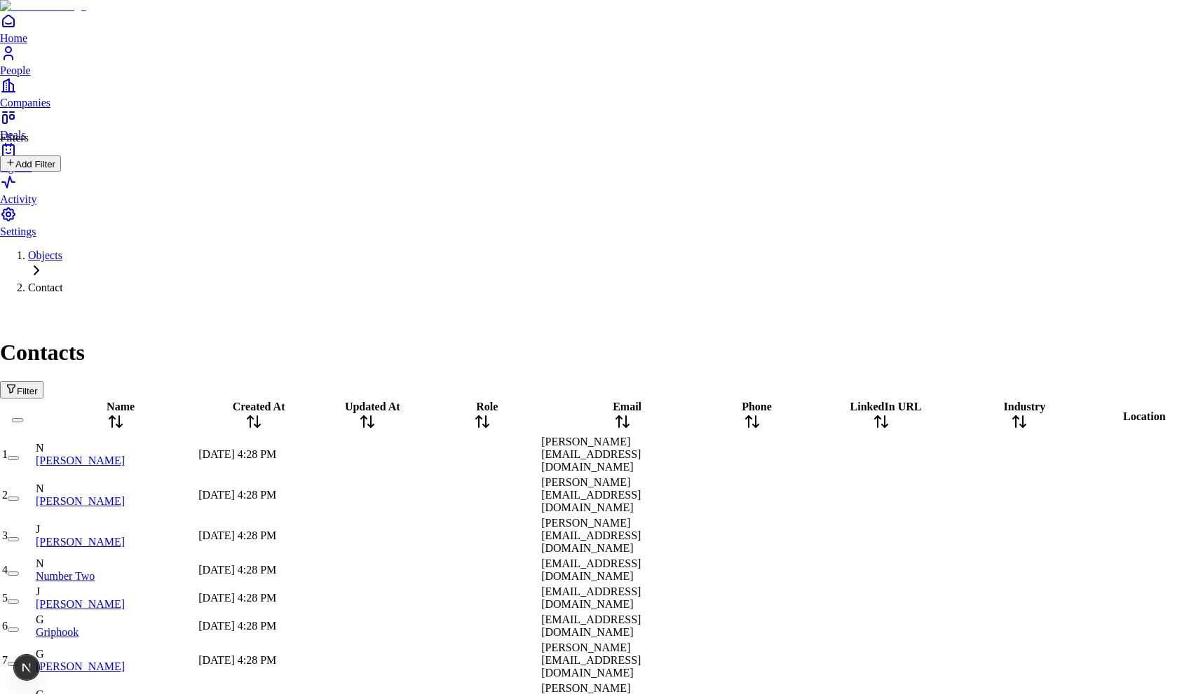
click at [61, 168] on button "Add Filter" at bounding box center [30, 164] width 61 height 16
click at [46, 267] on button "Add group" at bounding box center [32, 275] width 64 height 16
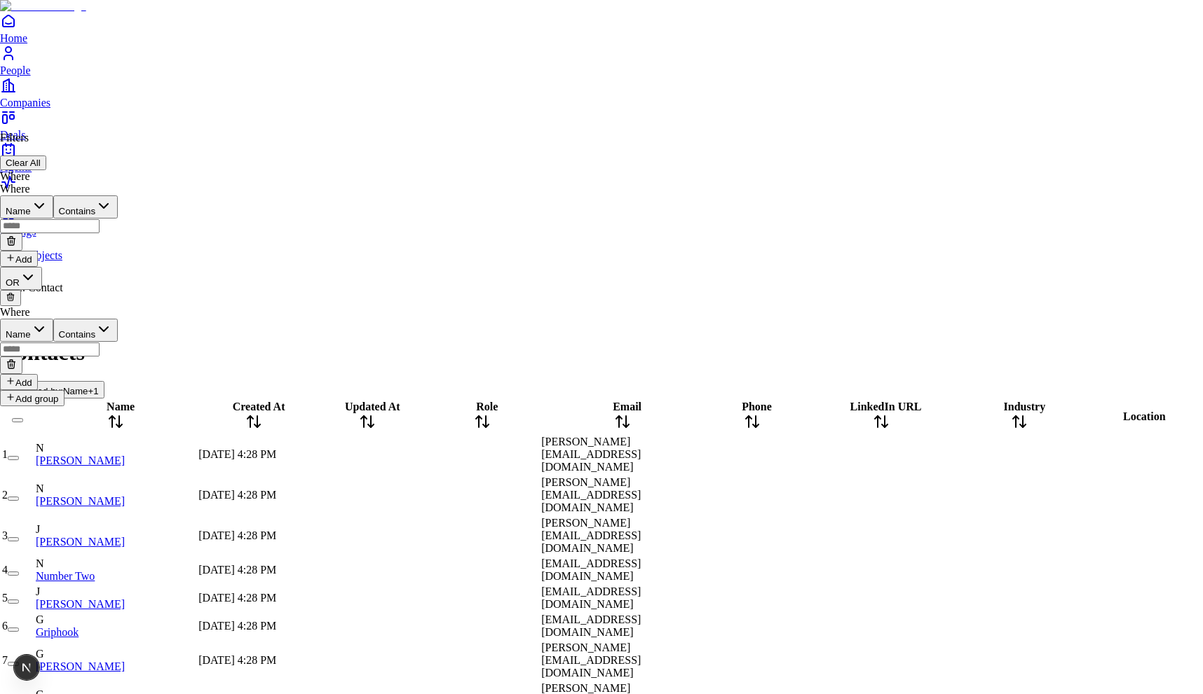
click at [118, 319] on button "Contains" at bounding box center [85, 330] width 65 height 23
click at [118, 290] on div at bounding box center [59, 298] width 118 height 16
click at [118, 313] on div "Where Name Contains Add" at bounding box center [59, 340] width 118 height 100
click at [118, 310] on div "Where Name Contains Add" at bounding box center [59, 340] width 118 height 100
click at [53, 319] on button "Name" at bounding box center [26, 330] width 53 height 23
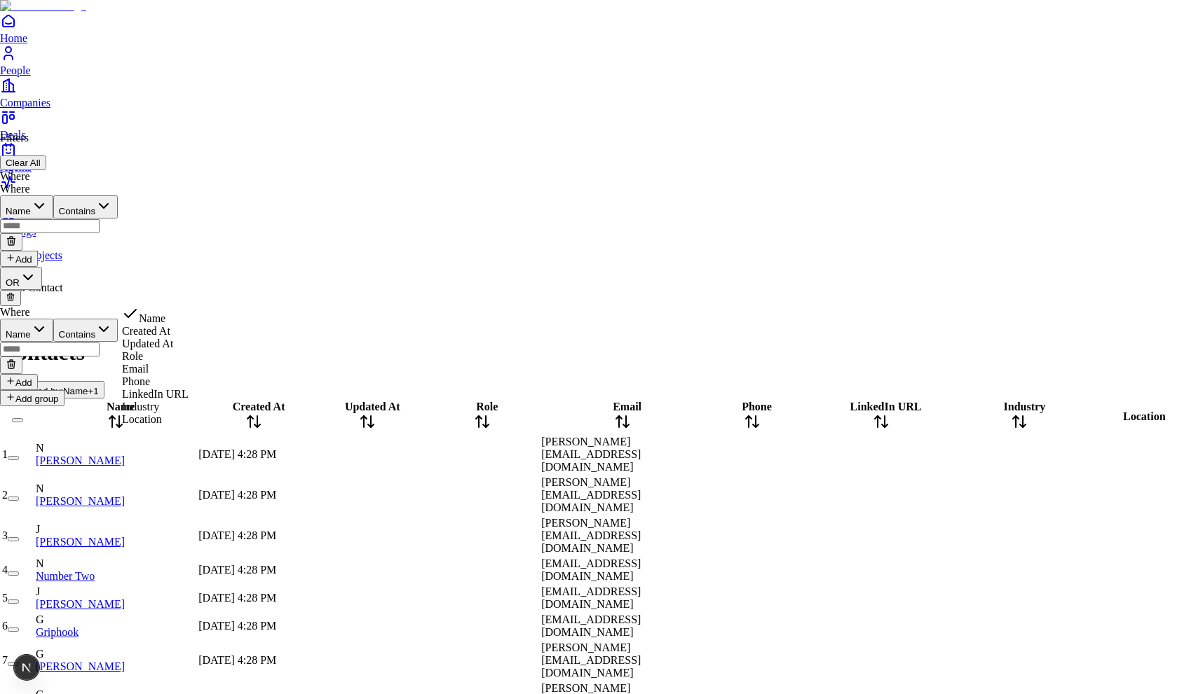
click at [118, 290] on div at bounding box center [59, 298] width 118 height 16
click at [15, 292] on icon at bounding box center [11, 297] width 10 height 10
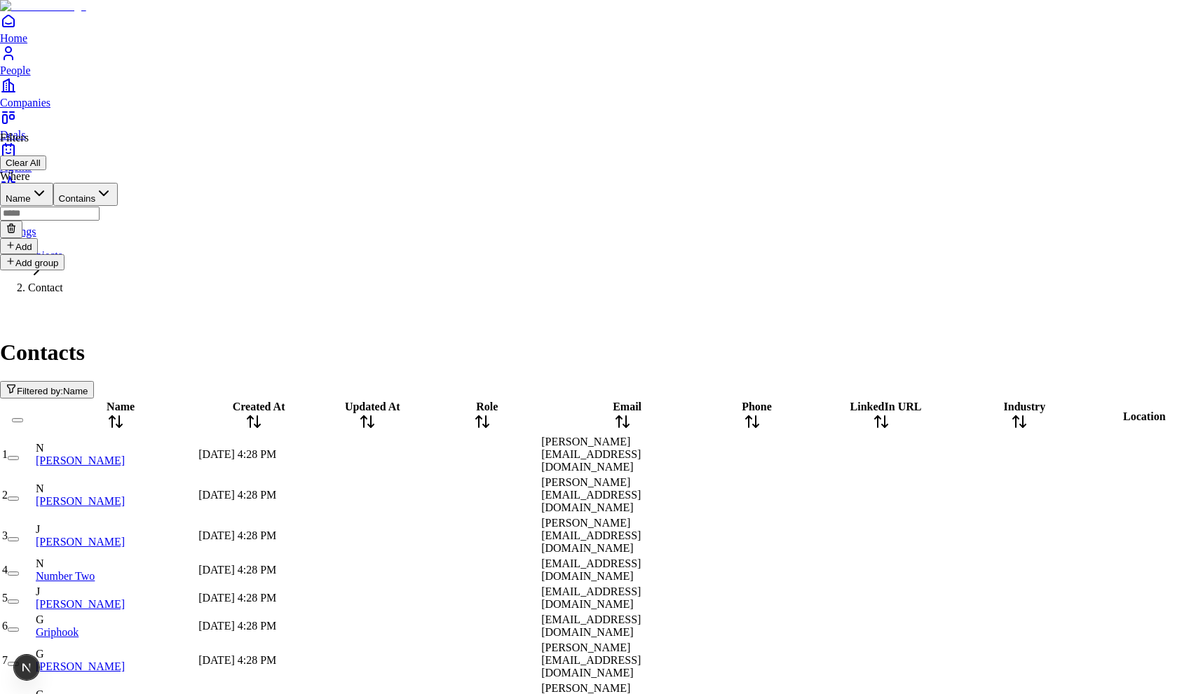
click at [38, 238] on button "Add" at bounding box center [19, 246] width 38 height 16
click at [17, 301] on icon at bounding box center [11, 306] width 11 height 11
click at [38, 238] on button "Add" at bounding box center [19, 246] width 38 height 16
click at [43, 238] on button "AND" at bounding box center [24, 249] width 48 height 23
click at [109, 156] on div "Filters Clear All" at bounding box center [59, 151] width 118 height 39
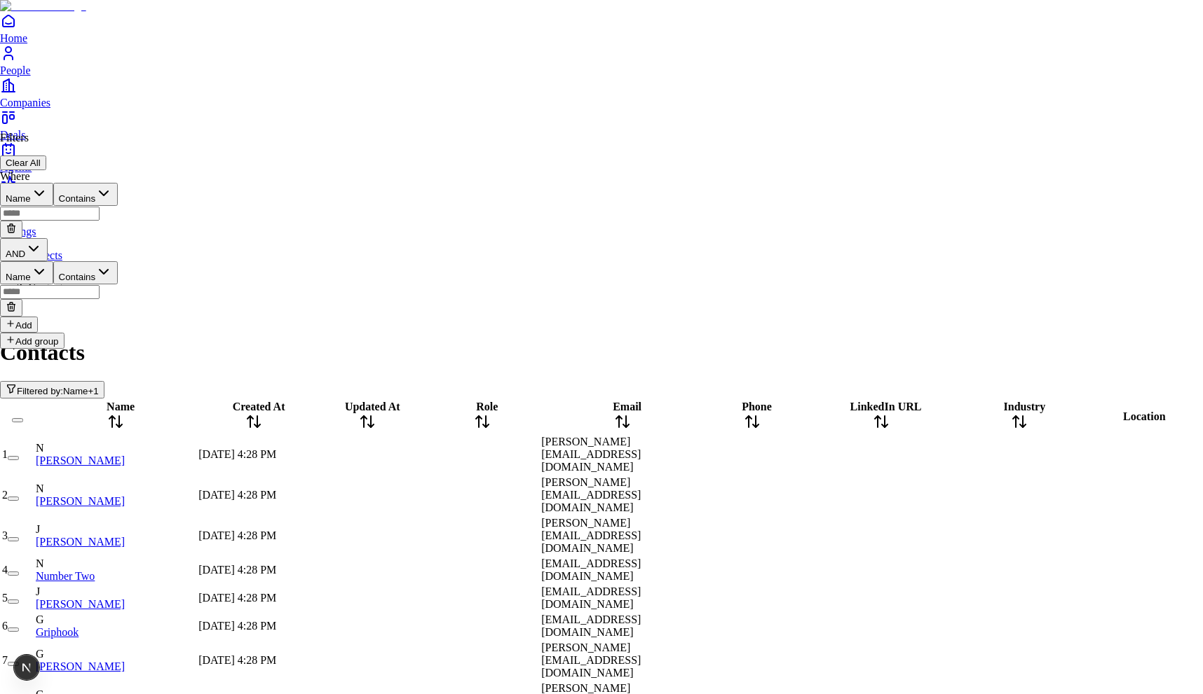
click at [54, 333] on button "Add group" at bounding box center [32, 341] width 64 height 16
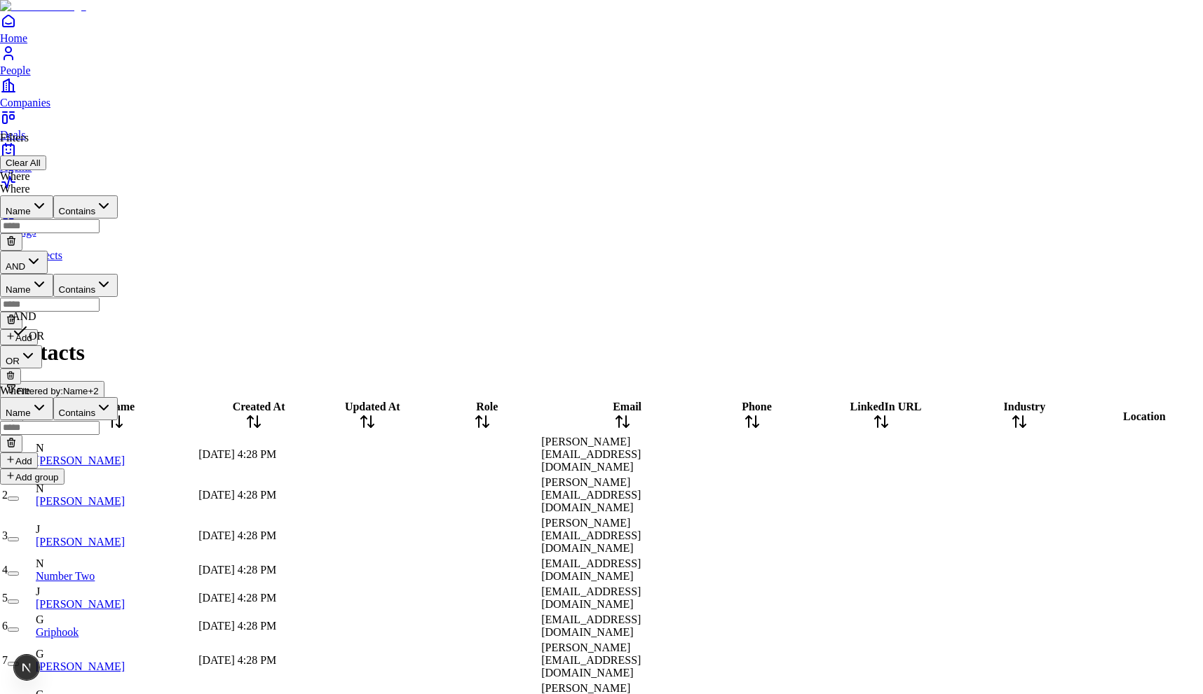
click at [42, 345] on button "OR" at bounding box center [21, 356] width 42 height 23
click at [39, 345] on div "OR" at bounding box center [59, 356] width 118 height 23
click at [34, 345] on button "OR" at bounding box center [21, 356] width 42 height 23
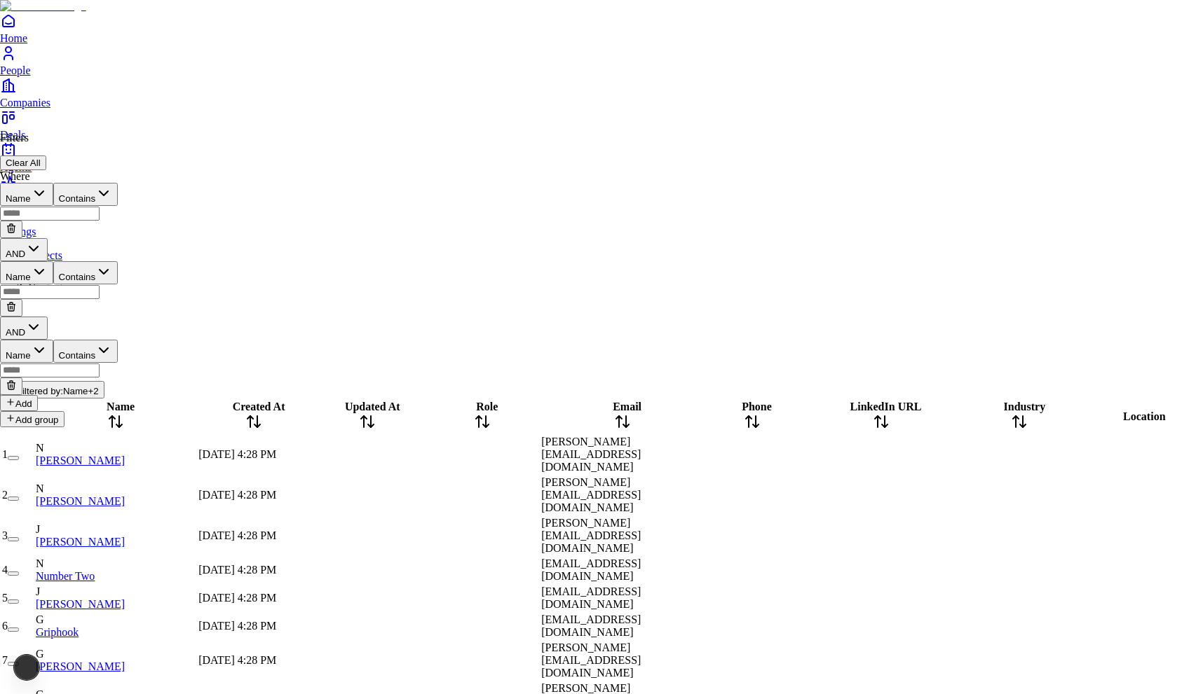
click at [36, 298] on div "Where Name Contains AND Name Contains AND Name Contains Add" at bounding box center [59, 290] width 118 height 241
click at [48, 317] on button "AND" at bounding box center [24, 328] width 48 height 23
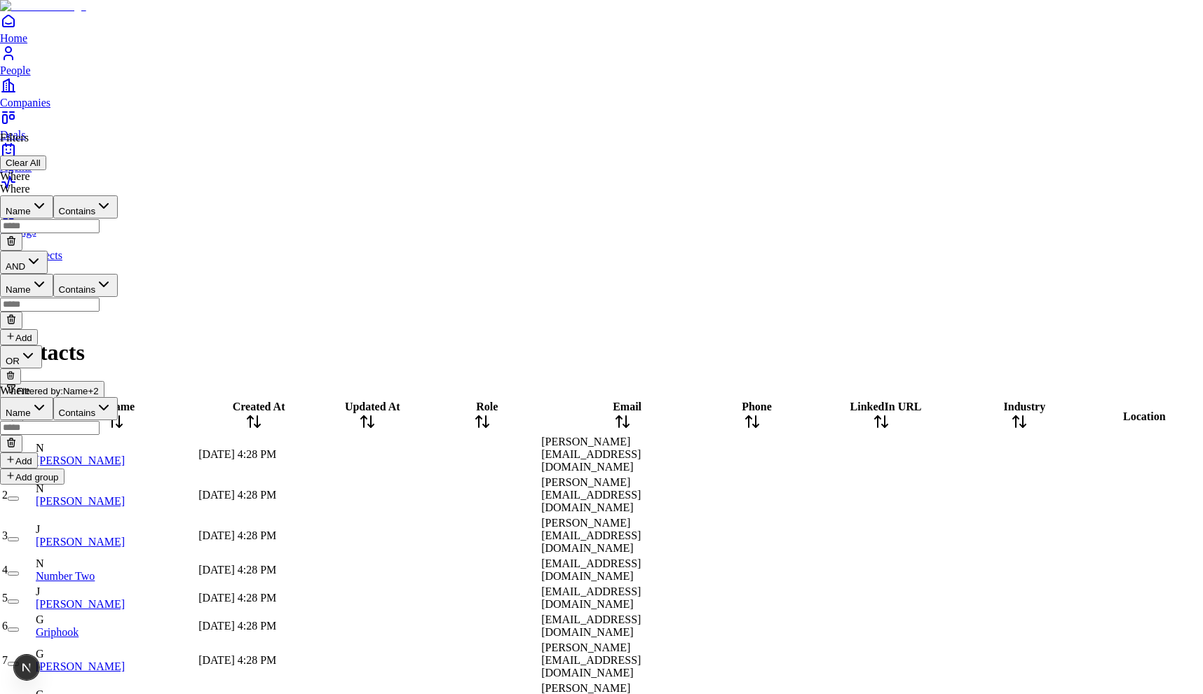
click at [36, 348] on icon "button" at bounding box center [28, 356] width 17 height 17
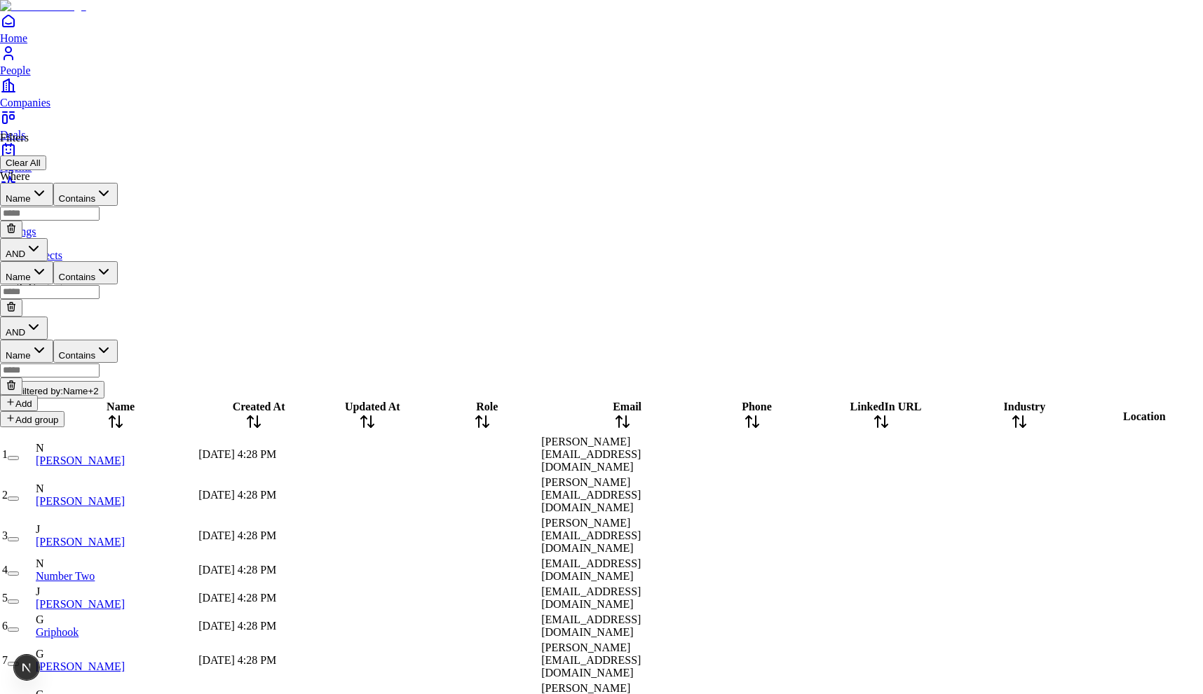
click at [42, 319] on icon "button" at bounding box center [33, 327] width 17 height 17
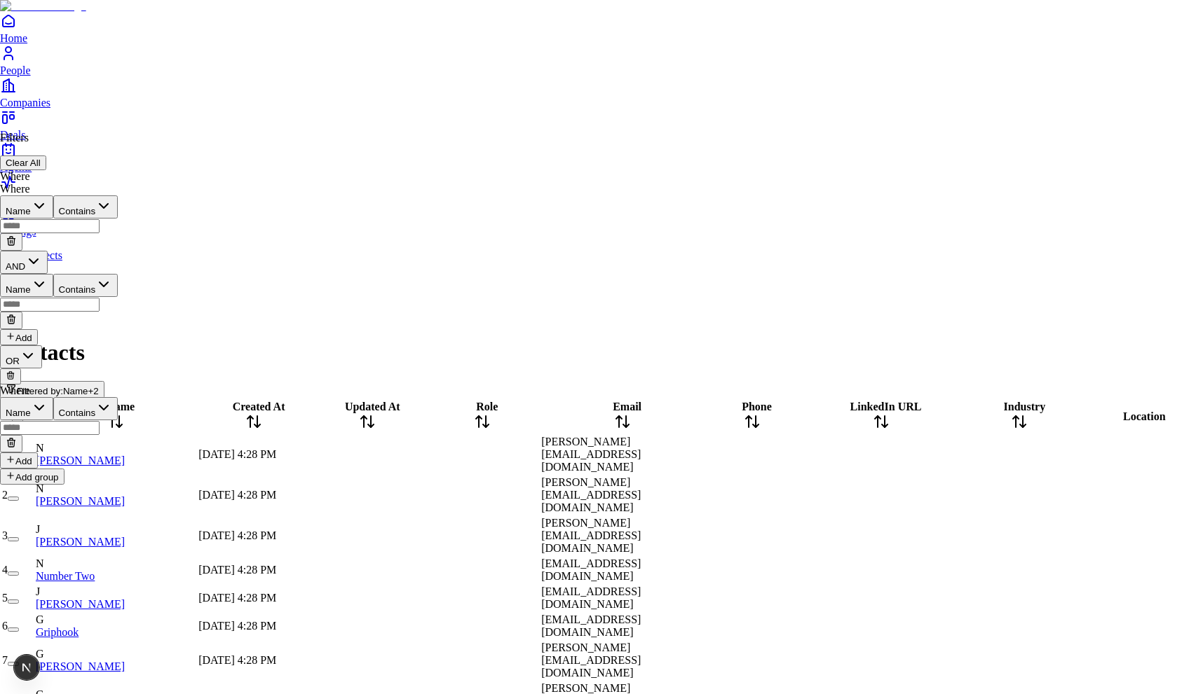
click at [34, 345] on button "OR" at bounding box center [21, 356] width 42 height 23
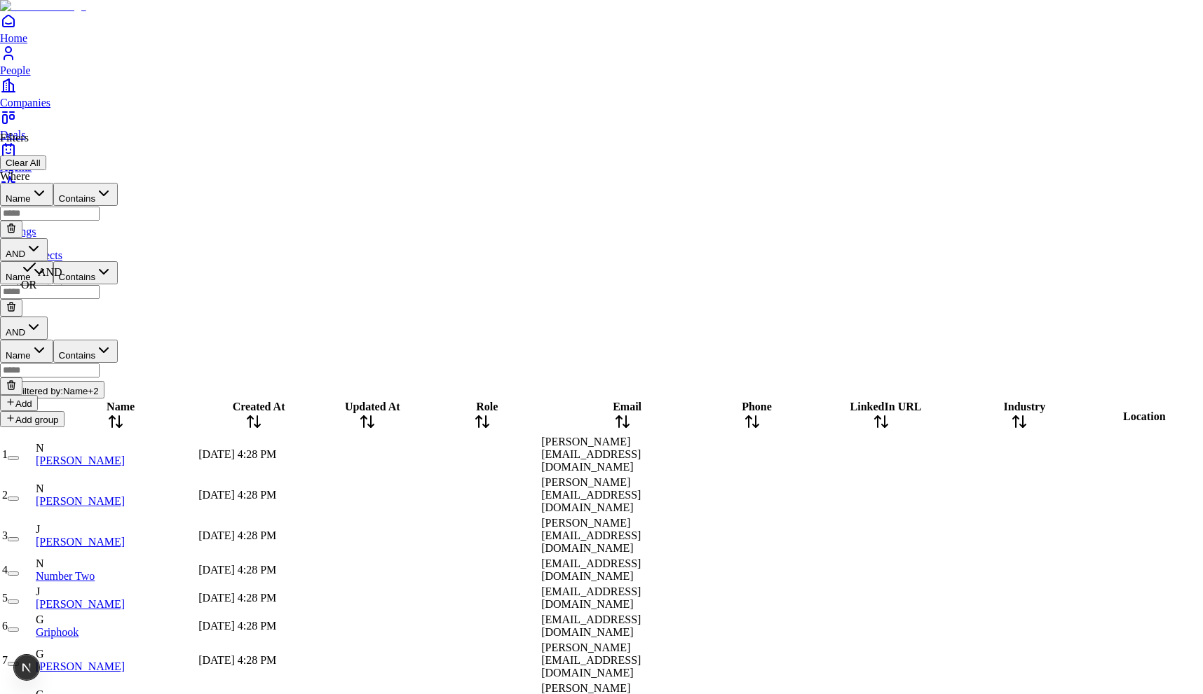
click at [42, 319] on icon "button" at bounding box center [33, 327] width 17 height 17
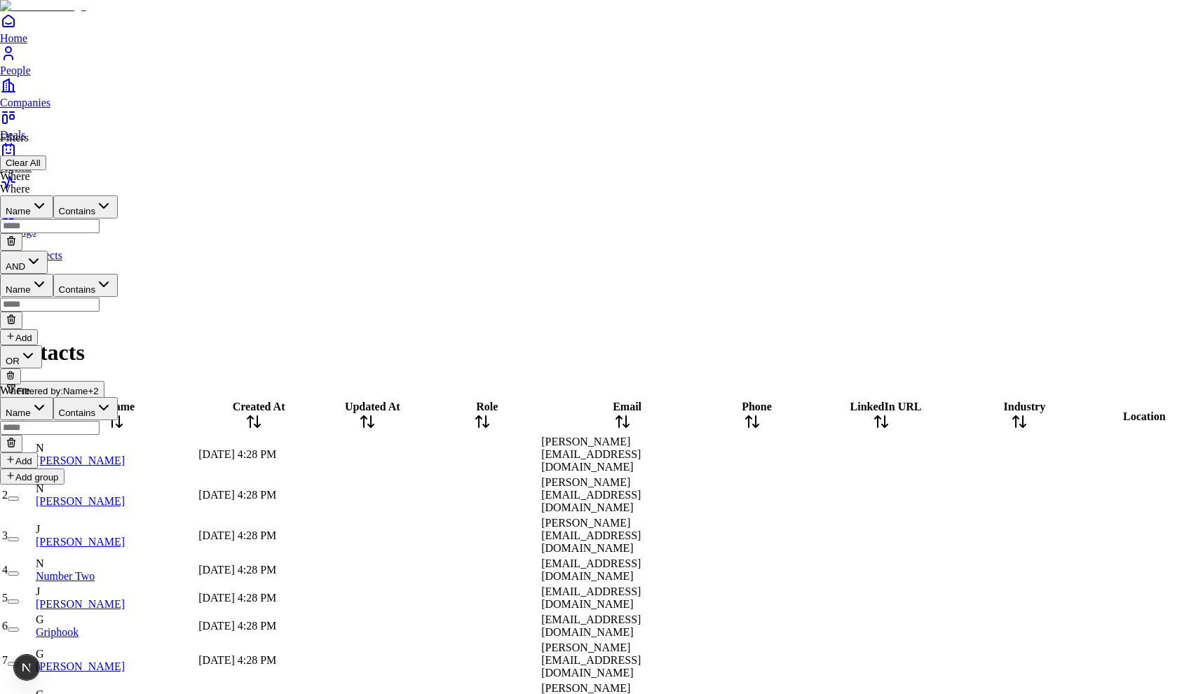
click at [29, 345] on div "OR" at bounding box center [59, 356] width 118 height 23
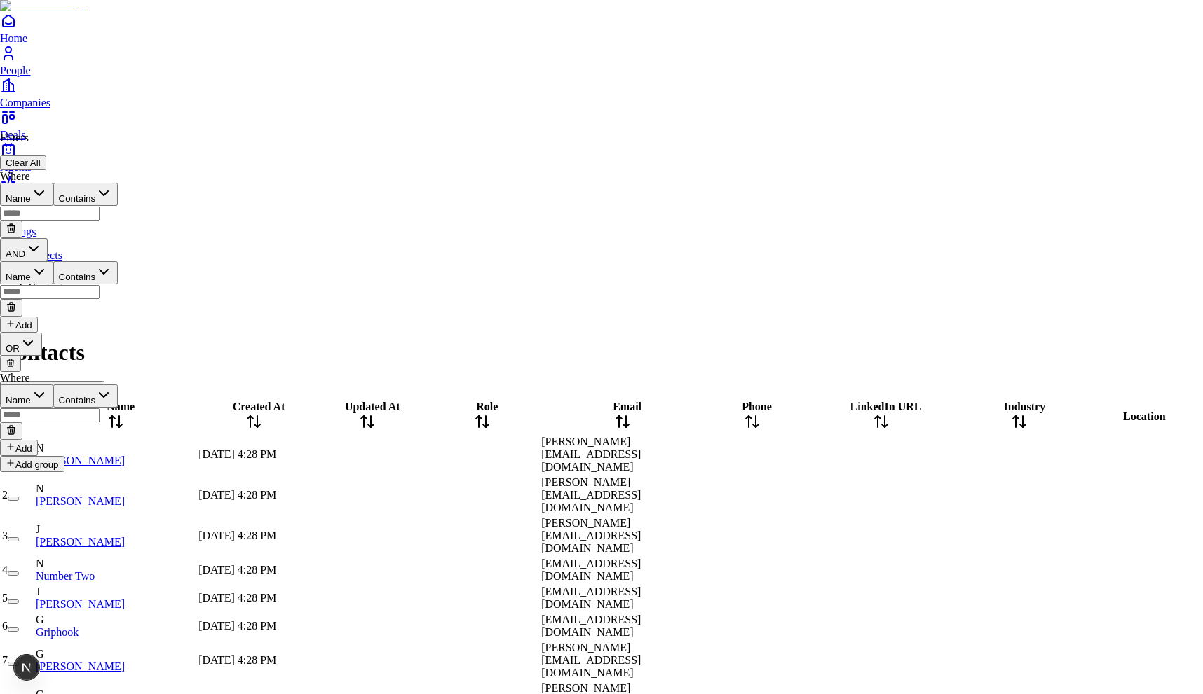
click at [21, 356] on button at bounding box center [10, 364] width 21 height 16
click at [36, 333] on button "Add group" at bounding box center [32, 341] width 64 height 16
click at [64, 456] on button "Add group" at bounding box center [32, 464] width 64 height 16
click at [21, 479] on button at bounding box center [10, 487] width 21 height 16
click at [21, 356] on button at bounding box center [10, 364] width 21 height 16
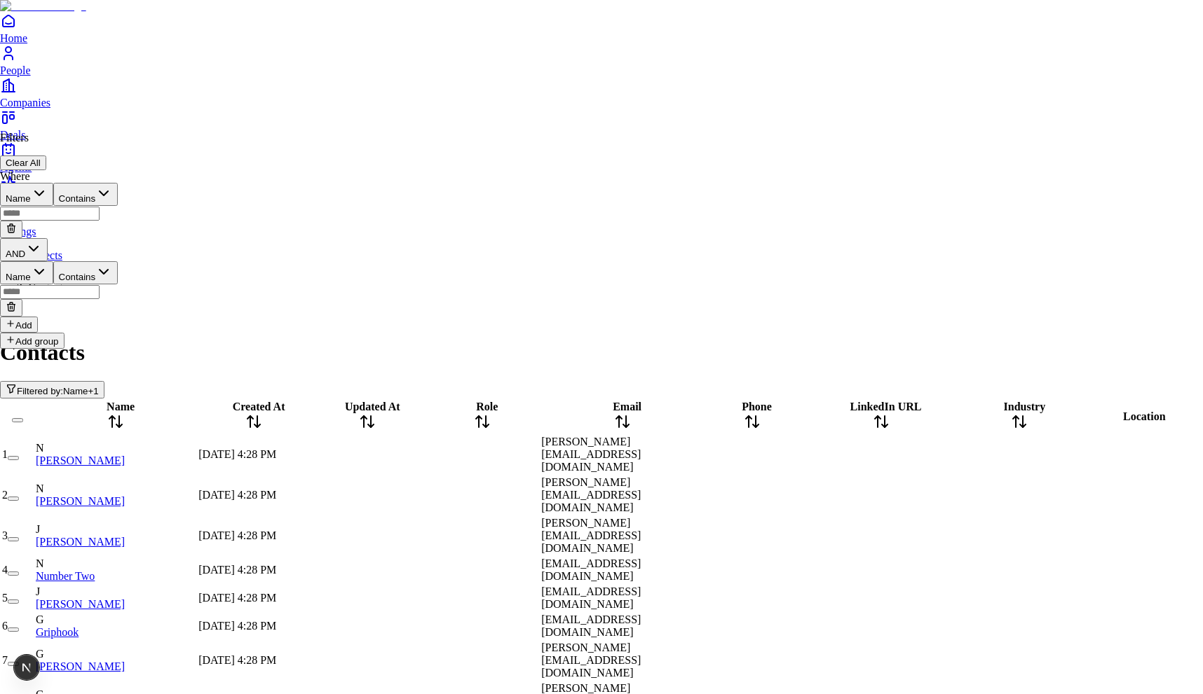
click at [46, 156] on button "Clear All" at bounding box center [23, 163] width 46 height 15
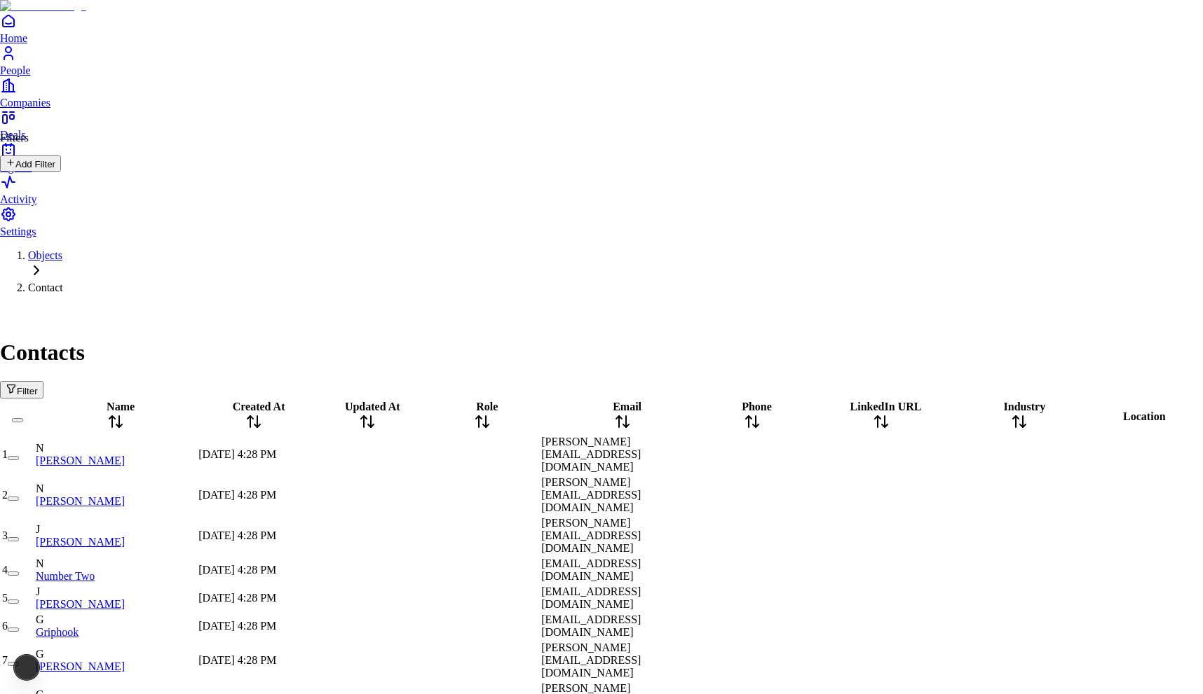
click at [61, 172] on button "Add Filter" at bounding box center [30, 164] width 61 height 16
click at [38, 238] on button "Add" at bounding box center [19, 246] width 38 height 16
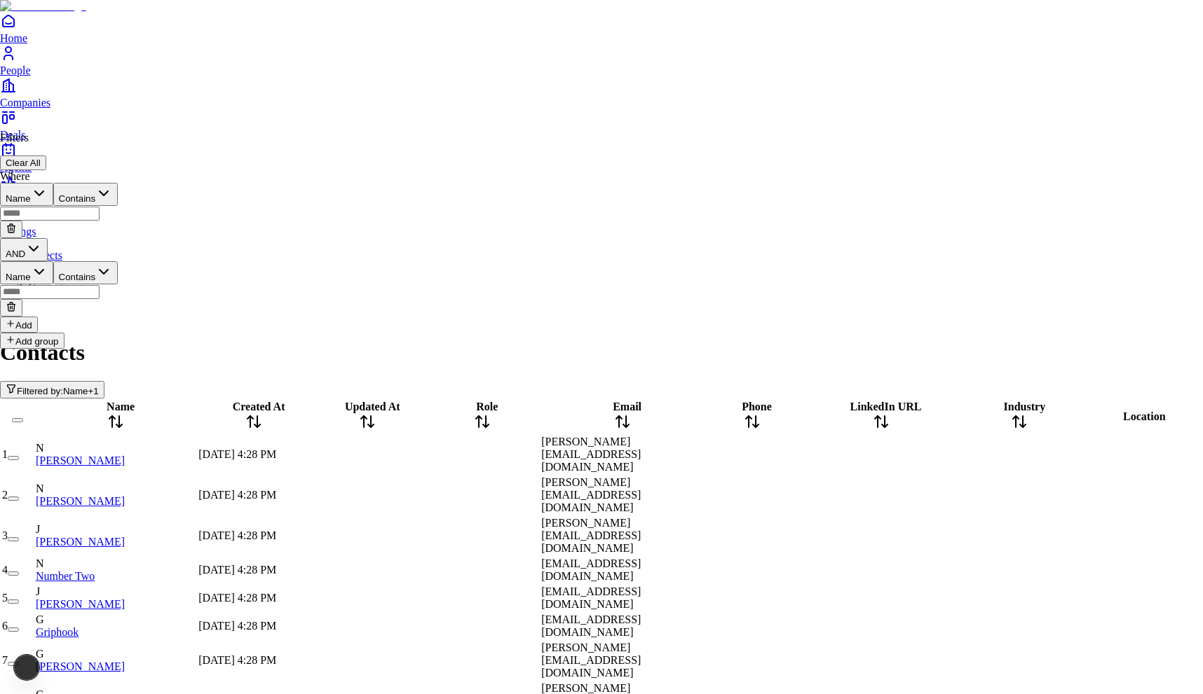
click at [48, 238] on button "AND" at bounding box center [24, 249] width 48 height 23
click at [50, 295] on div "OR Where Name Contains Add" at bounding box center [59, 315] width 118 height 123
click at [15, 280] on icon at bounding box center [11, 285] width 10 height 10
click at [32, 238] on button "Add" at bounding box center [19, 246] width 38 height 16
click at [47, 238] on button "AND" at bounding box center [24, 249] width 48 height 23
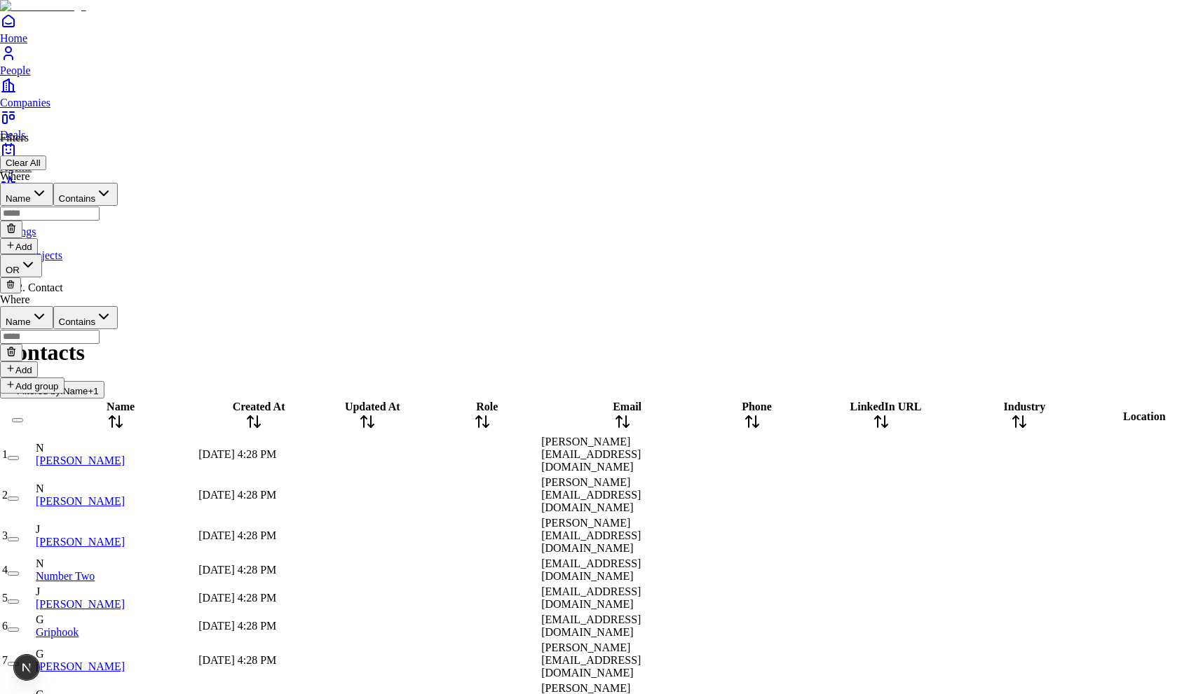
click at [46, 156] on button "Clear All" at bounding box center [23, 163] width 46 height 15
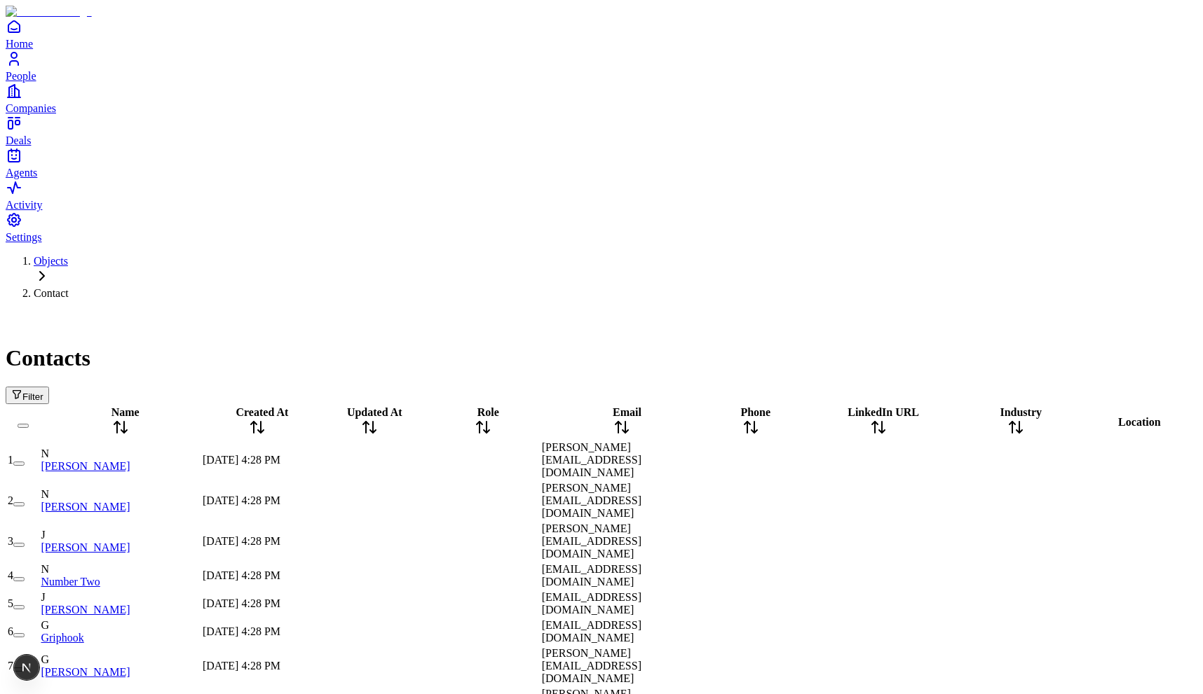
click at [43, 392] on span "Filter" at bounding box center [32, 397] width 21 height 11
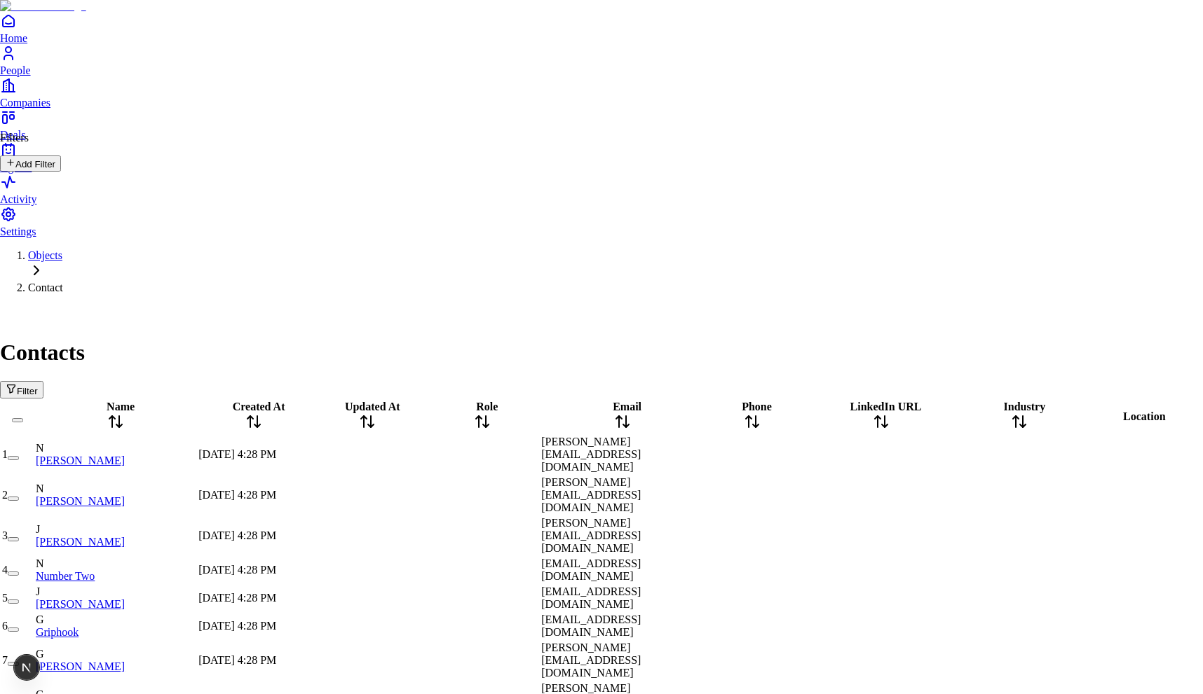
click at [61, 172] on button "Add Filter" at bounding box center [30, 164] width 61 height 16
click at [38, 238] on button "Add" at bounding box center [19, 246] width 38 height 16
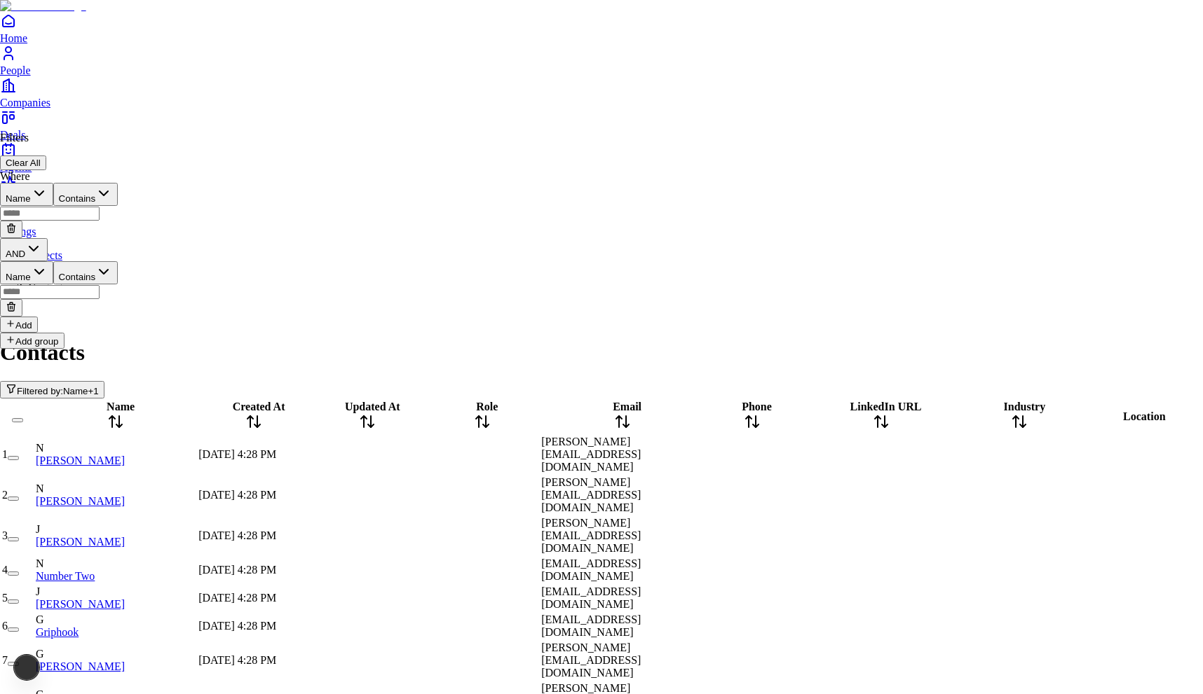
click at [17, 301] on icon at bounding box center [11, 306] width 11 height 11
click at [38, 238] on button "Add" at bounding box center [19, 246] width 38 height 16
click at [42, 240] on icon "button" at bounding box center [33, 248] width 17 height 17
click at [14, 305] on icon at bounding box center [11, 308] width 6 height 6
click at [53, 212] on div "Where Name Contains Add" at bounding box center [59, 212] width 118 height 84
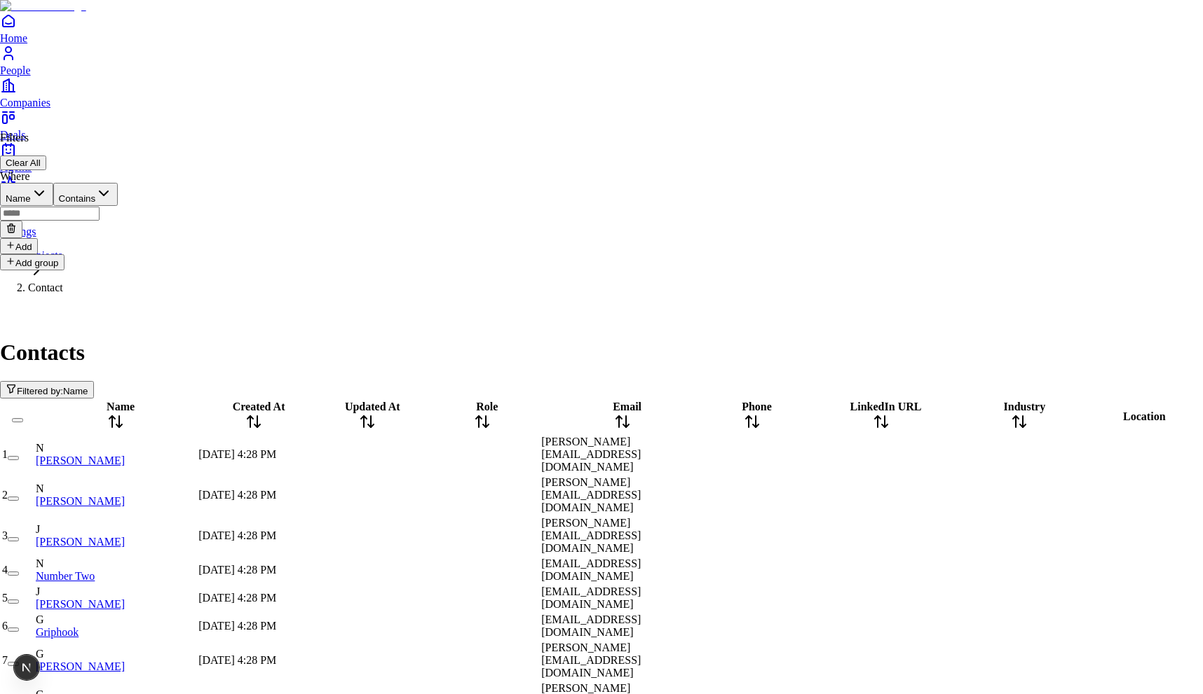
click at [38, 238] on button "Add" at bounding box center [19, 246] width 38 height 16
click at [14, 305] on icon at bounding box center [11, 308] width 6 height 6
click at [13, 224] on icon at bounding box center [11, 225] width 3 height 2
click at [61, 172] on button "Add Filter" at bounding box center [30, 164] width 61 height 16
click at [46, 156] on button "Clear All" at bounding box center [23, 163] width 46 height 15
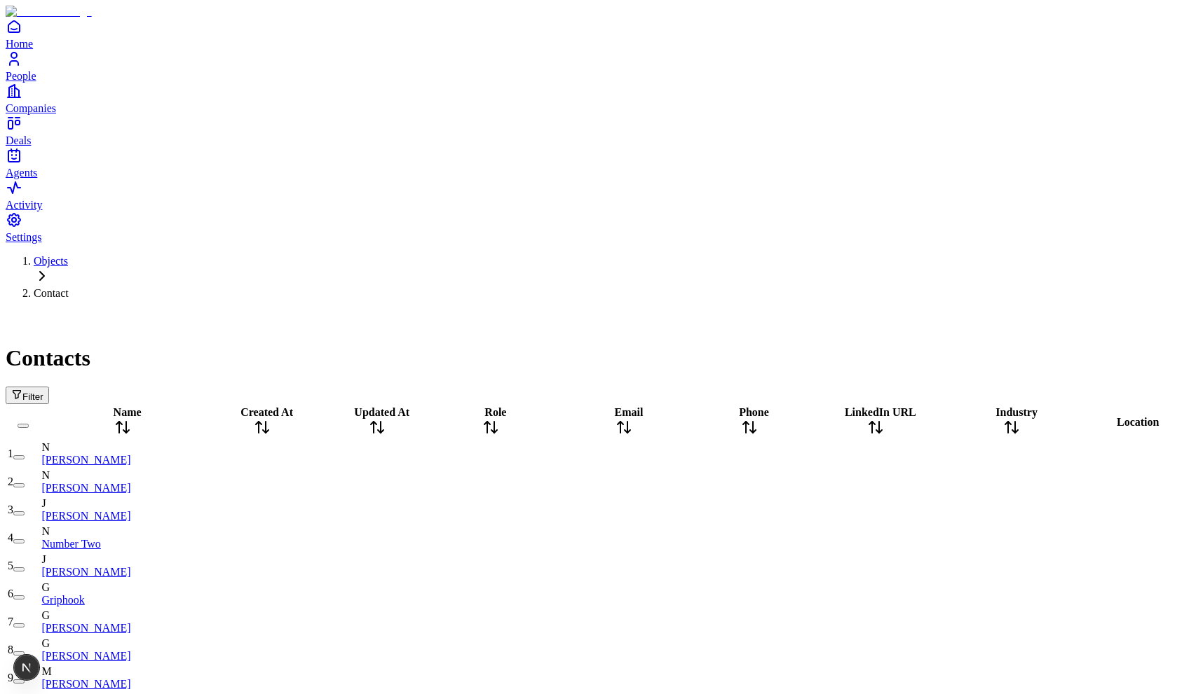
click at [43, 392] on span "Filter" at bounding box center [32, 397] width 21 height 11
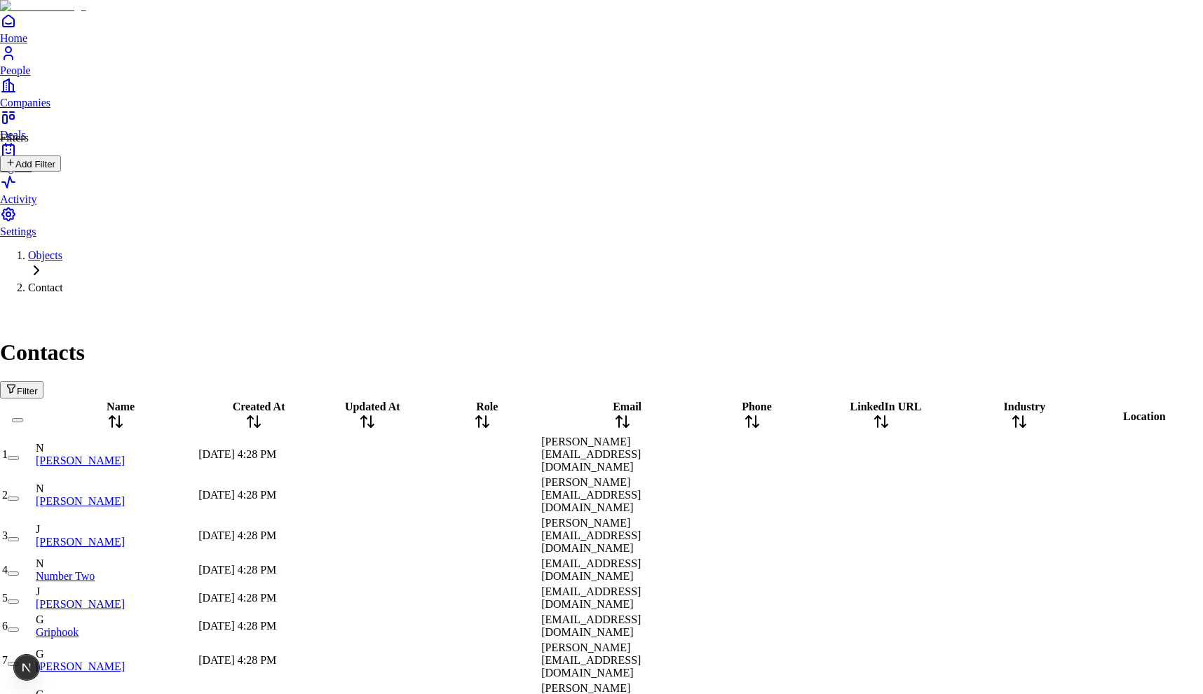
click at [61, 170] on button "Add Filter" at bounding box center [30, 164] width 61 height 16
click at [38, 238] on button "Add" at bounding box center [19, 246] width 38 height 16
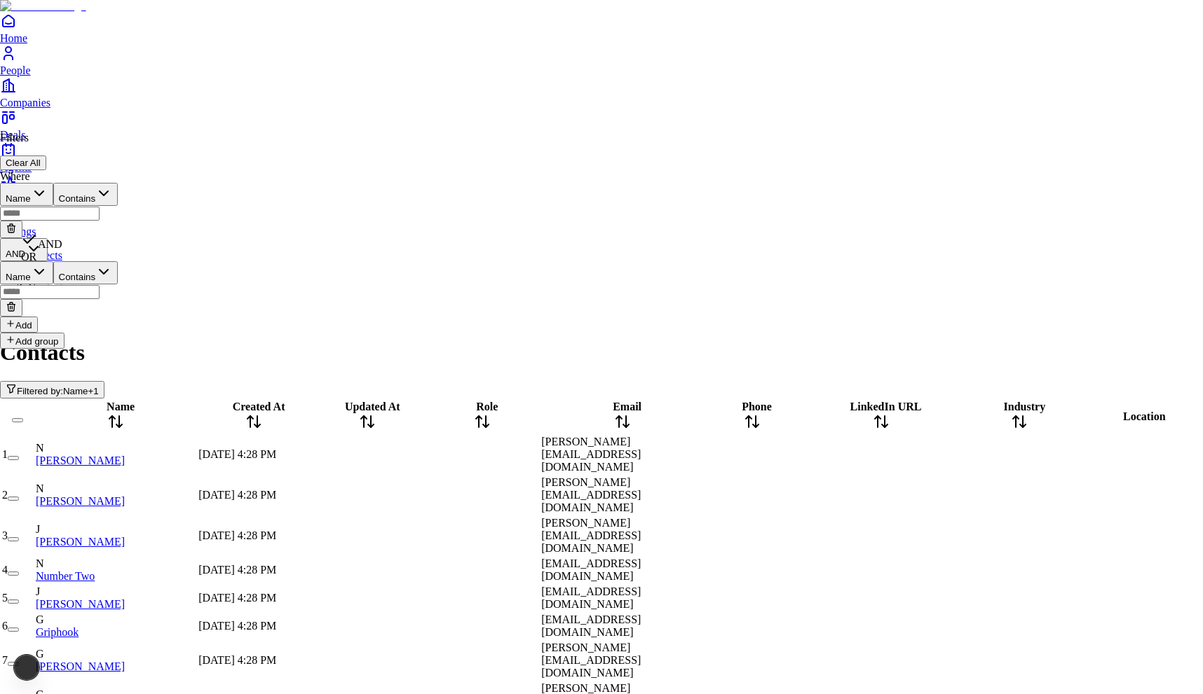
click at [42, 240] on icon "button" at bounding box center [33, 248] width 17 height 17
click at [38, 238] on button "Add" at bounding box center [19, 246] width 38 height 16
click at [48, 238] on button "AND" at bounding box center [24, 249] width 48 height 23
click at [21, 356] on button at bounding box center [10, 364] width 21 height 16
click at [42, 240] on icon "button" at bounding box center [33, 248] width 17 height 17
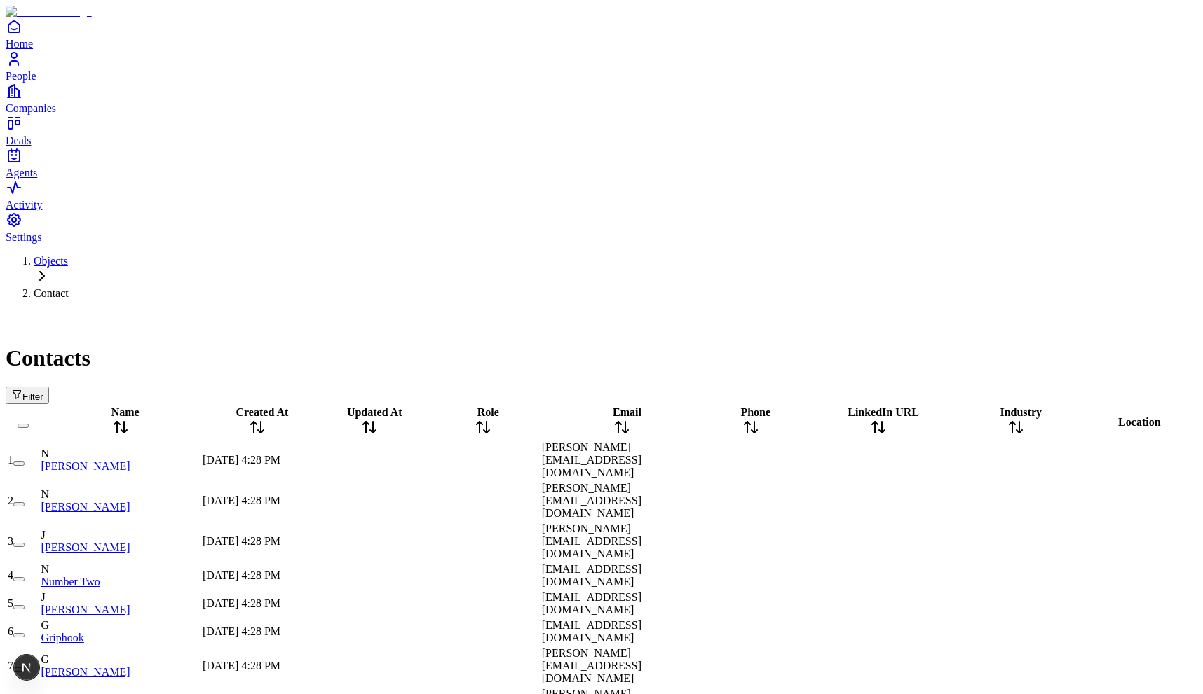
click at [43, 392] on span "Filter" at bounding box center [32, 397] width 21 height 11
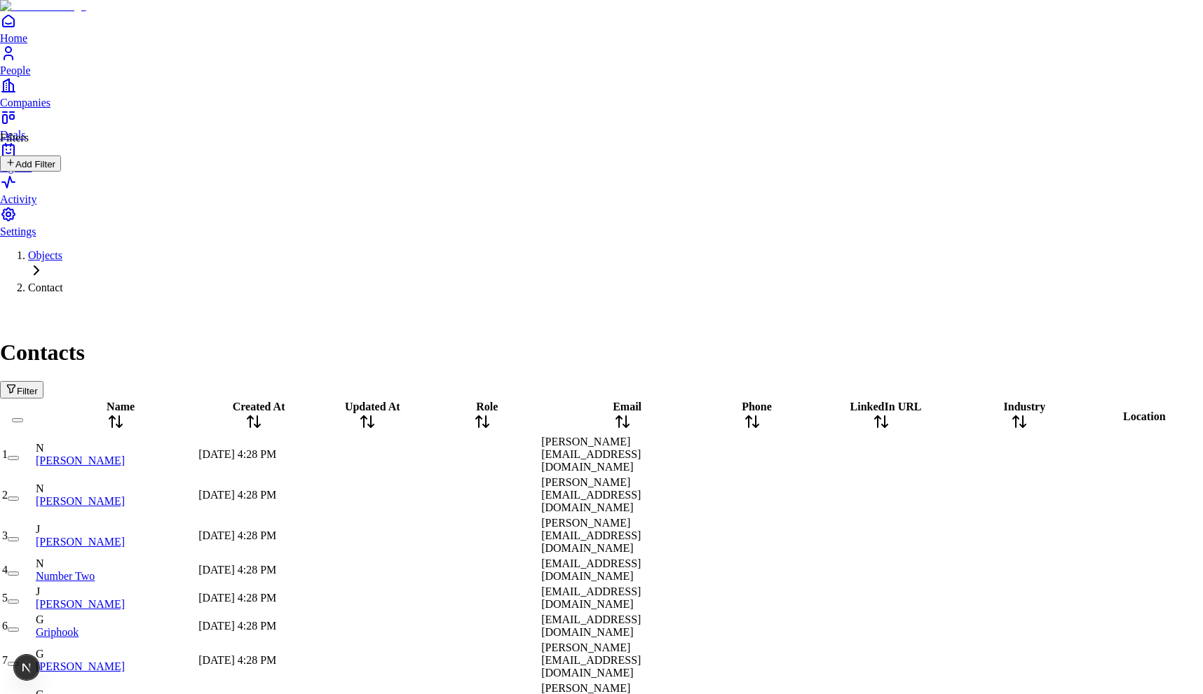
click at [61, 172] on button "Add Filter" at bounding box center [30, 164] width 61 height 16
click at [64, 209] on div "Where Name Contains Add" at bounding box center [59, 212] width 118 height 84
click at [63, 221] on div "Where Name Contains Add" at bounding box center [59, 212] width 118 height 84
click at [38, 238] on button "Add" at bounding box center [19, 246] width 38 height 16
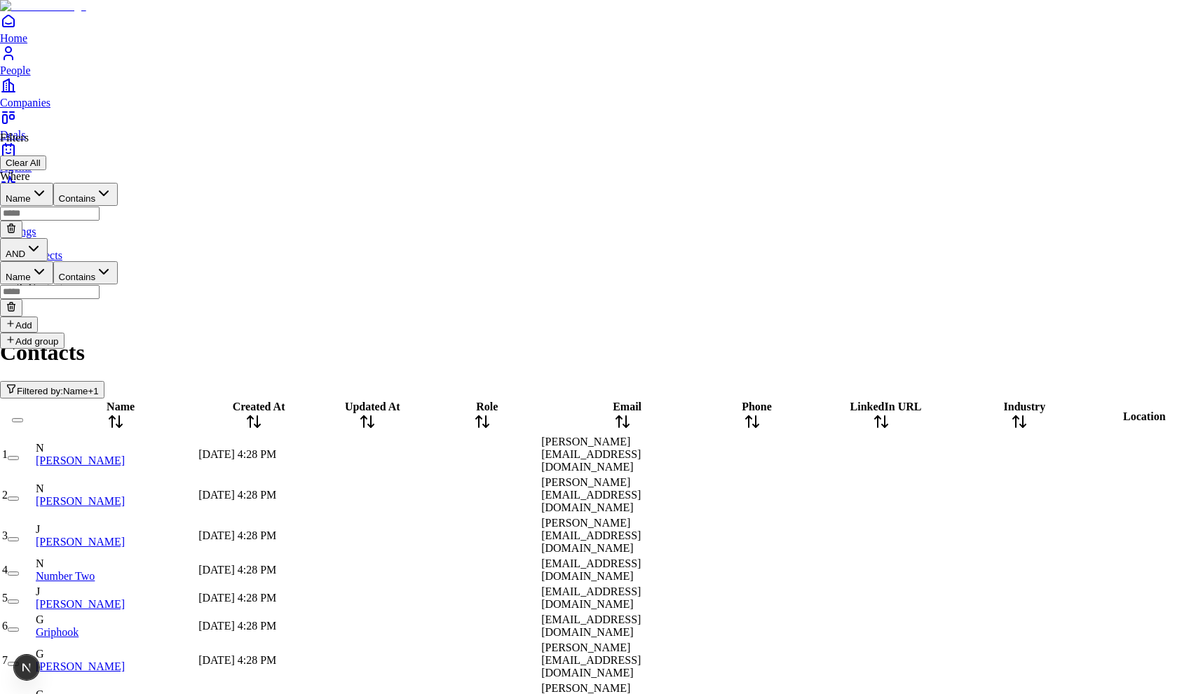
click at [22, 299] on button at bounding box center [11, 308] width 22 height 18
click at [38, 238] on button "Add" at bounding box center [19, 246] width 38 height 16
